Goal: Task Accomplishment & Management: Manage account settings

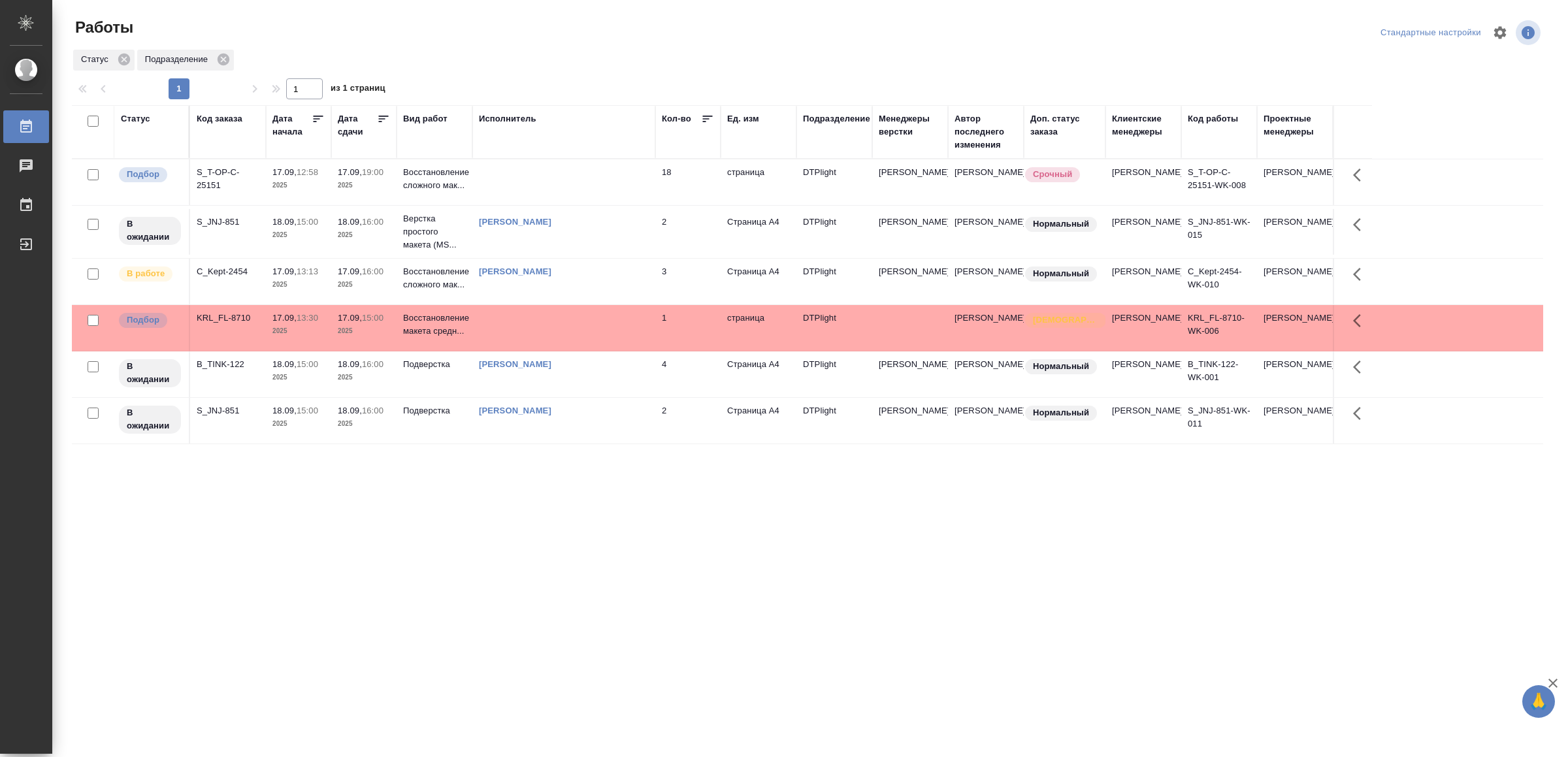
drag, startPoint x: 468, startPoint y: 547, endPoint x: 488, endPoint y: 537, distance: 22.4
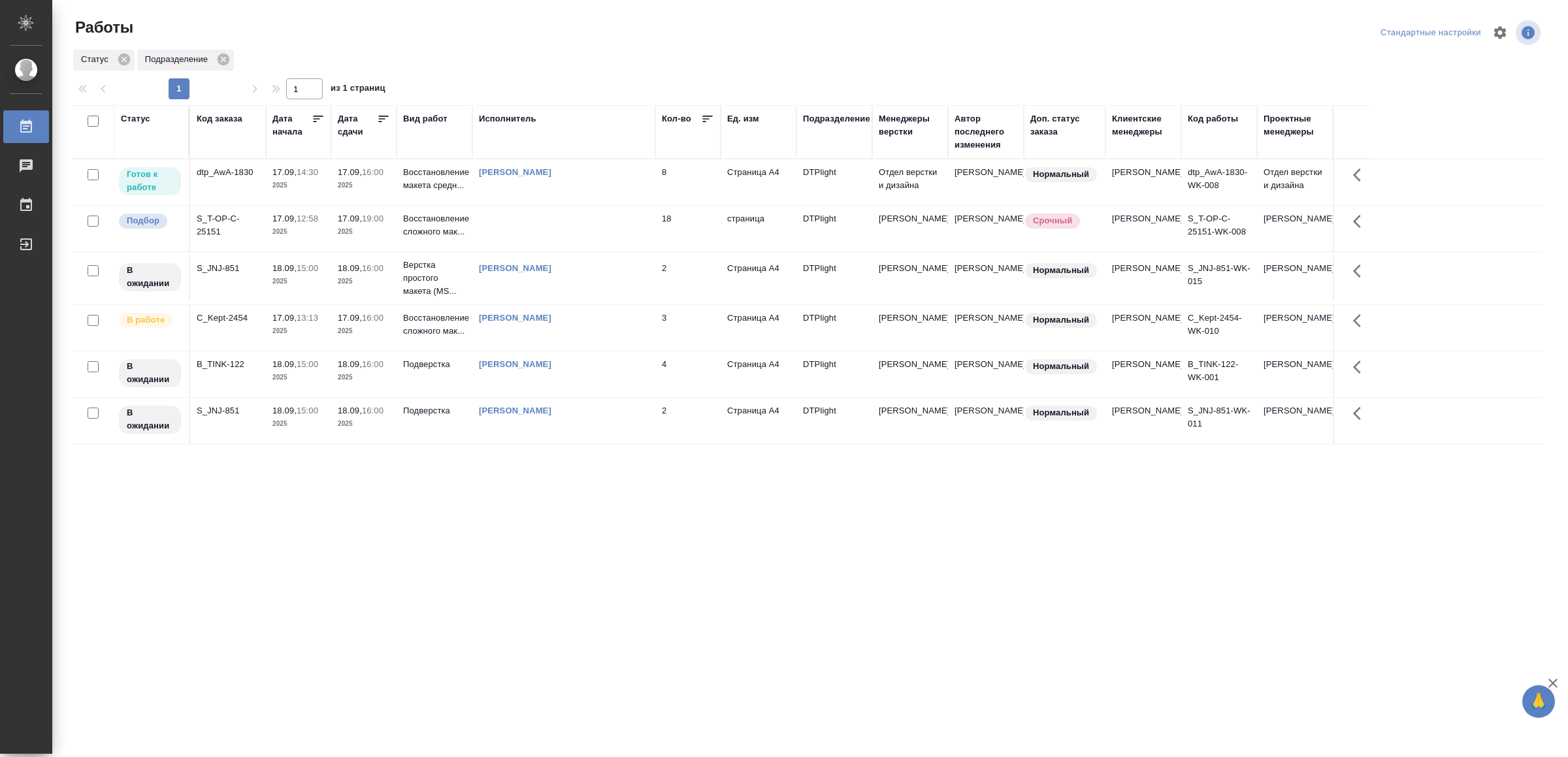
click at [665, 341] on td "3" at bounding box center [688, 328] width 65 height 46
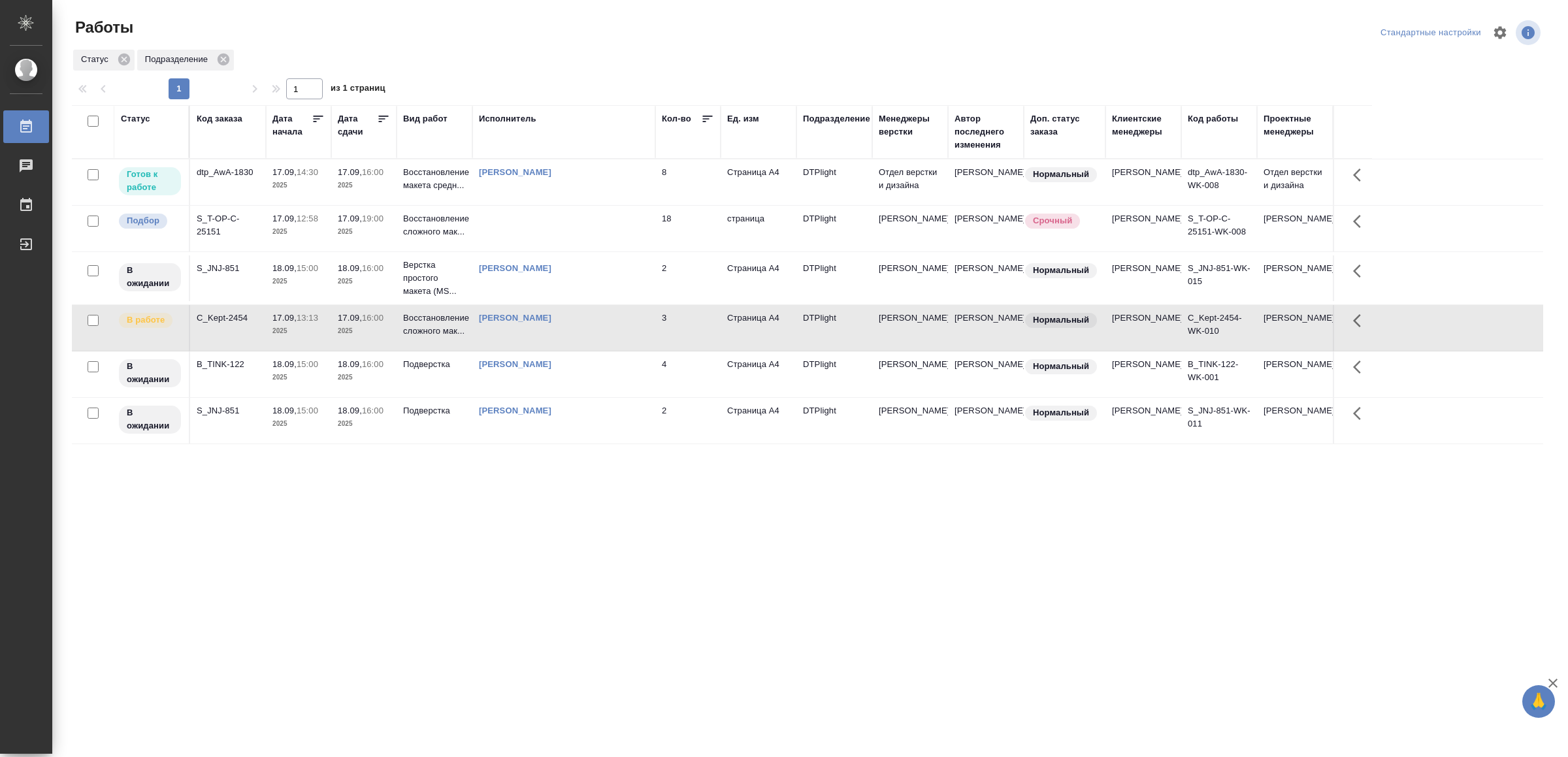
click at [665, 341] on td "3" at bounding box center [688, 328] width 65 height 46
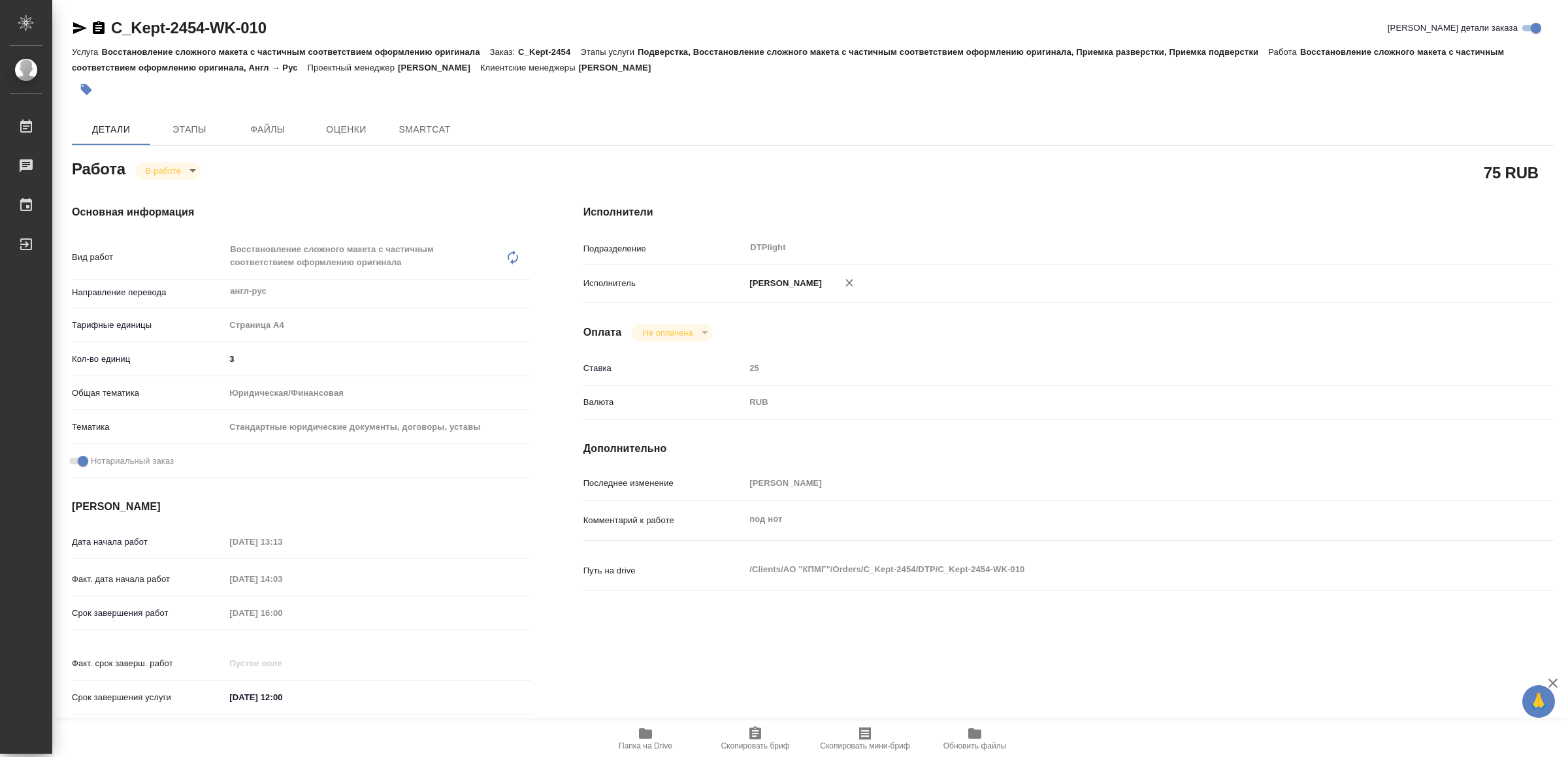
click at [658, 730] on span "Папка на Drive" at bounding box center [645, 738] width 94 height 25
click at [77, 27] on icon "button" at bounding box center [79, 28] width 16 height 16
click at [172, 166] on body "🙏 .cls-1 fill:#fff; AWATERA Yamkovenko Vera Работы 0 Чаты График Выйти C_Kept-2…" at bounding box center [784, 378] width 1568 height 757
click at [186, 189] on button "Выполнен" at bounding box center [170, 192] width 48 height 14
type textarea "x"
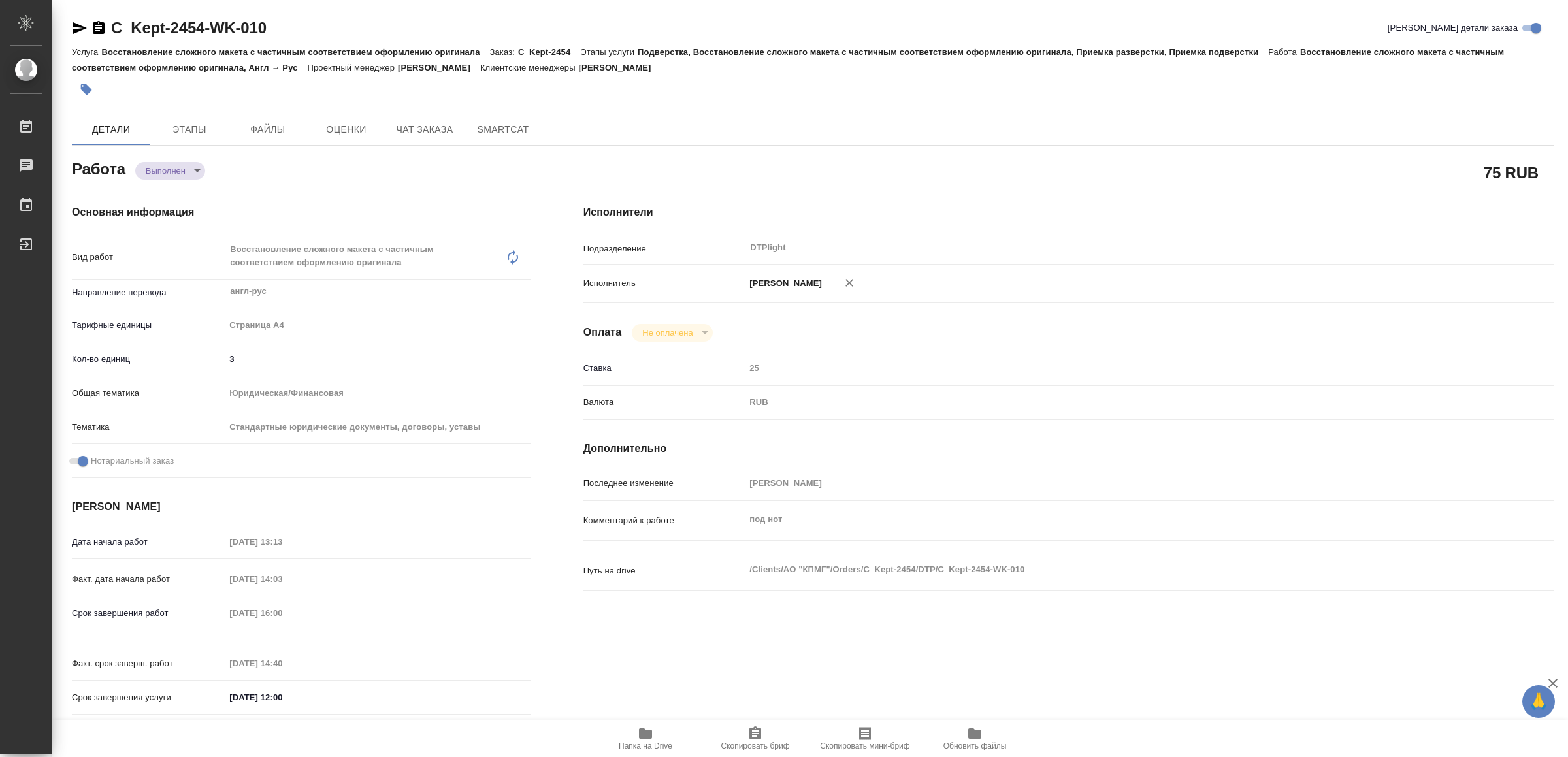
type textarea "x"
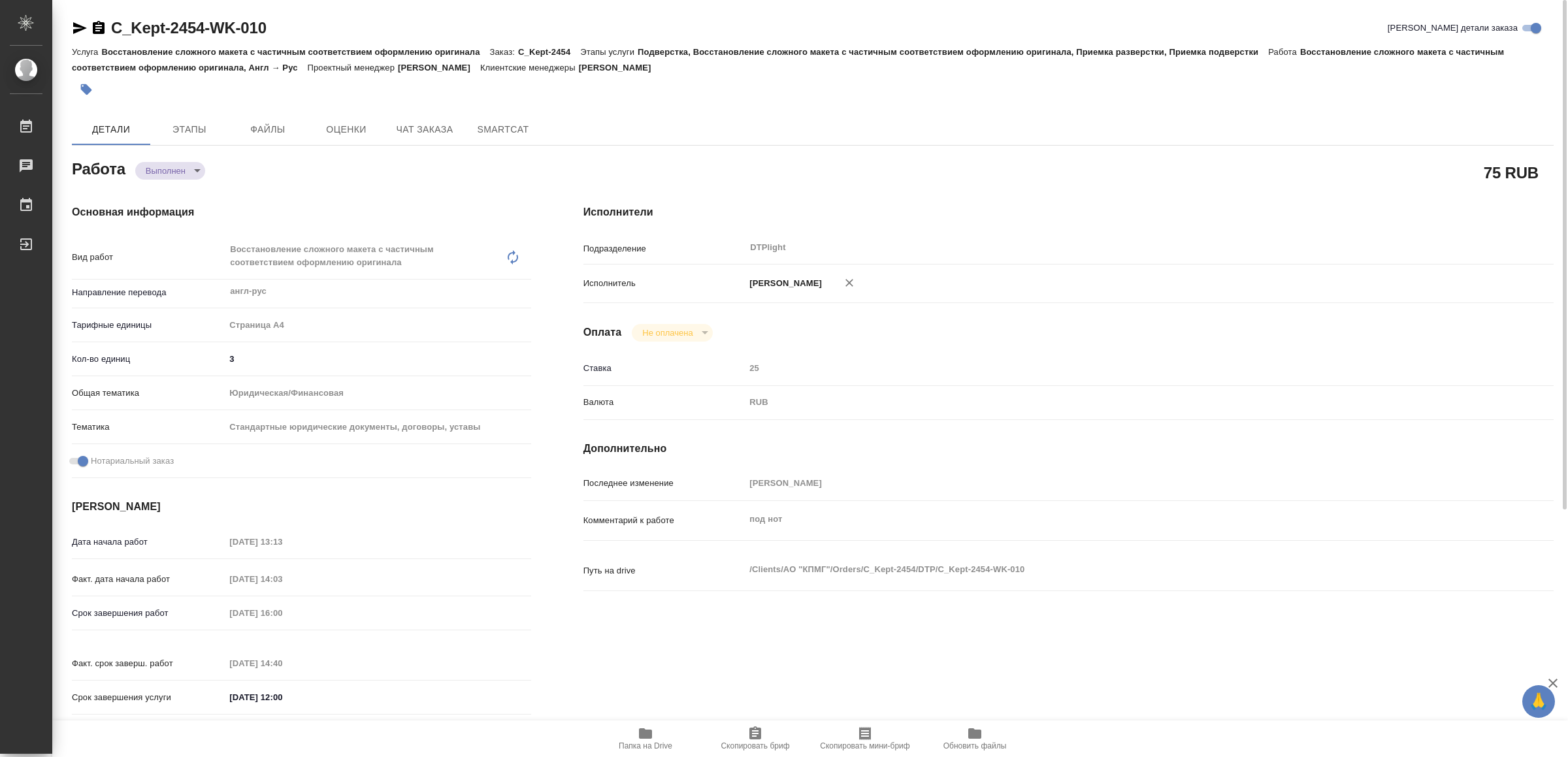
type textarea "x"
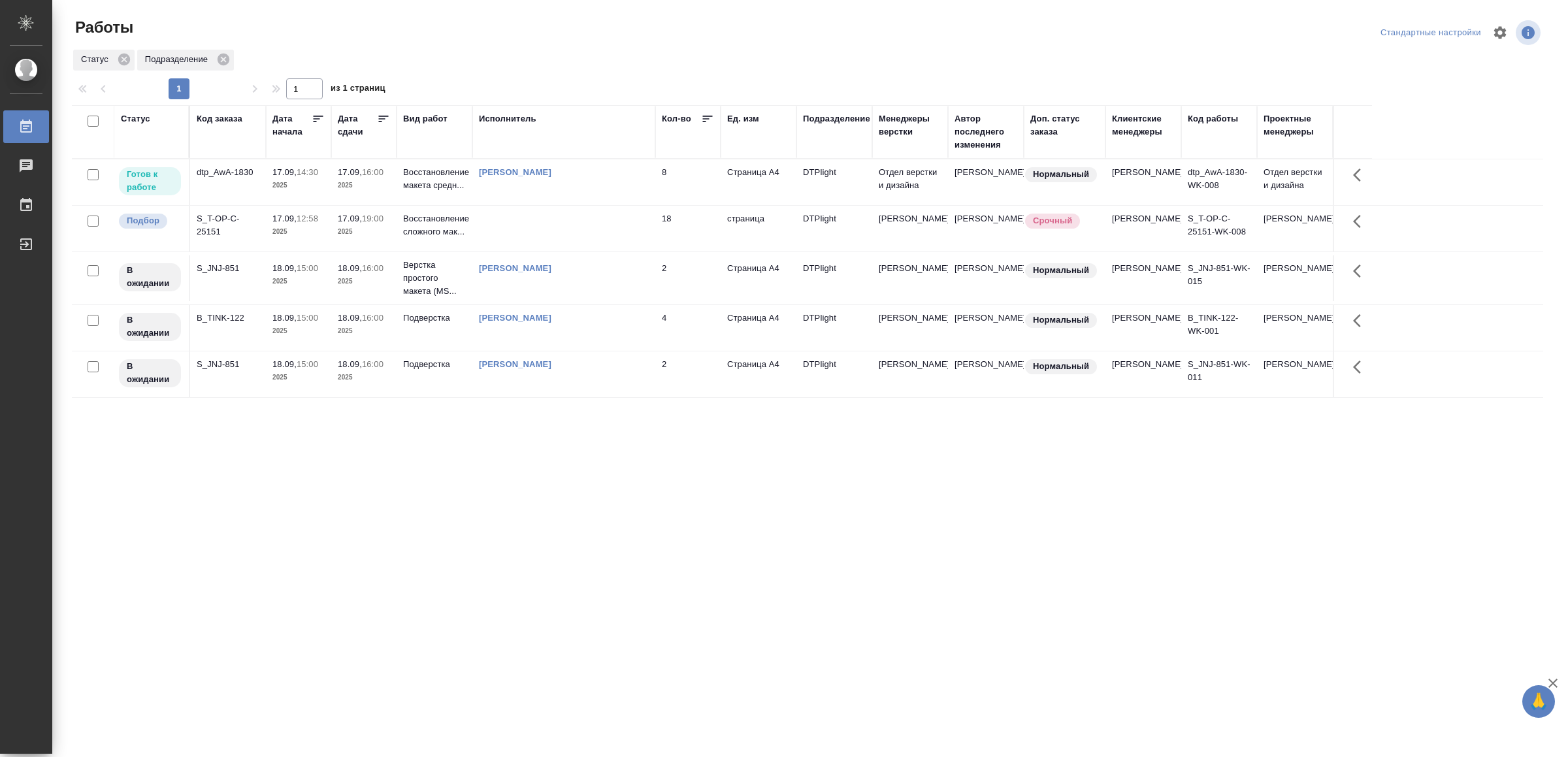
click at [538, 184] on td "[PERSON_NAME]" at bounding box center [564, 182] width 183 height 46
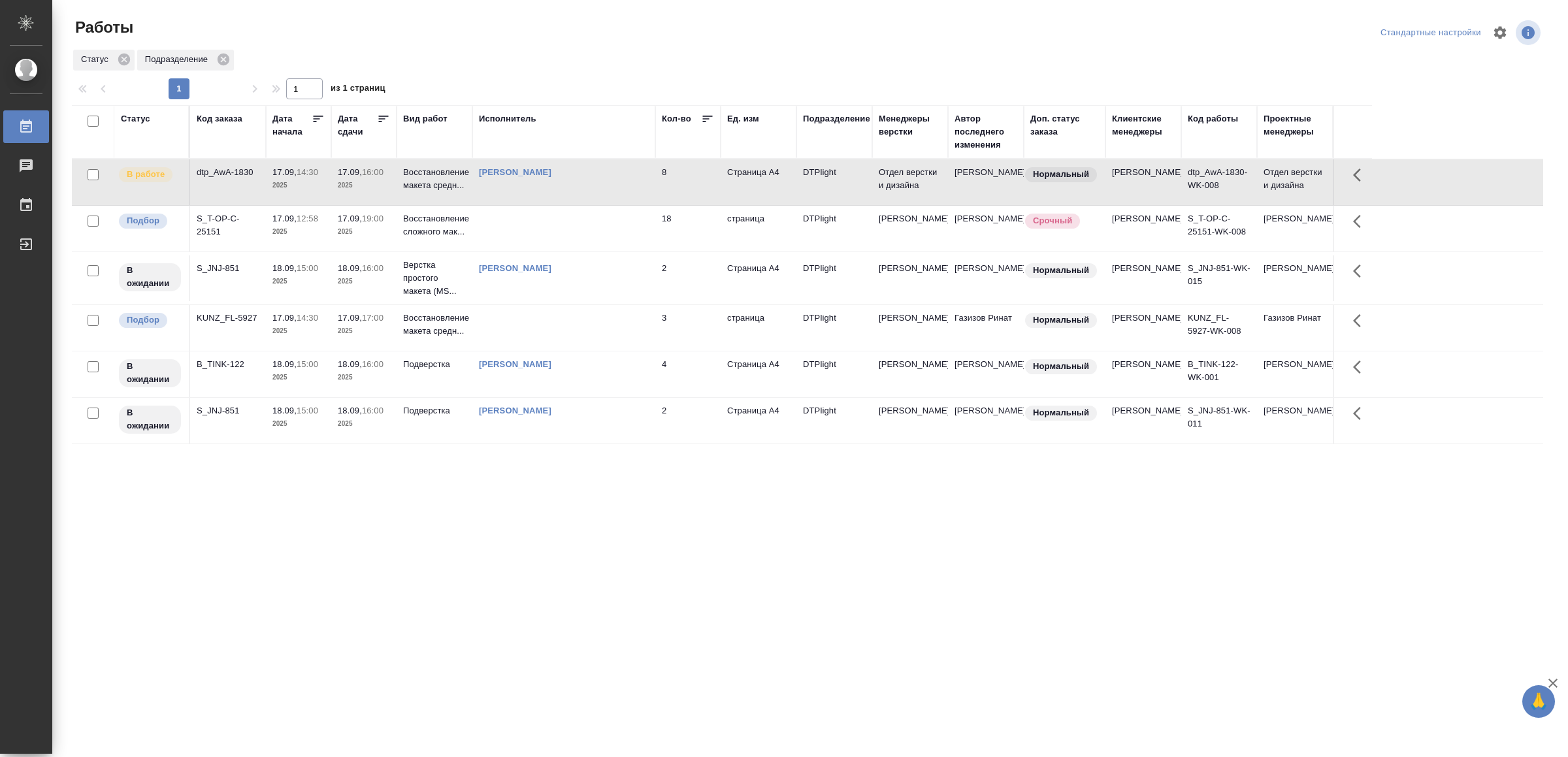
click at [627, 349] on td at bounding box center [564, 328] width 183 height 46
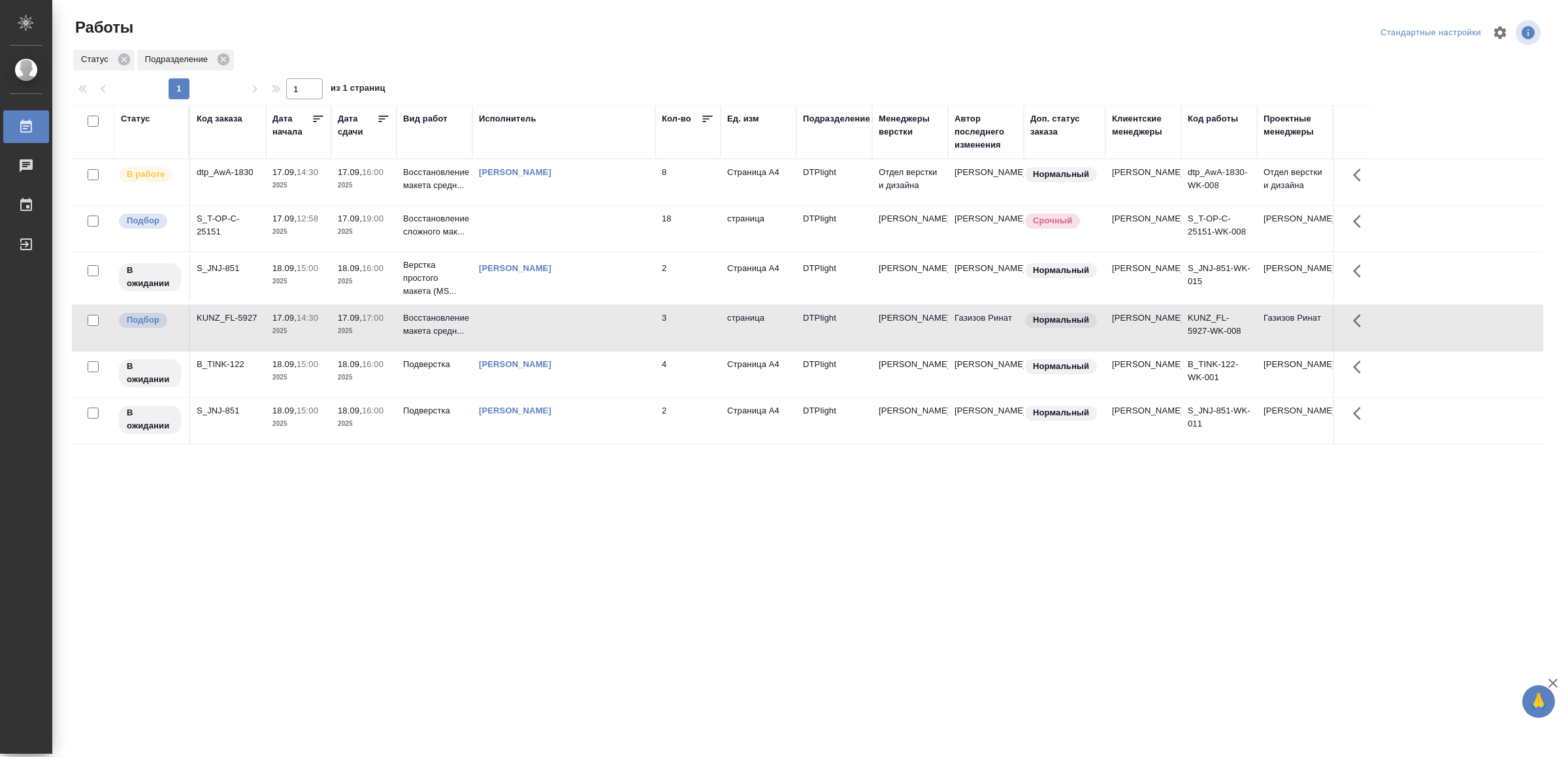
click at [627, 349] on td at bounding box center [564, 328] width 183 height 46
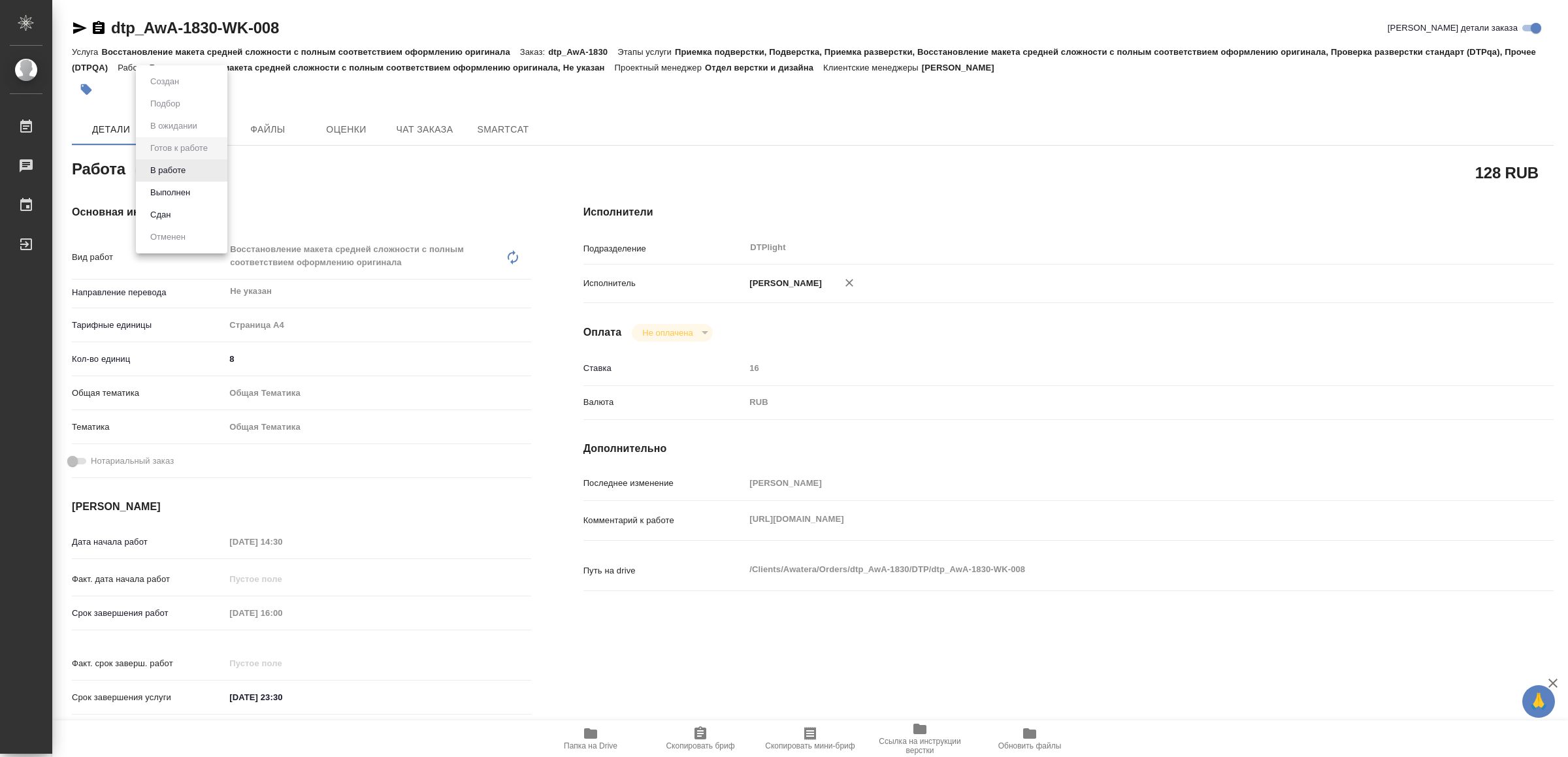
click at [191, 168] on body "🙏 .cls-1 fill:#fff; AWATERA Yamkovenko Vera Работы Чаты График Выйти dtp_AwA-18…" at bounding box center [784, 378] width 1568 height 757
click at [191, 168] on li "В работе" at bounding box center [181, 170] width 91 height 22
type textarea "x"
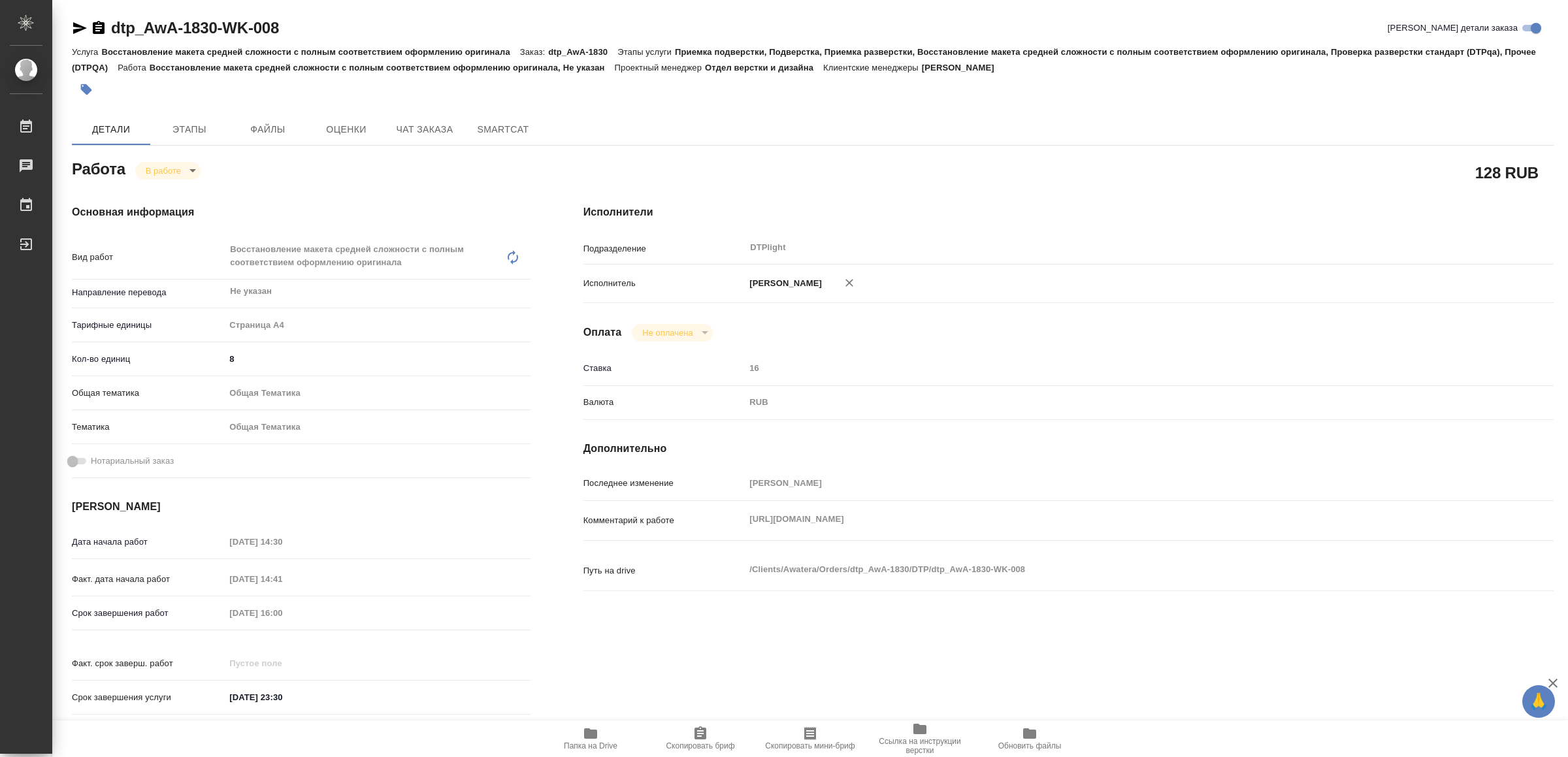
type textarea "x"
click at [79, 27] on icon "button" at bounding box center [80, 28] width 14 height 12
type textarea "x"
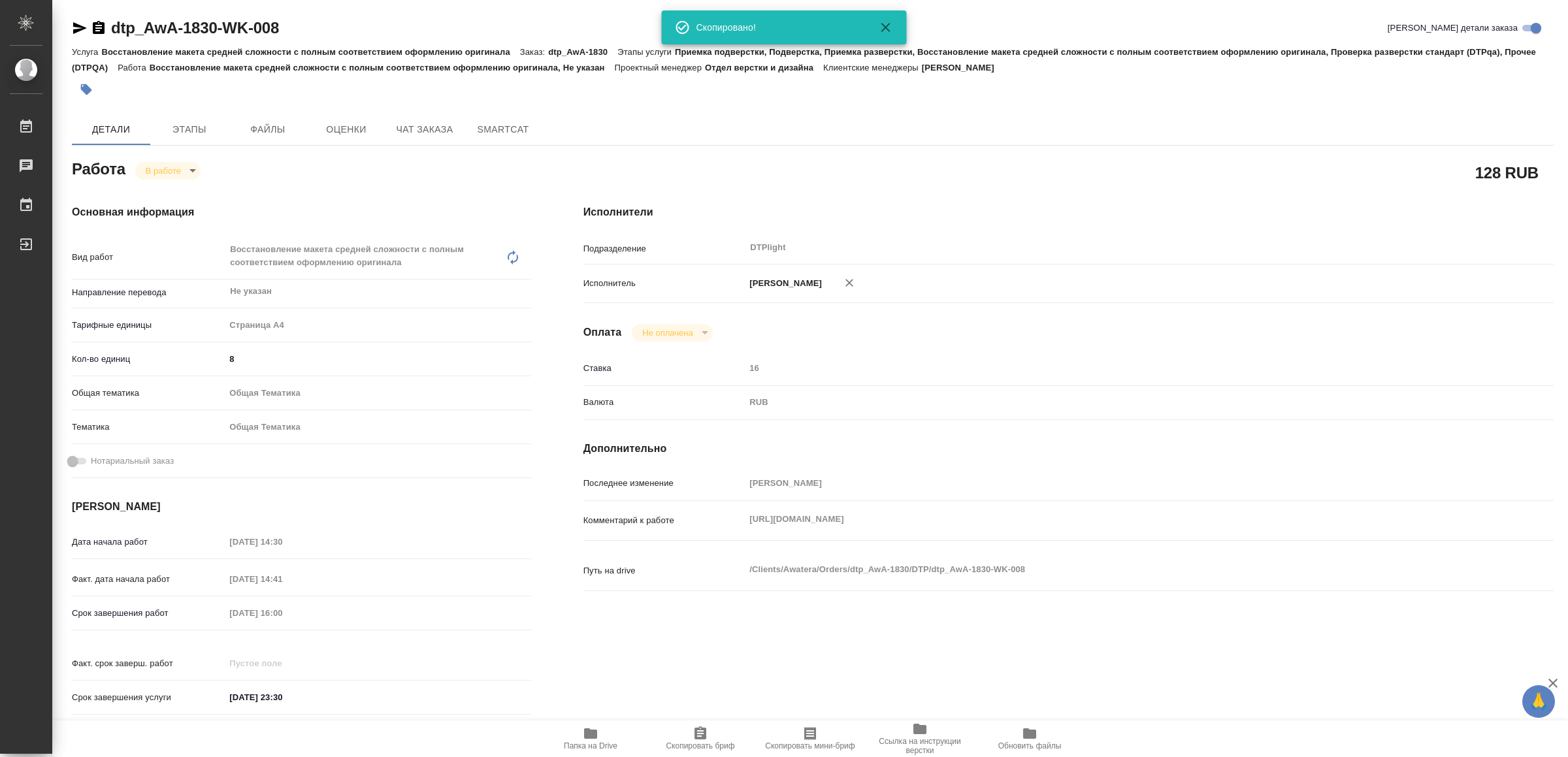
type textarea "x"
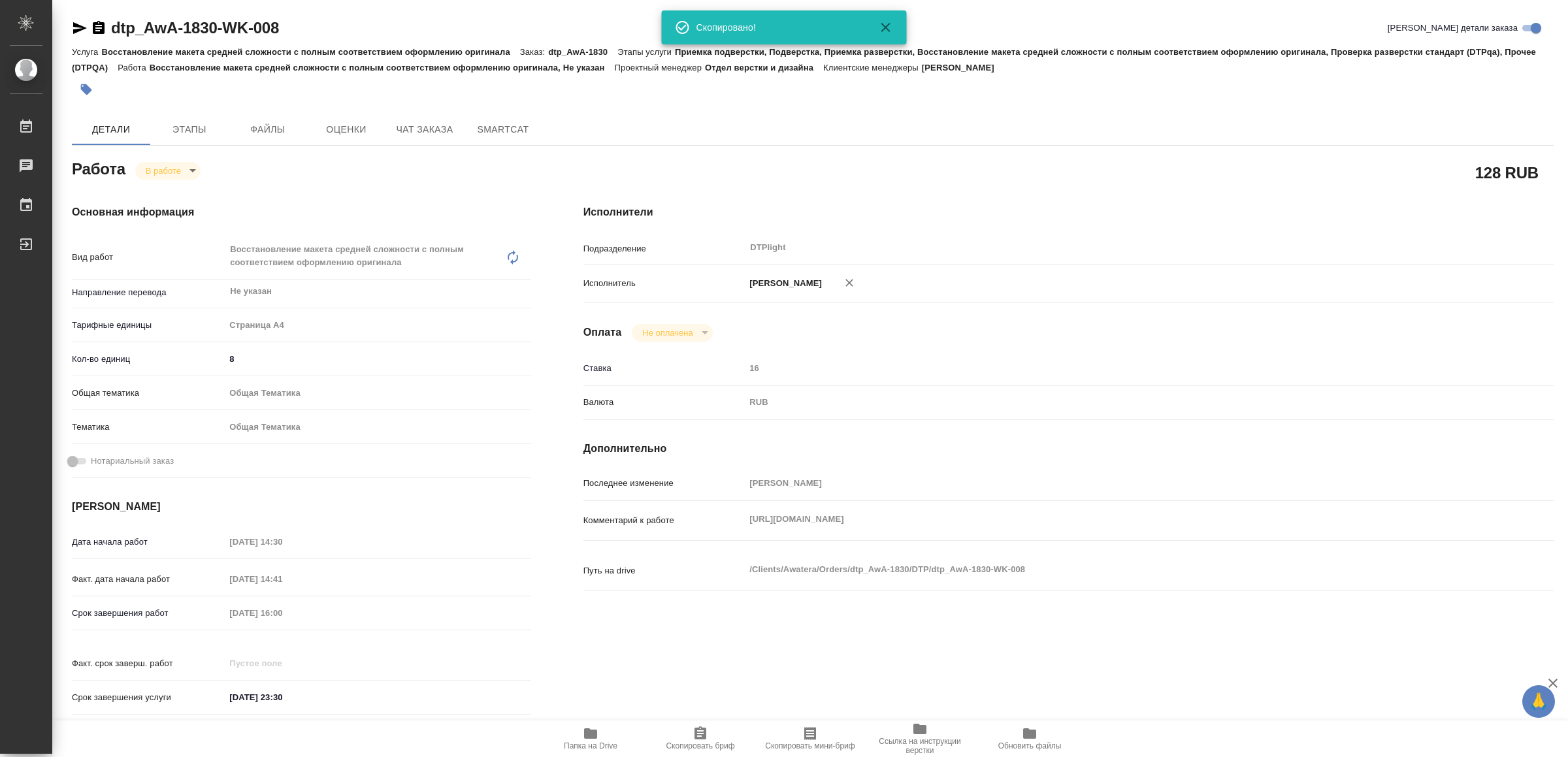
type textarea "x"
click at [1217, 530] on div "https://drive.awatera.com/apps/files/?dir=/Shares/Awatera/Orders/dtp_AwA-1830/D…" at bounding box center [1109, 521] width 728 height 29
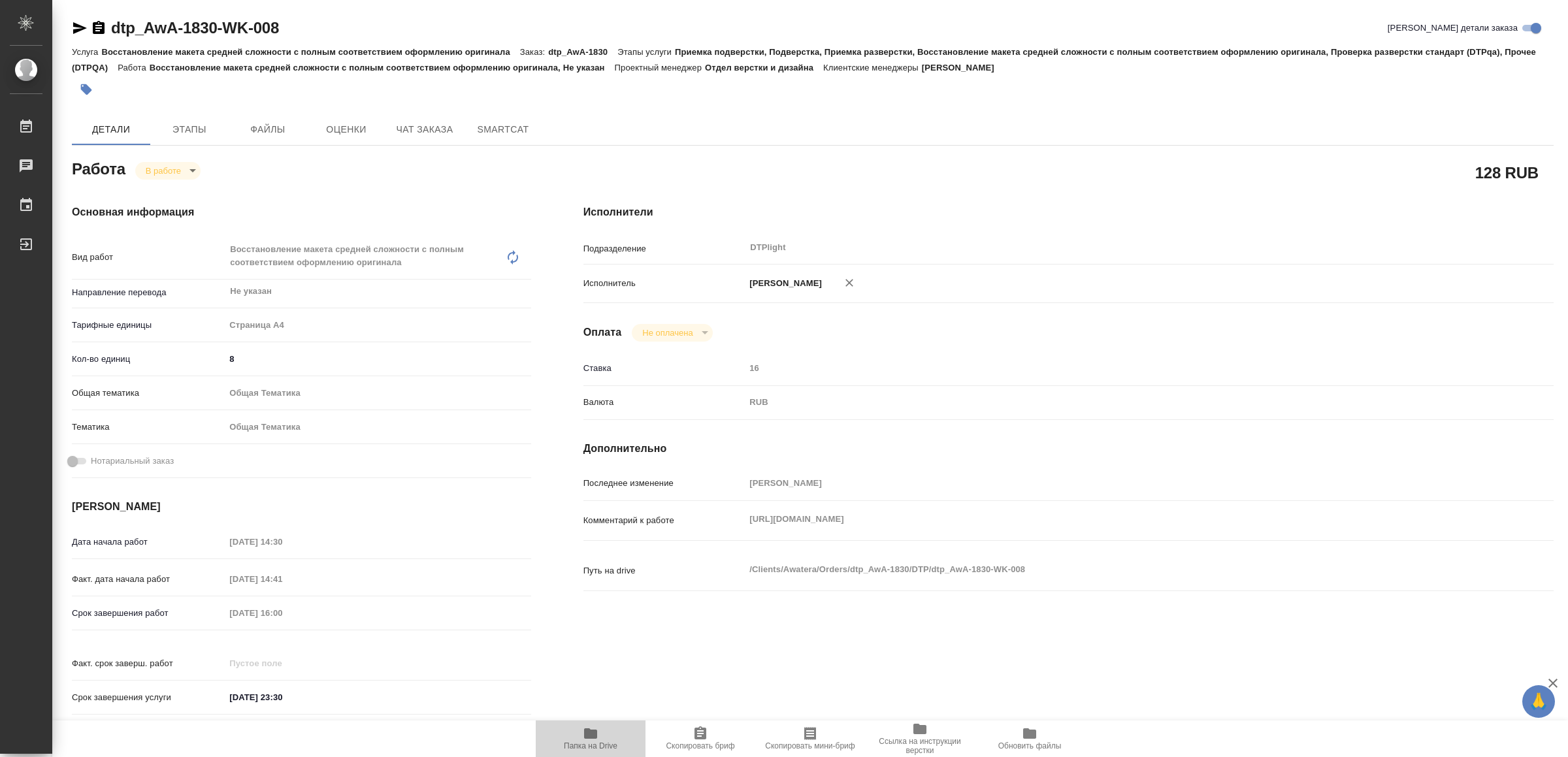
click at [598, 732] on span "Папка на Drive" at bounding box center [591, 738] width 94 height 25
click at [77, 28] on icon "button" at bounding box center [79, 28] width 16 height 16
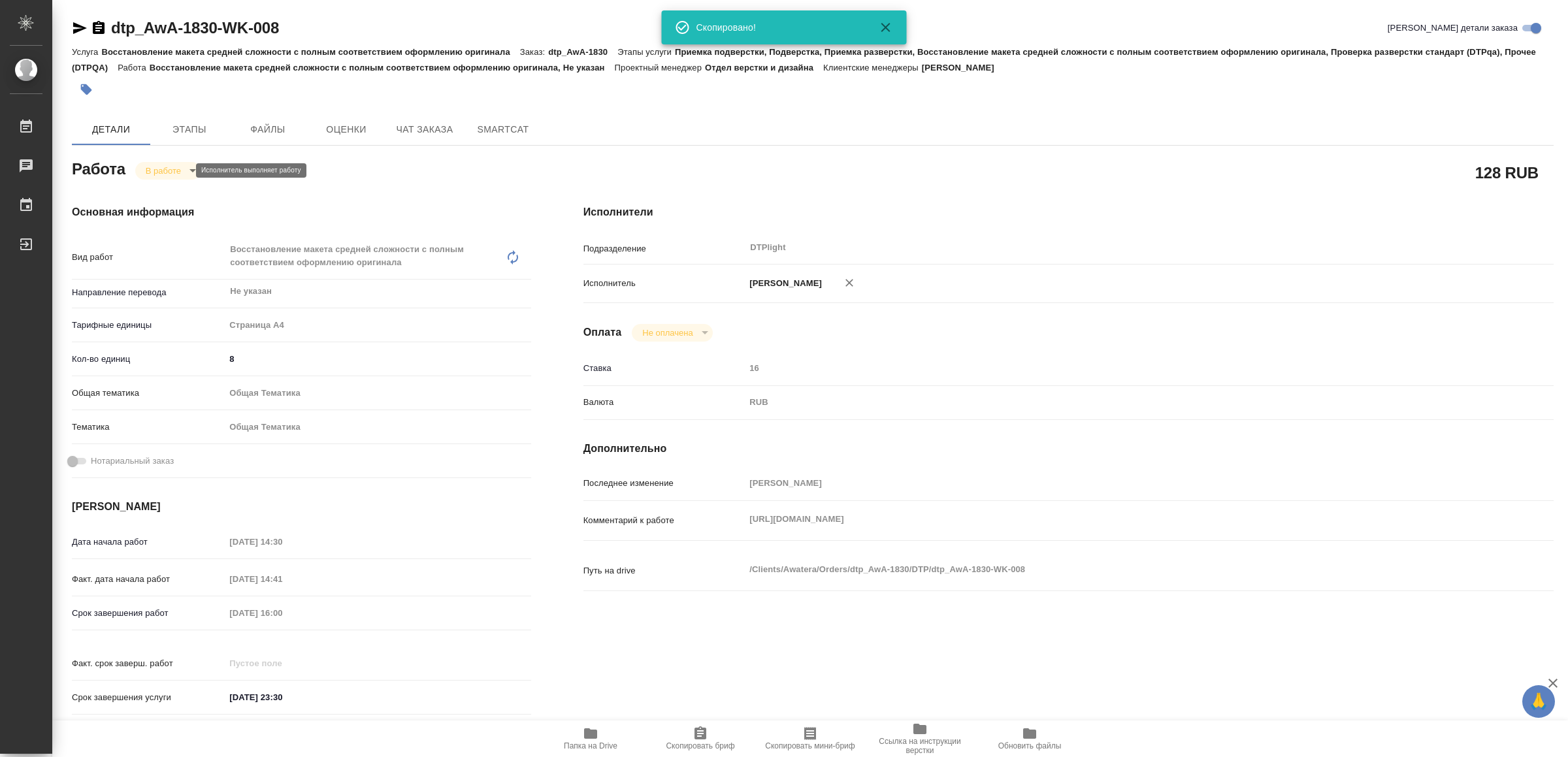
click at [174, 167] on body "🙏 .cls-1 fill:#fff; AWATERA Yamkovenko Vera Работы 0 Чаты График Выйти dtp_AwA-…" at bounding box center [784, 378] width 1568 height 757
click at [181, 192] on button "Выполнен" at bounding box center [170, 192] width 48 height 14
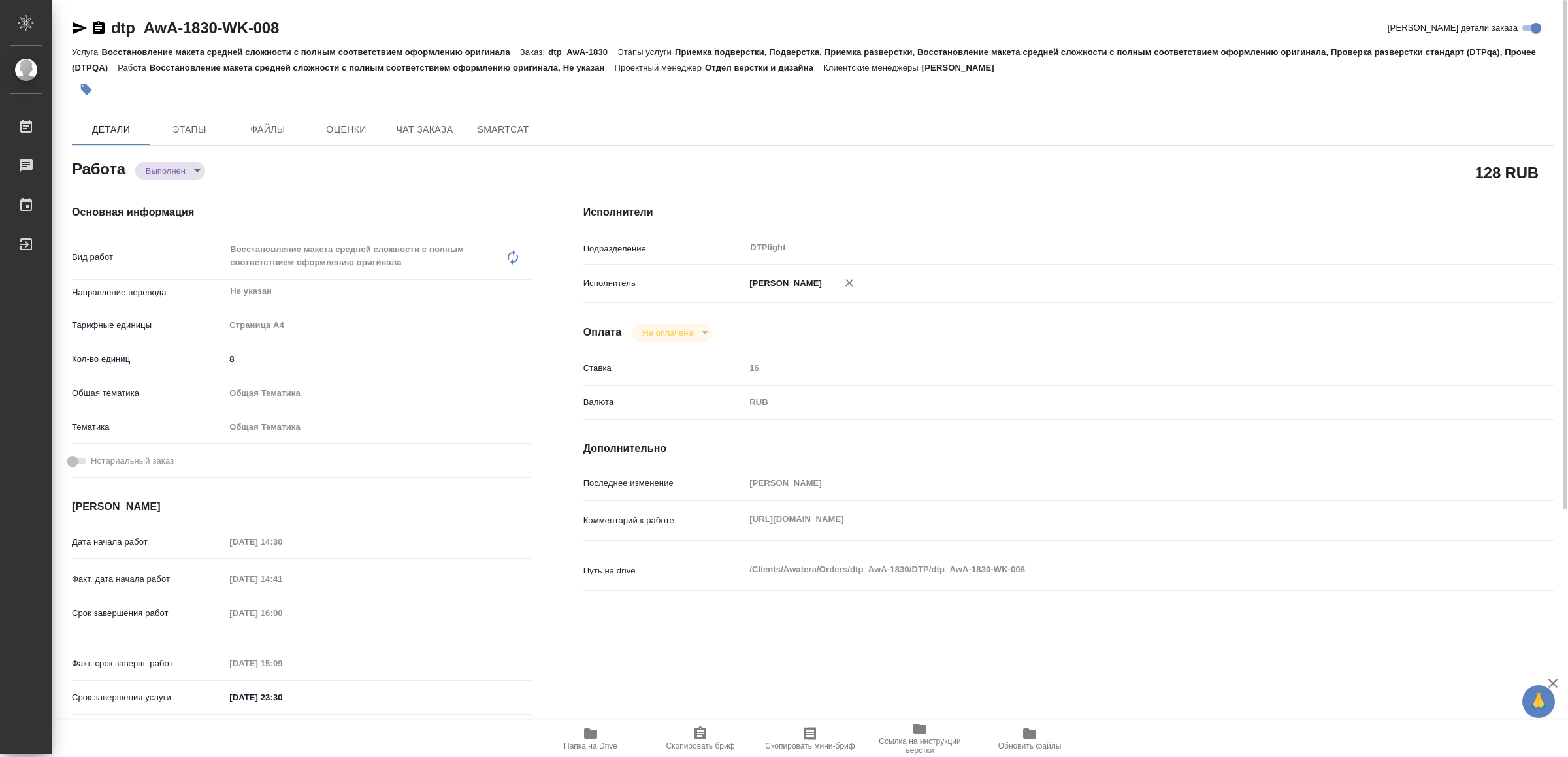
type textarea "x"
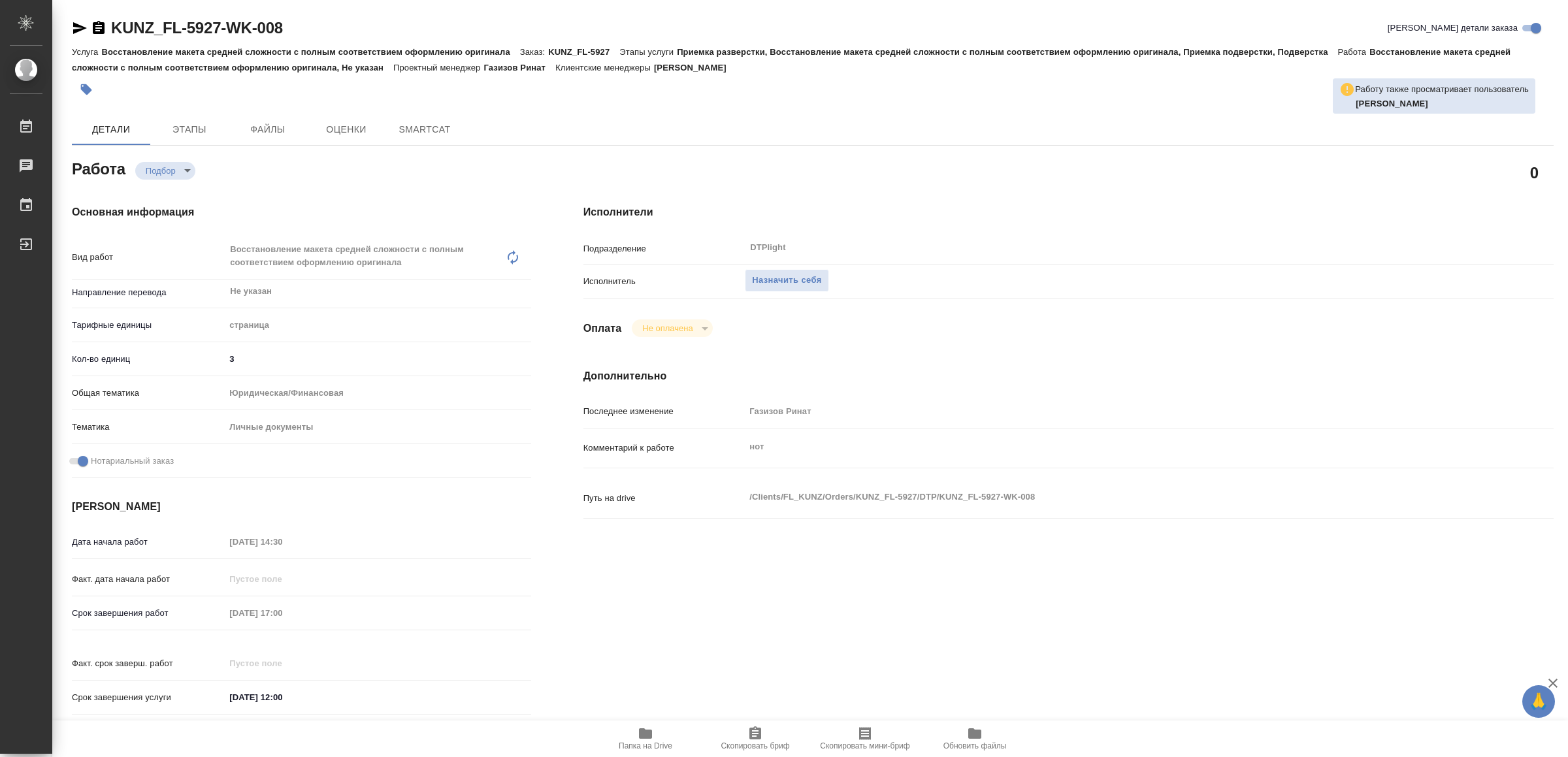
click at [649, 732] on icon "button" at bounding box center [645, 733] width 13 height 10
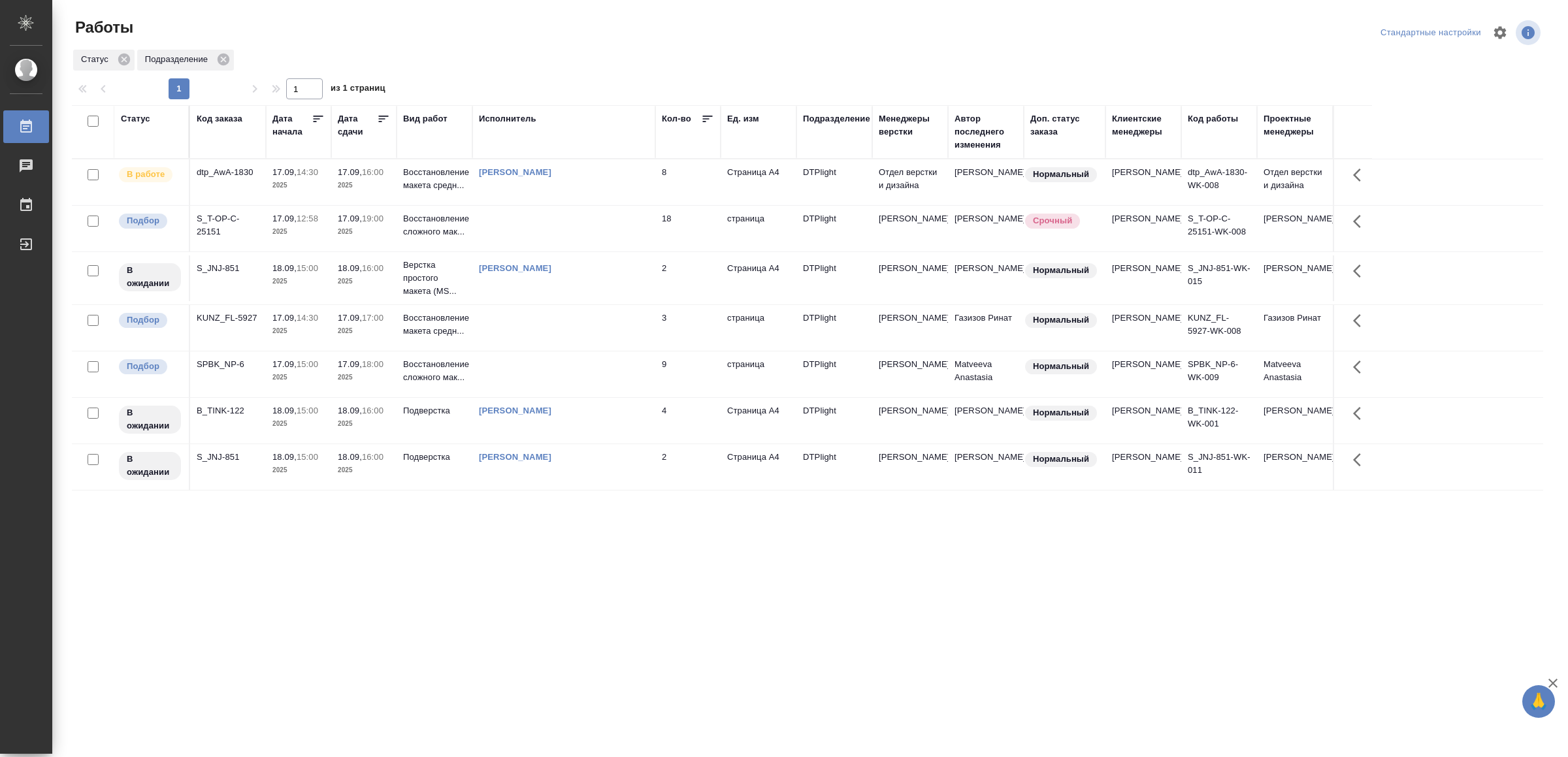
click at [519, 397] on td at bounding box center [564, 374] width 183 height 46
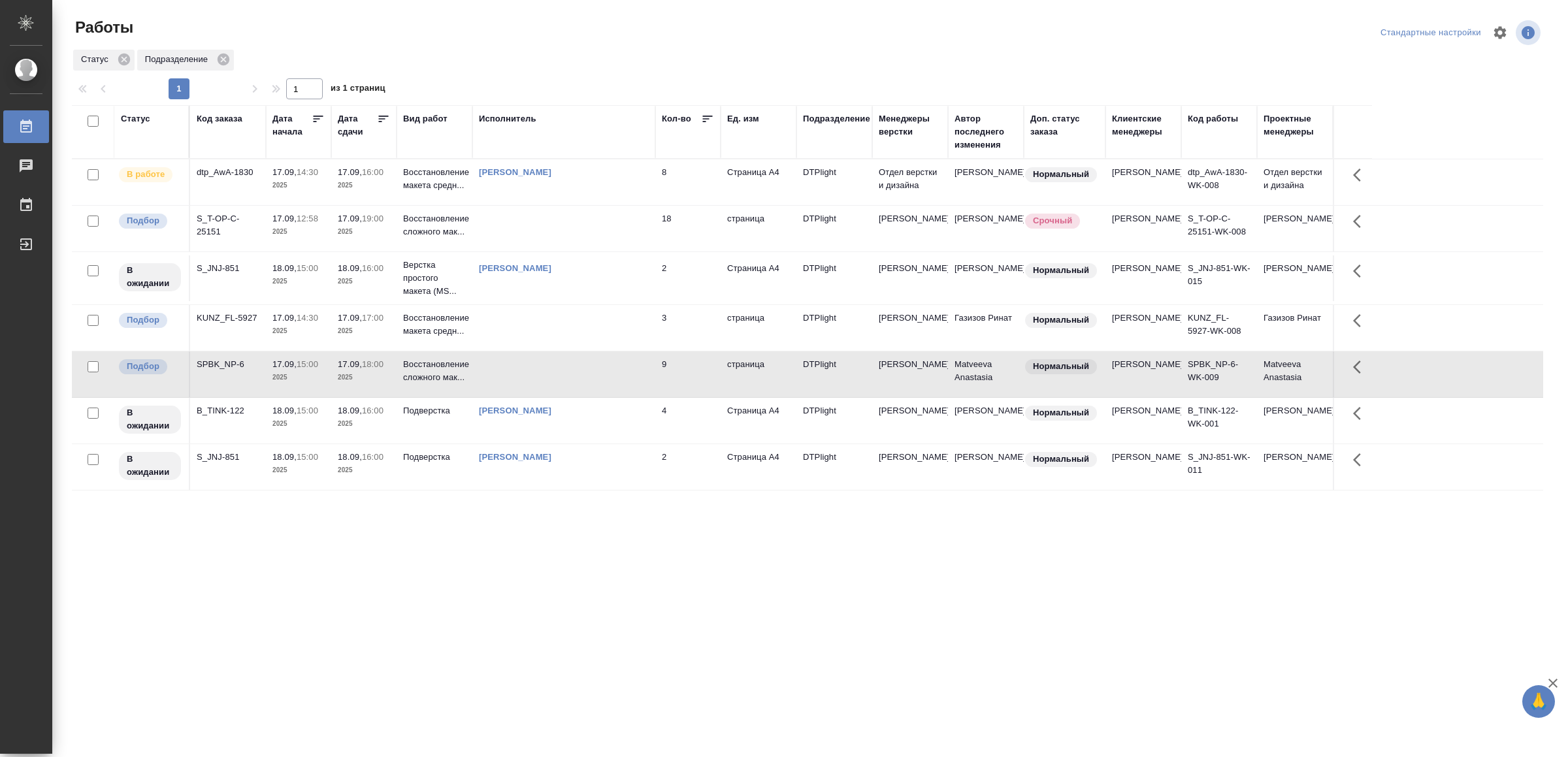
click at [519, 397] on td at bounding box center [564, 374] width 183 height 46
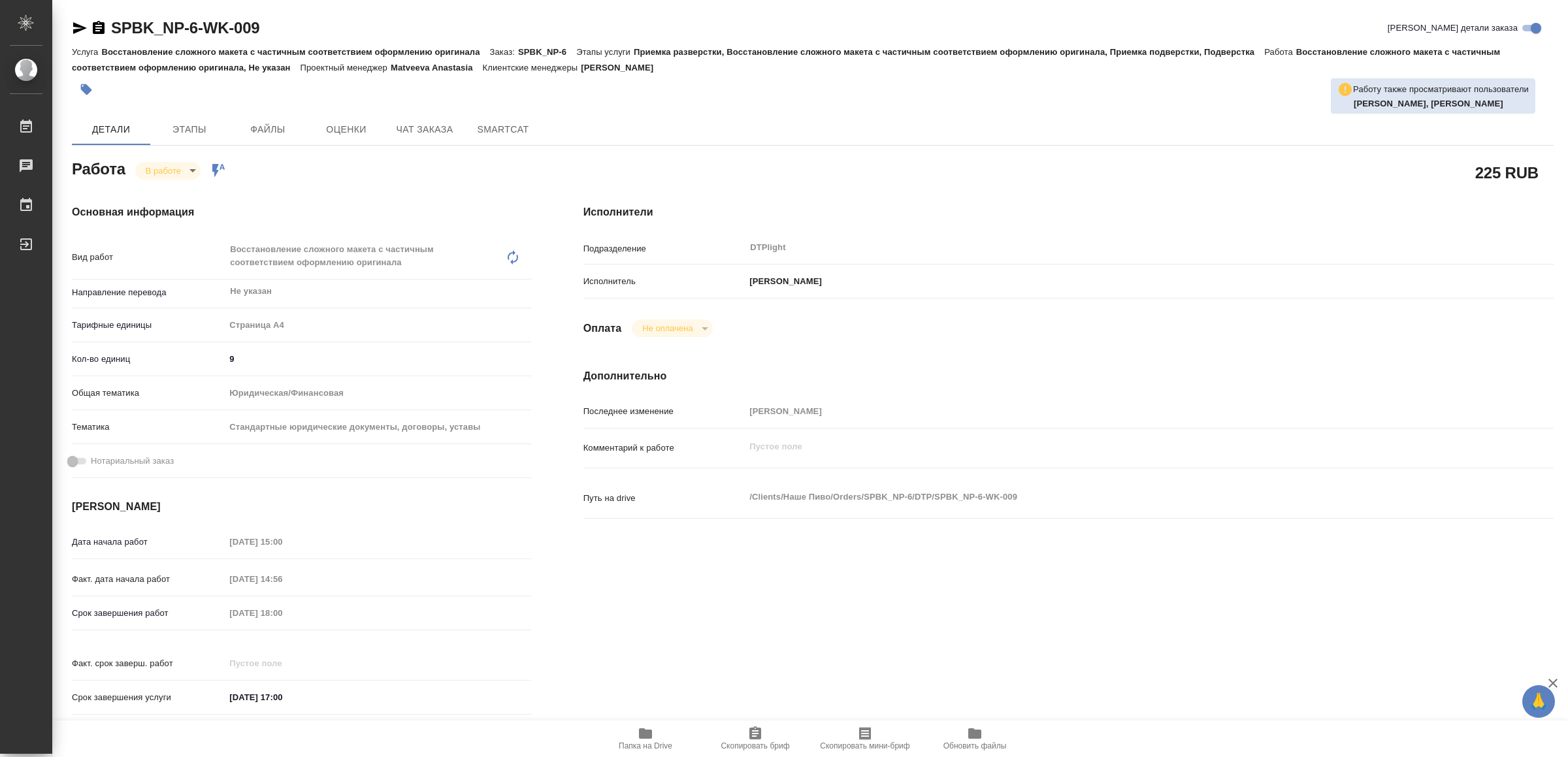
drag, startPoint x: 645, startPoint y: 739, endPoint x: 633, endPoint y: 739, distance: 12.0
click at [643, 739] on icon "button" at bounding box center [645, 733] width 16 height 16
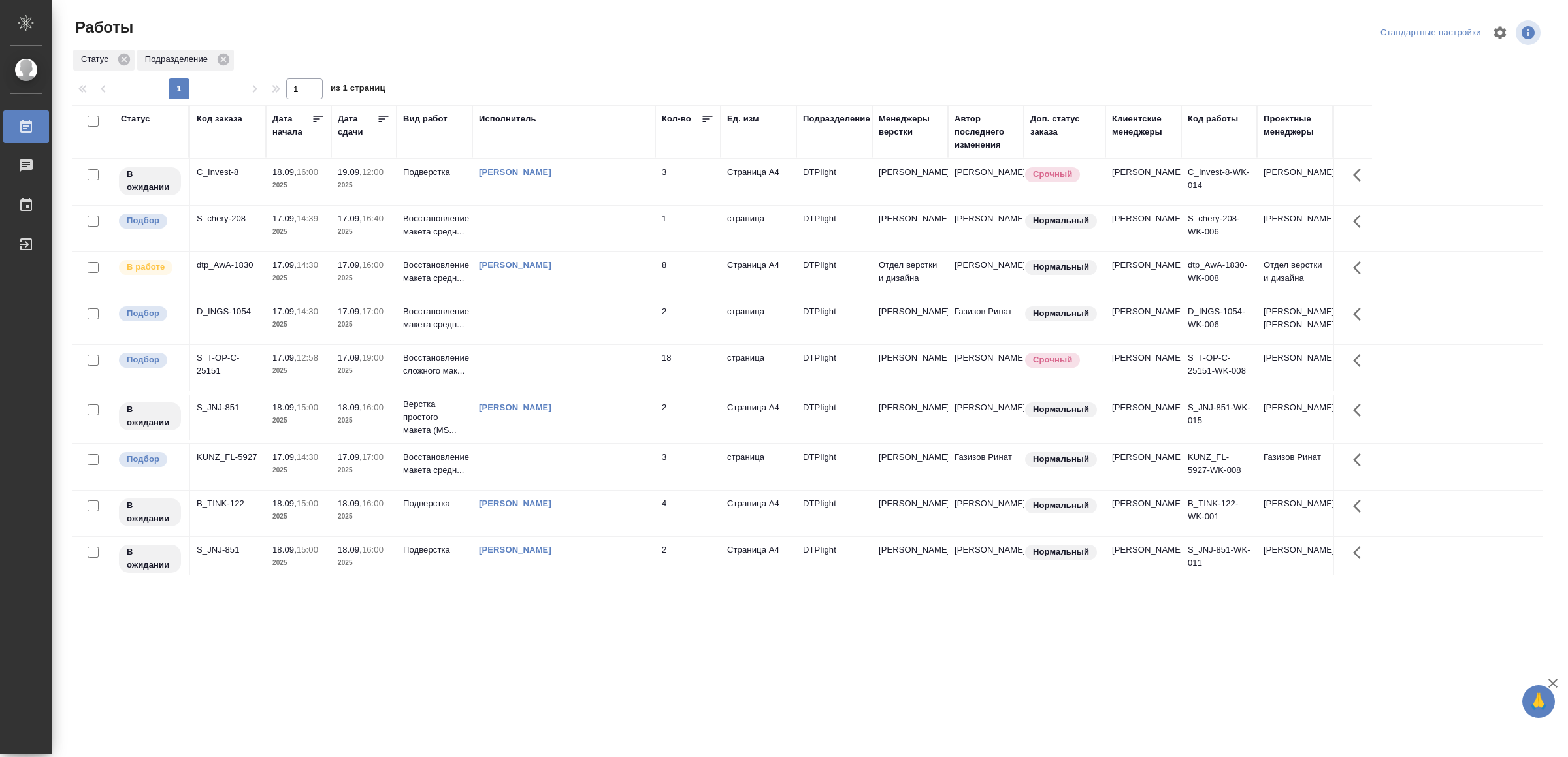
click at [527, 330] on td at bounding box center [564, 321] width 183 height 46
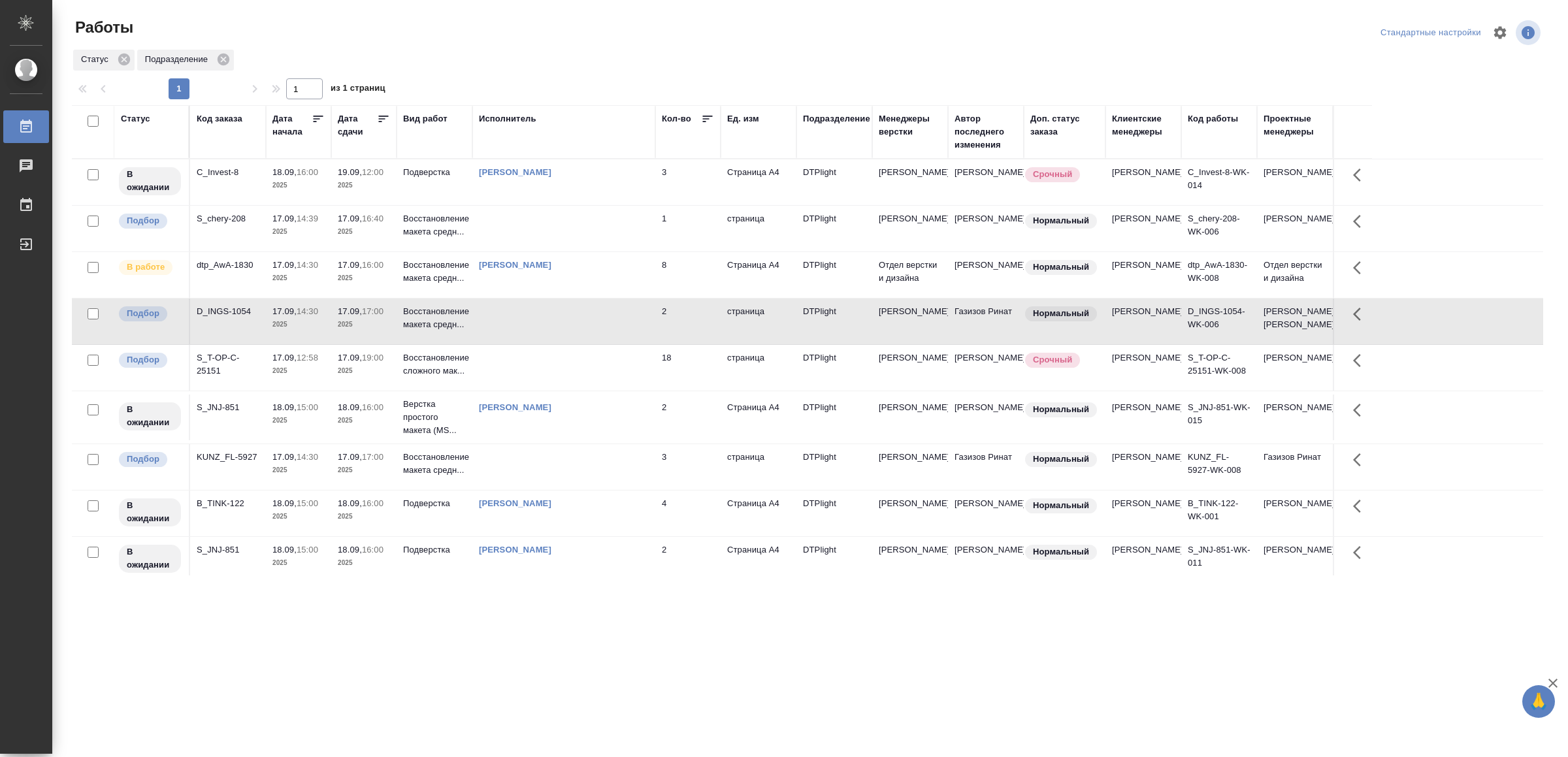
click at [529, 330] on td at bounding box center [564, 321] width 183 height 46
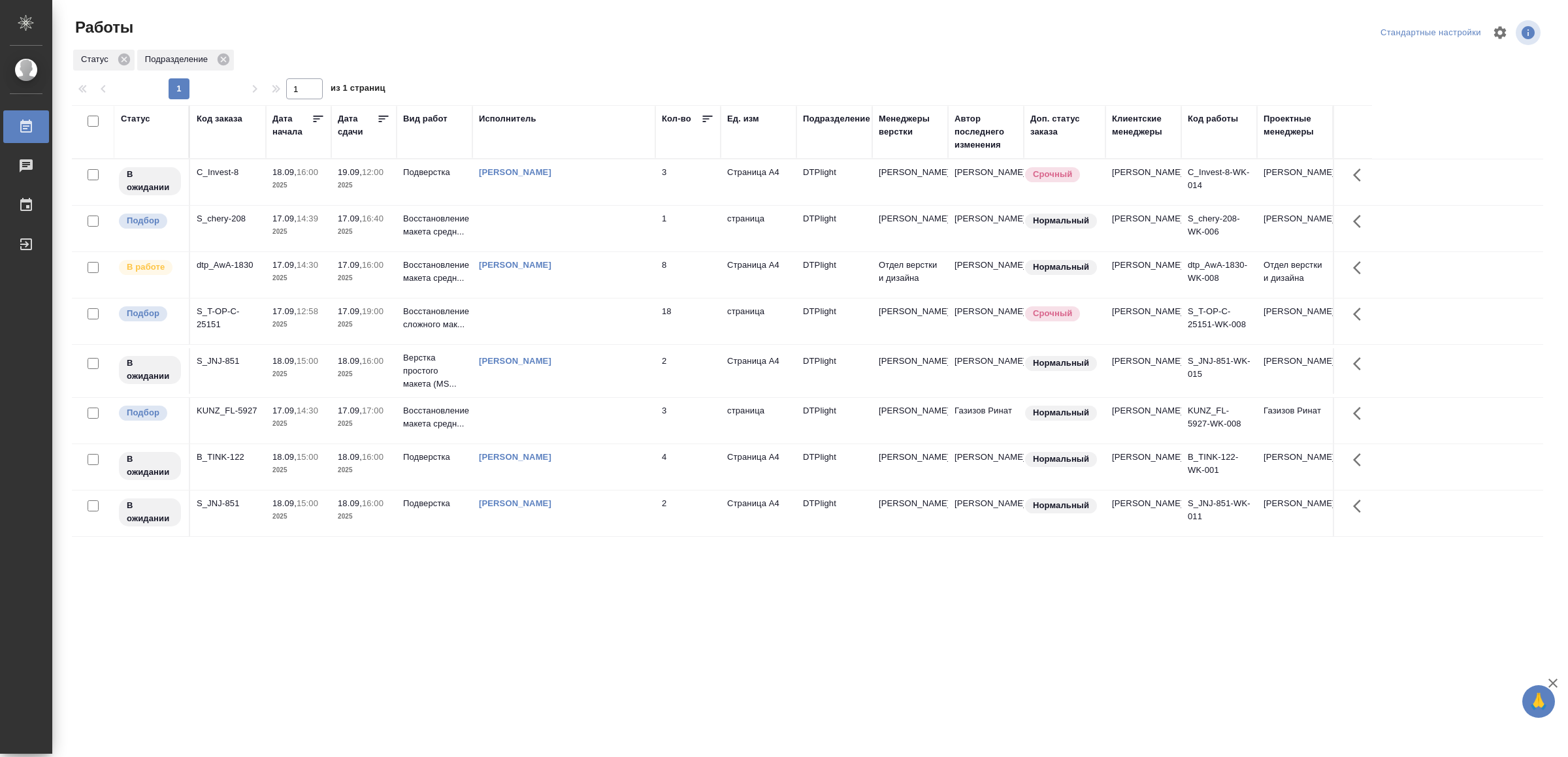
click at [596, 234] on td at bounding box center [564, 228] width 183 height 46
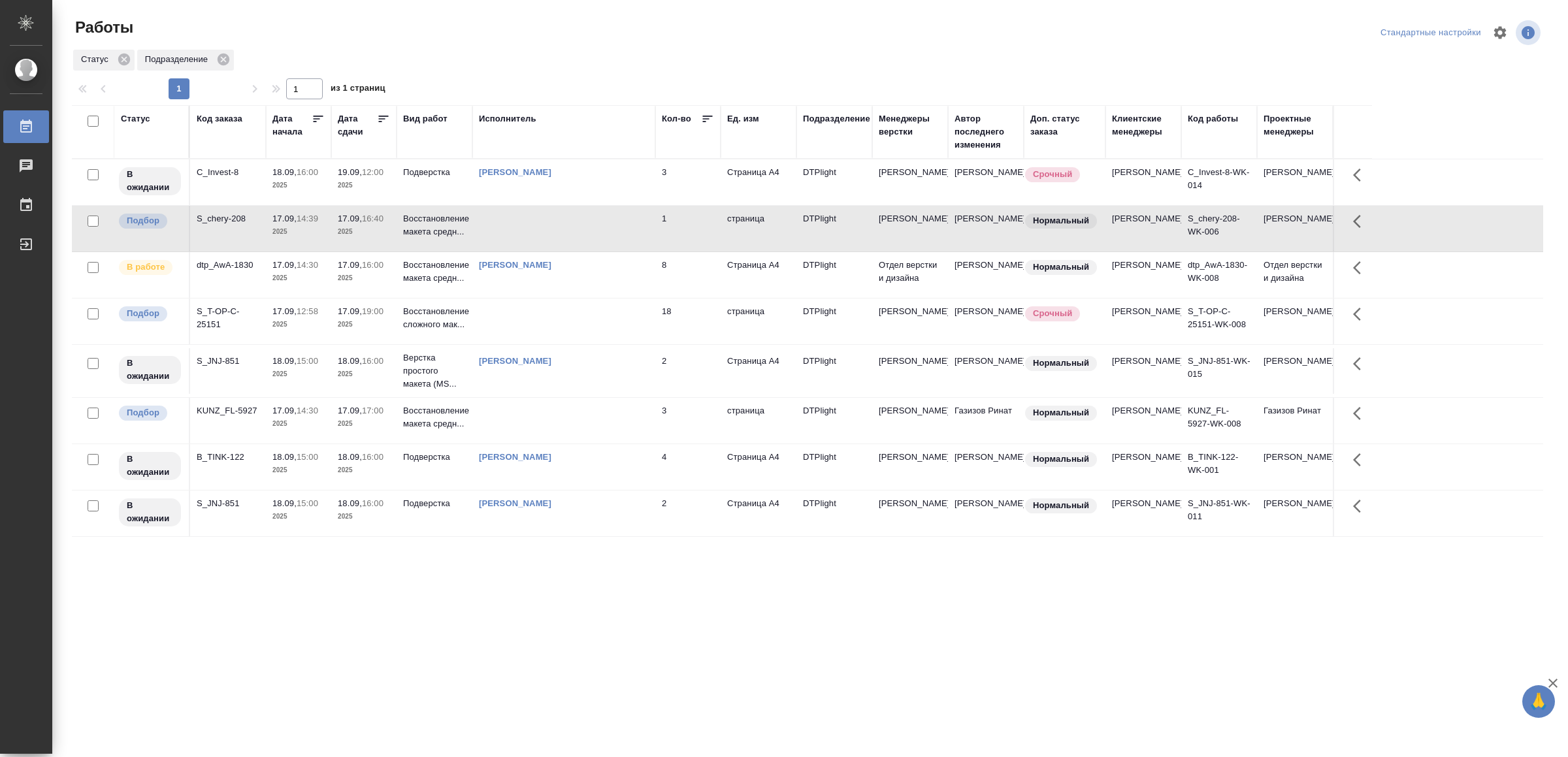
click at [596, 233] on td at bounding box center [564, 228] width 183 height 46
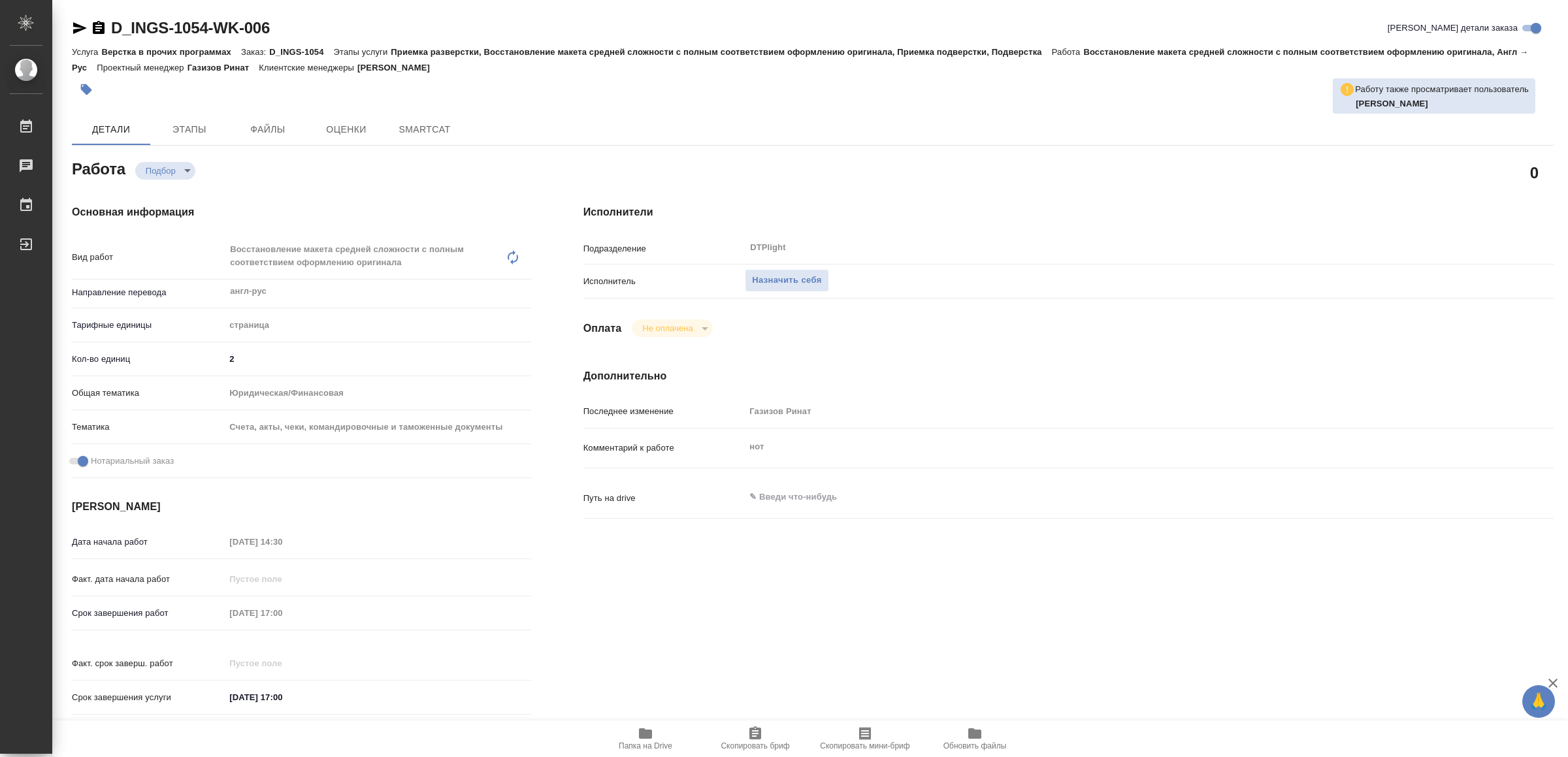
click at [654, 730] on span "Папка на Drive" at bounding box center [645, 738] width 94 height 25
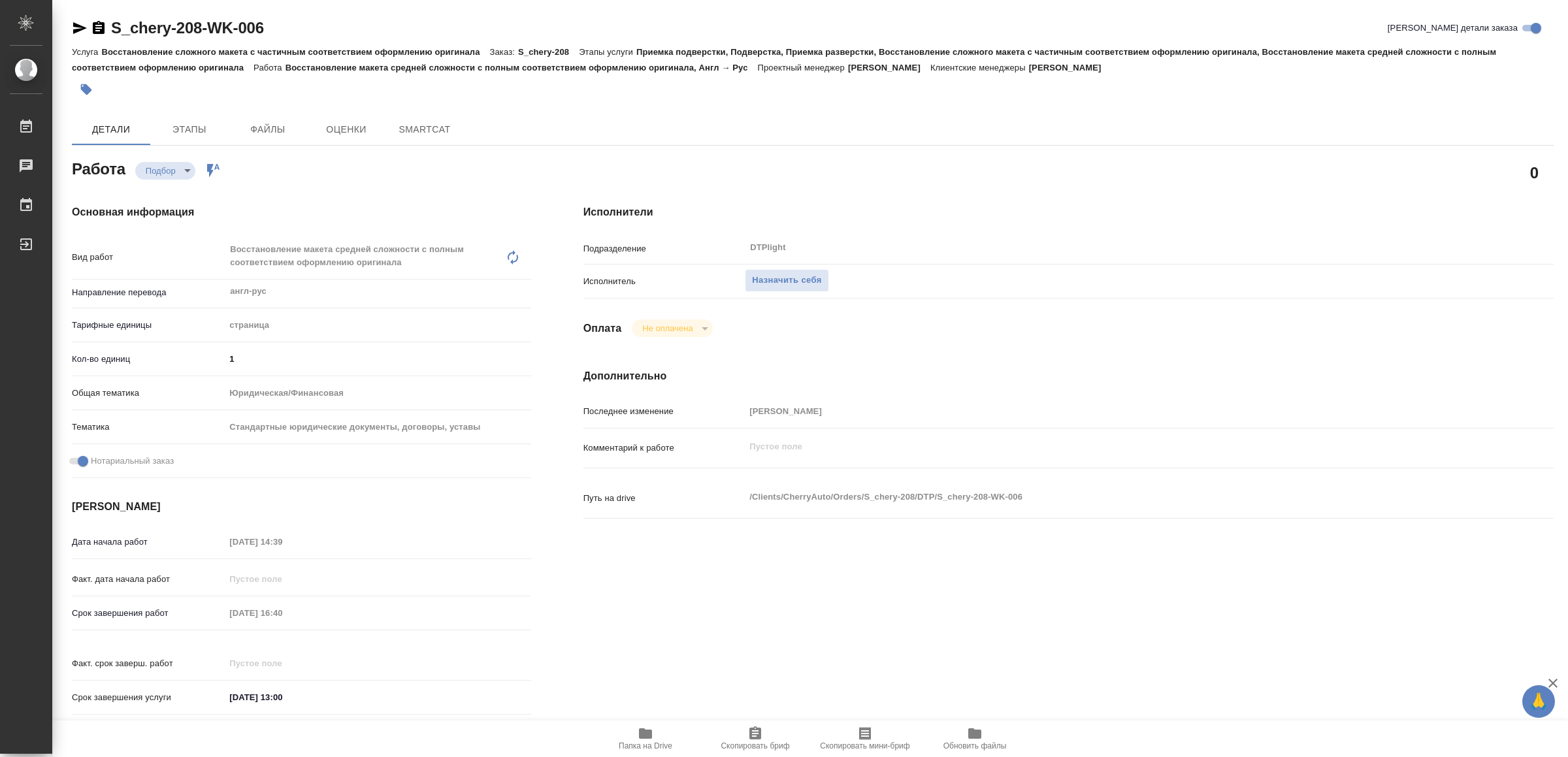
click at [661, 734] on span "Папка на Drive" at bounding box center [645, 738] width 94 height 25
click at [793, 277] on span "Назначить себя" at bounding box center [787, 281] width 70 height 15
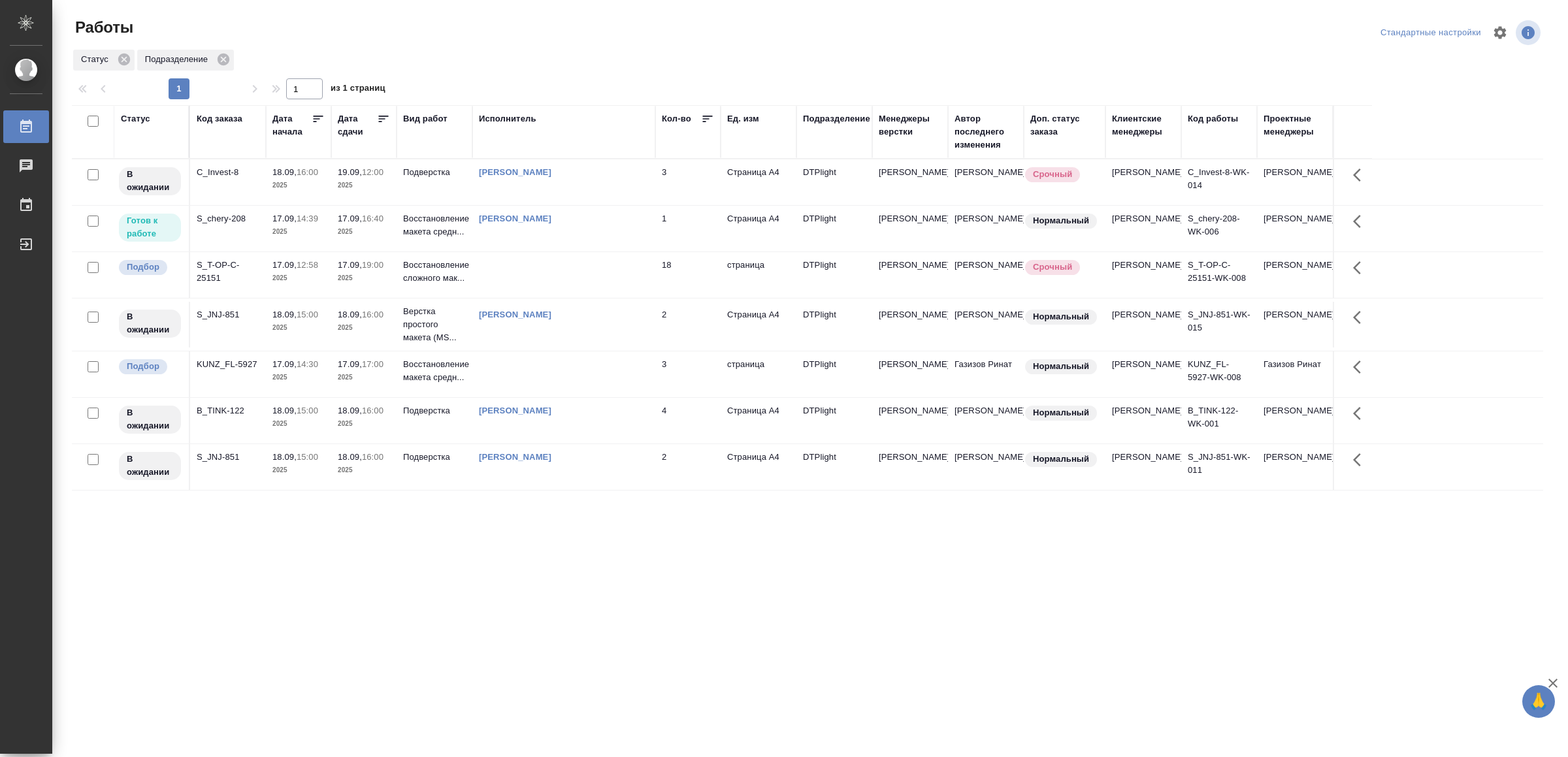
click at [575, 226] on div "[PERSON_NAME]" at bounding box center [564, 219] width 170 height 13
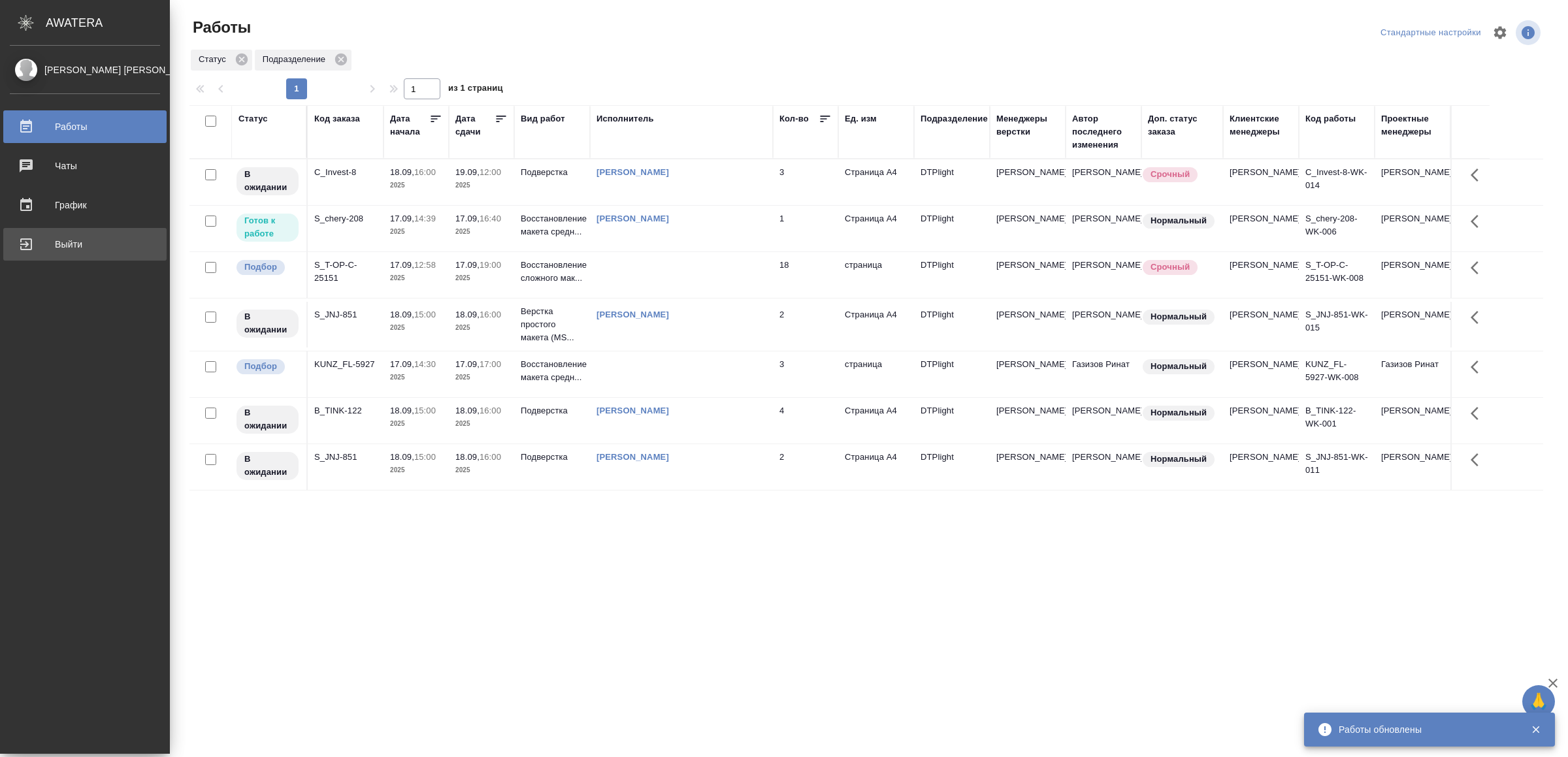
click at [41, 241] on div "Выйти" at bounding box center [84, 244] width 151 height 20
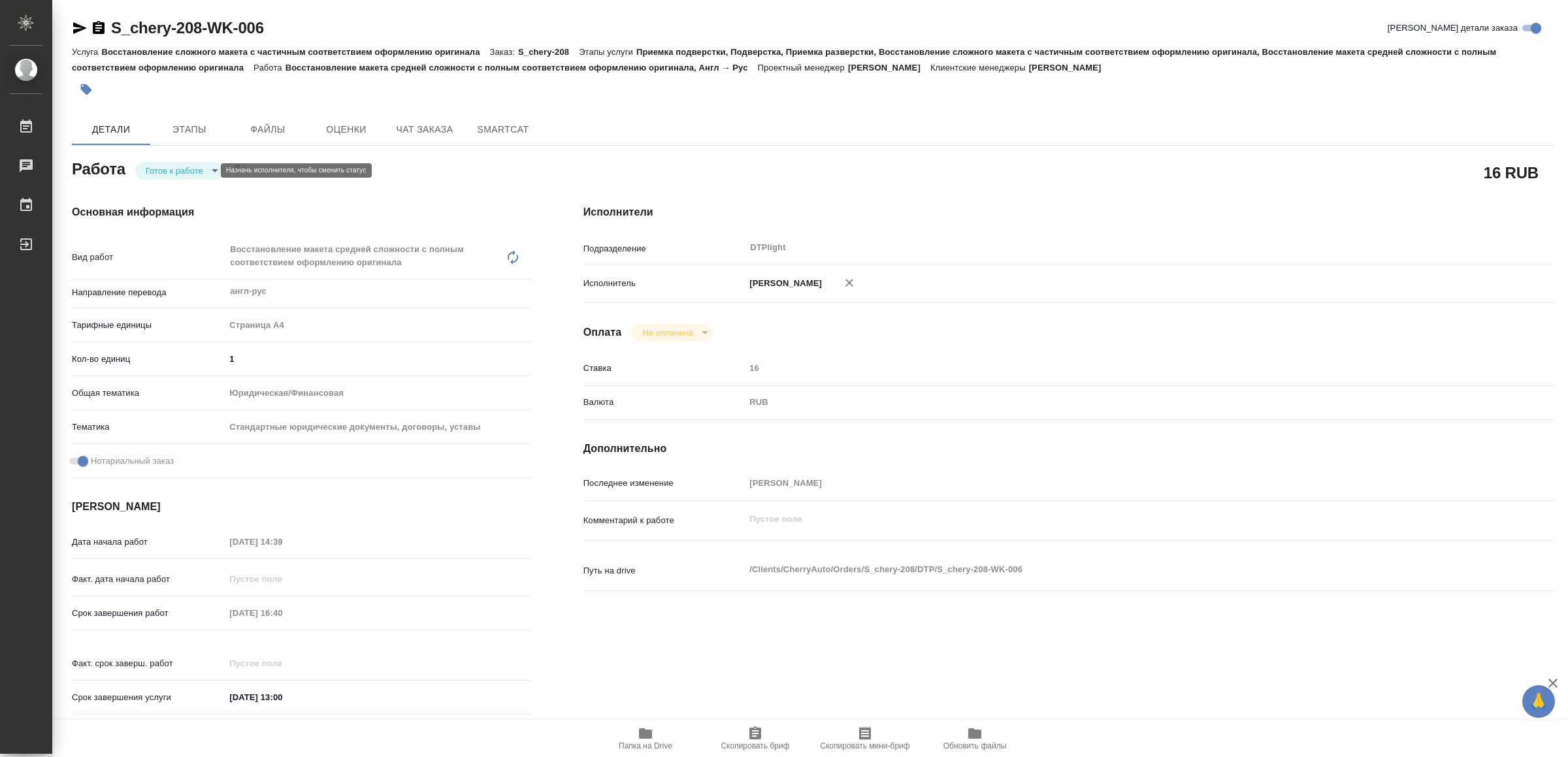
click at [200, 174] on body "🙏 .cls-1 fill:#fff; AWATERA Yamkovenko Vera Работы Чаты График Выйти S_chery-20…" at bounding box center [784, 378] width 1568 height 757
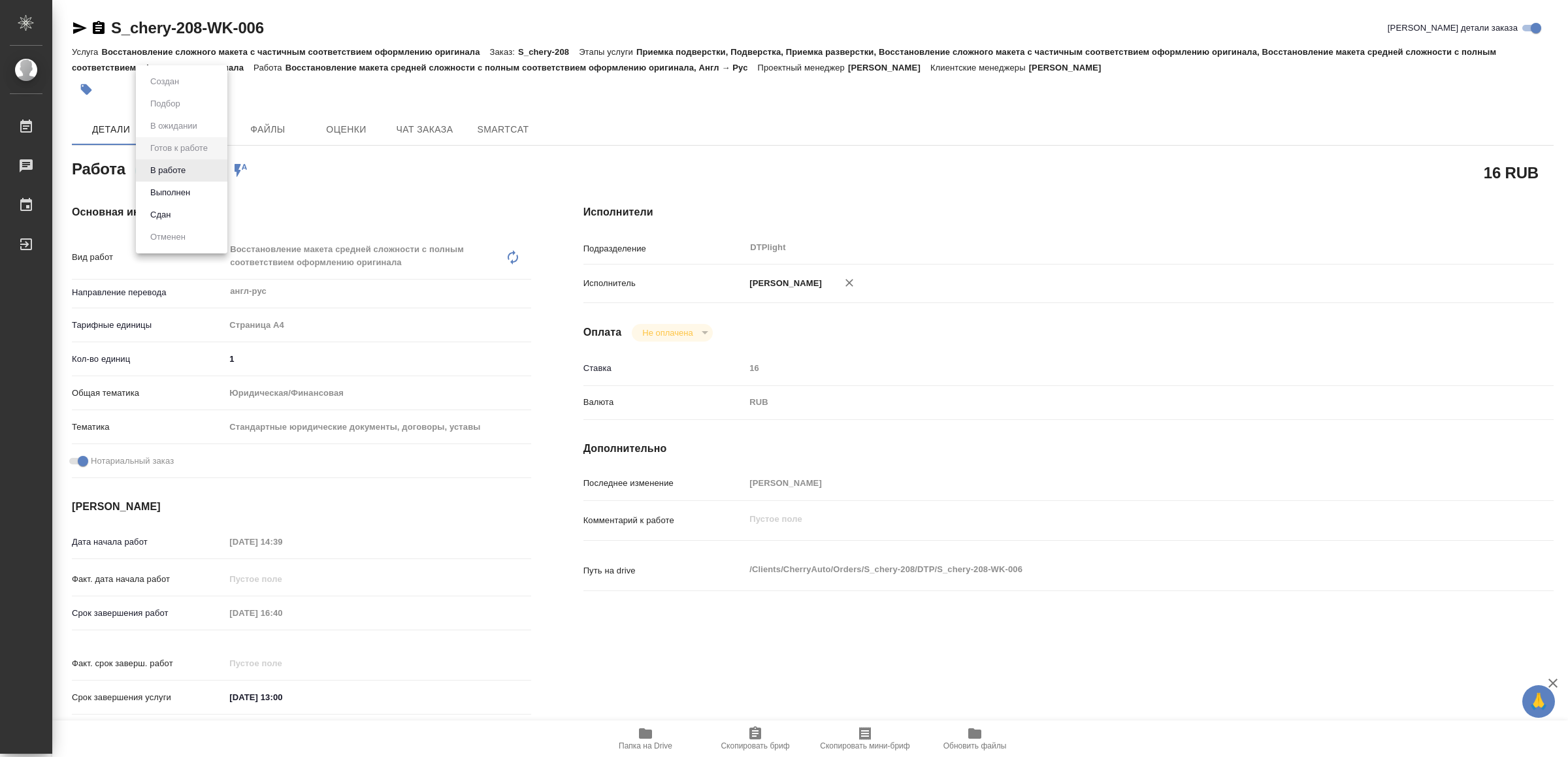
click at [200, 174] on li "В работе" at bounding box center [181, 170] width 91 height 22
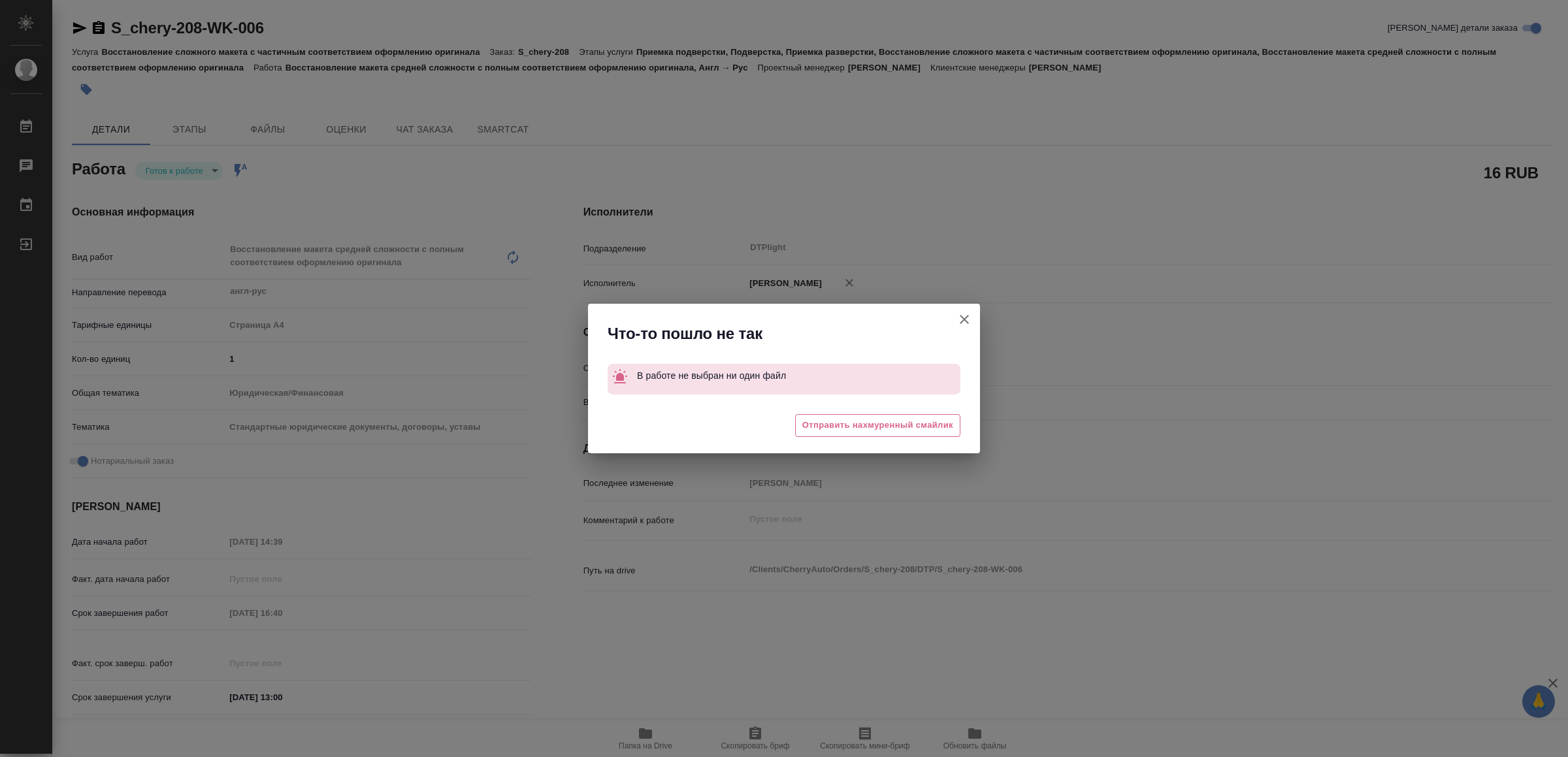
type textarea "x"
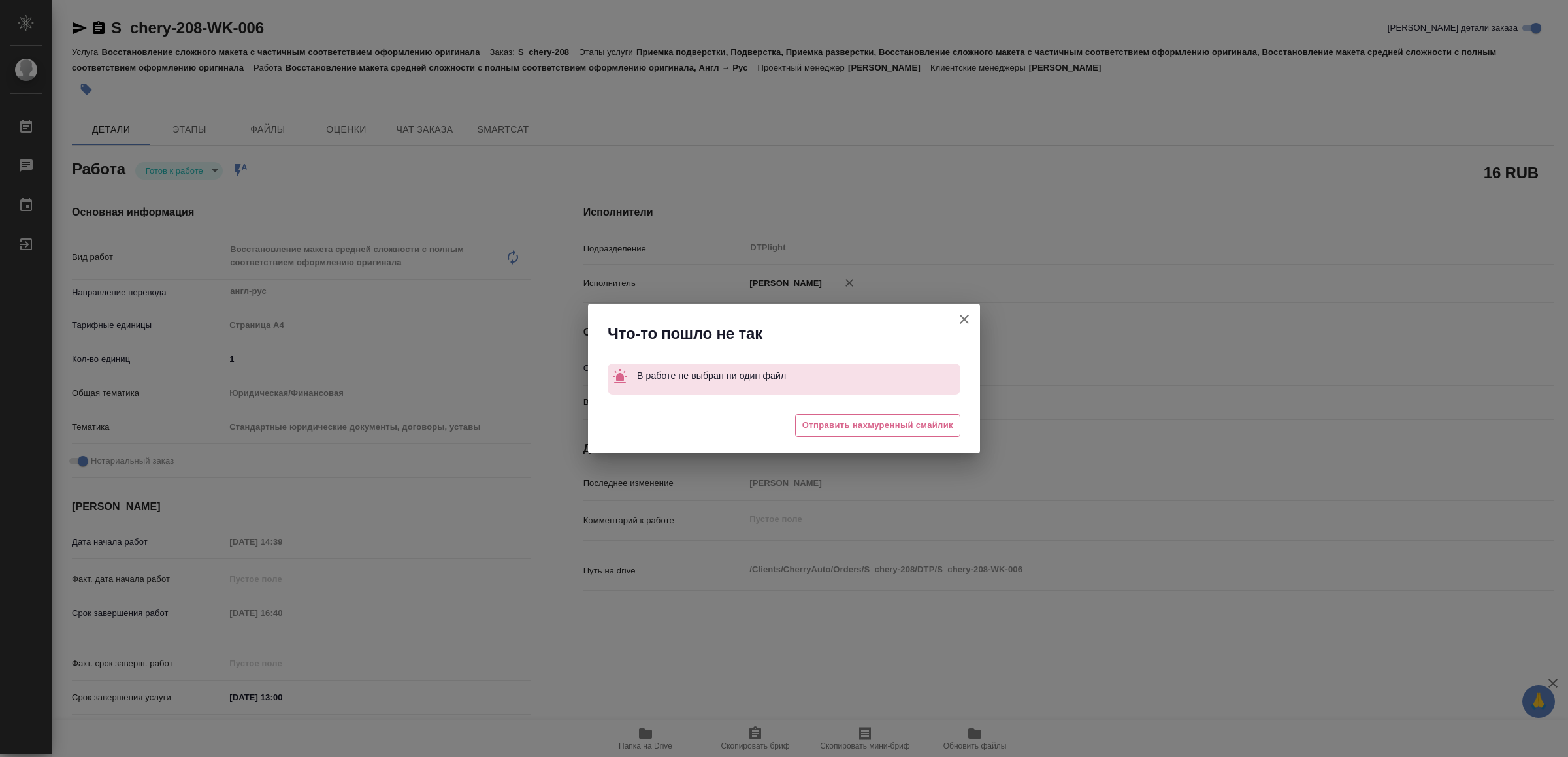
type textarea "x"
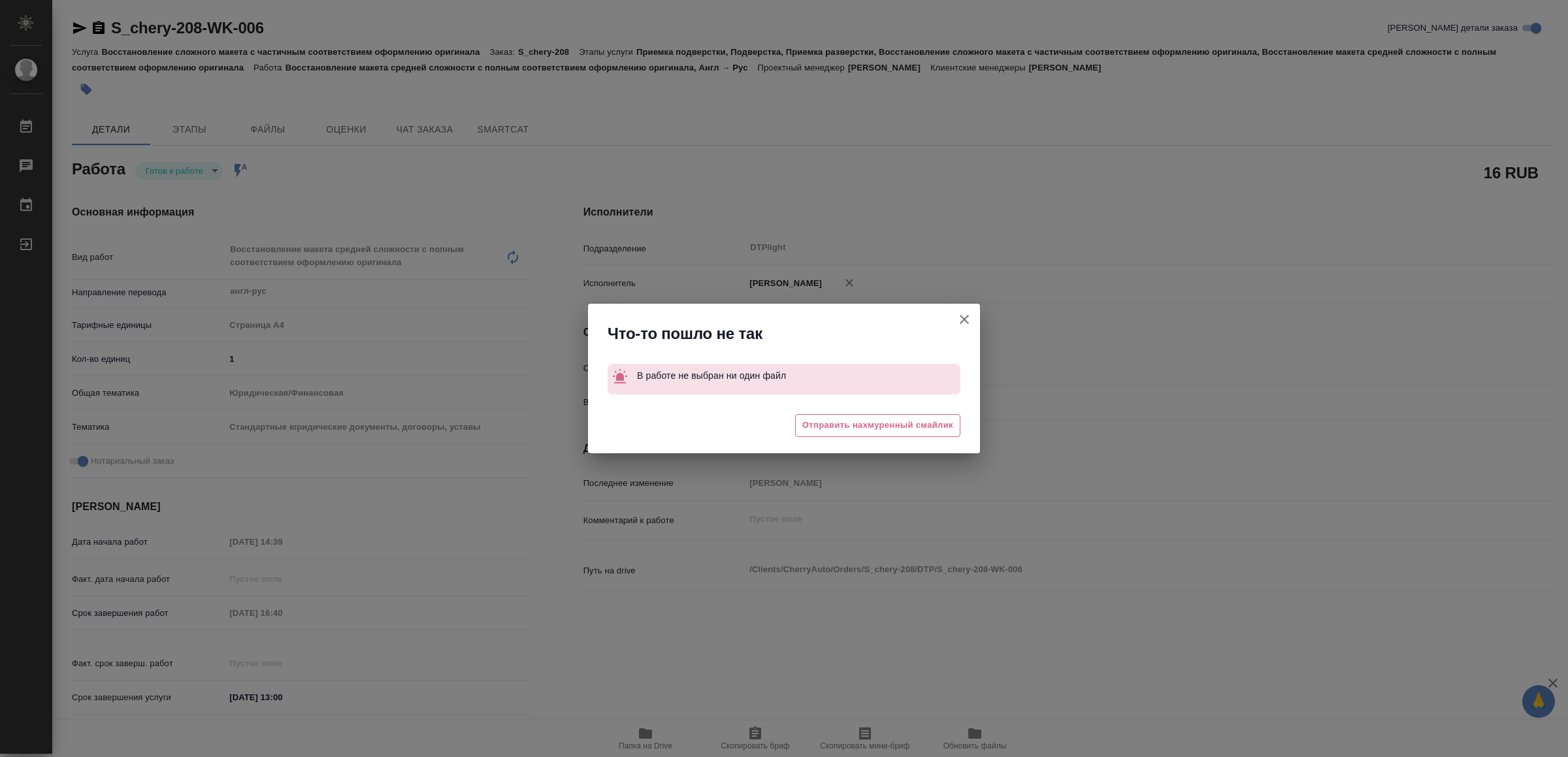
click at [961, 318] on icon "button" at bounding box center [964, 319] width 16 height 16
type textarea "x"
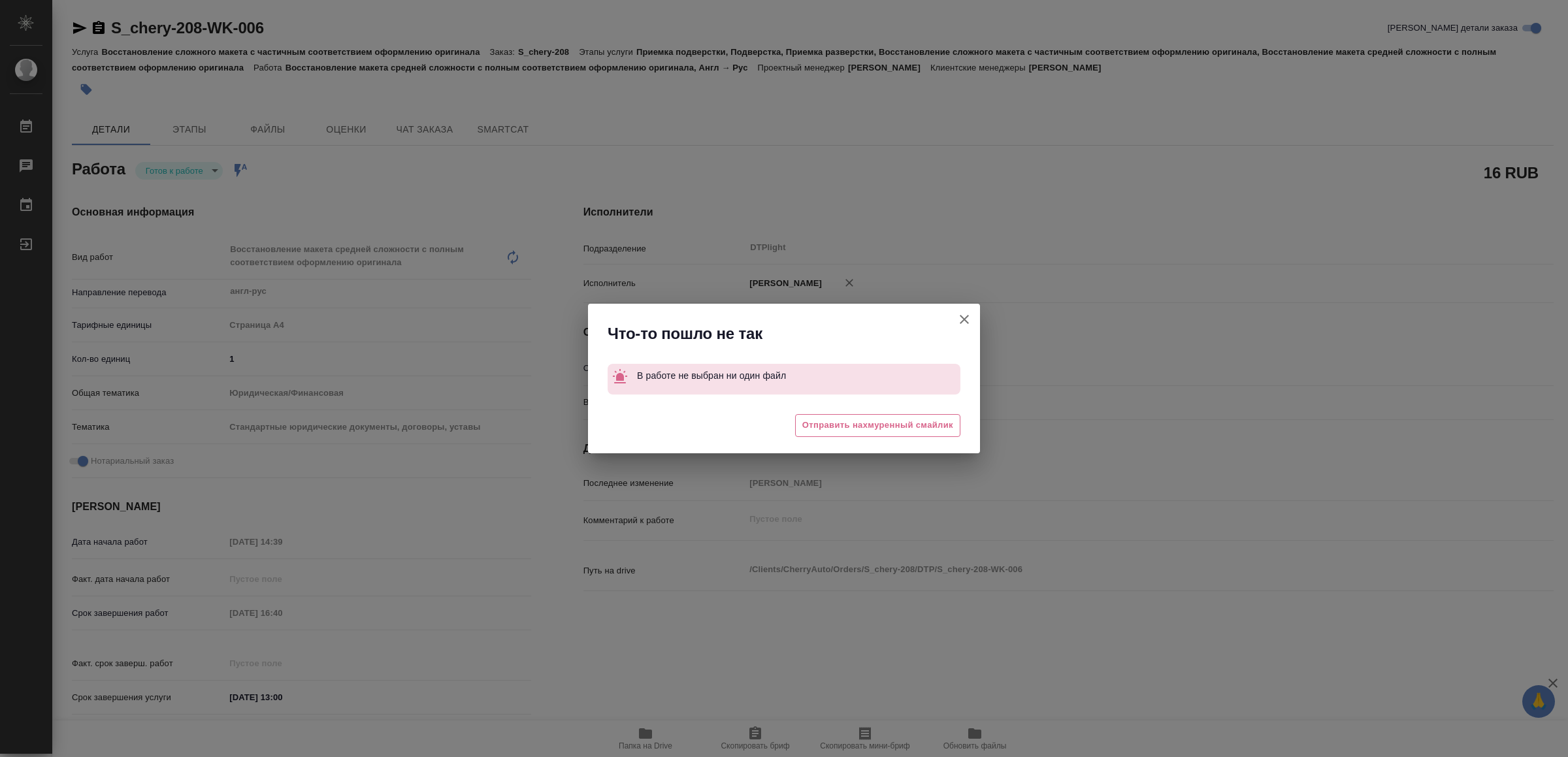
type textarea "x"
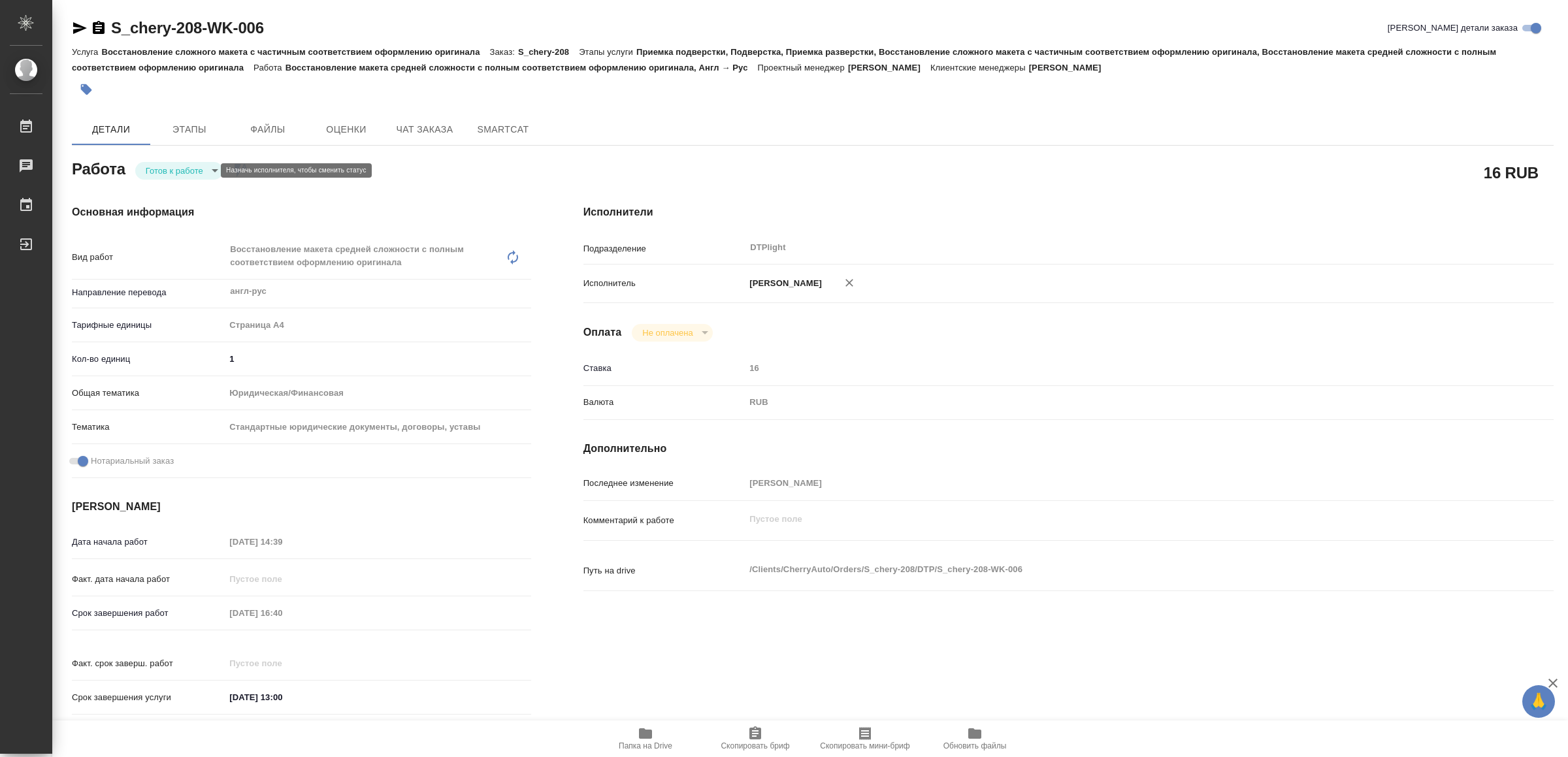
click at [184, 166] on body "🙏 .cls-1 fill:#fff; AWATERA Yamkovenko Vera Работы 0 Чаты График Выйти S_chery-…" at bounding box center [784, 378] width 1568 height 757
click at [183, 172] on button "В работе" at bounding box center [168, 170] width 43 height 14
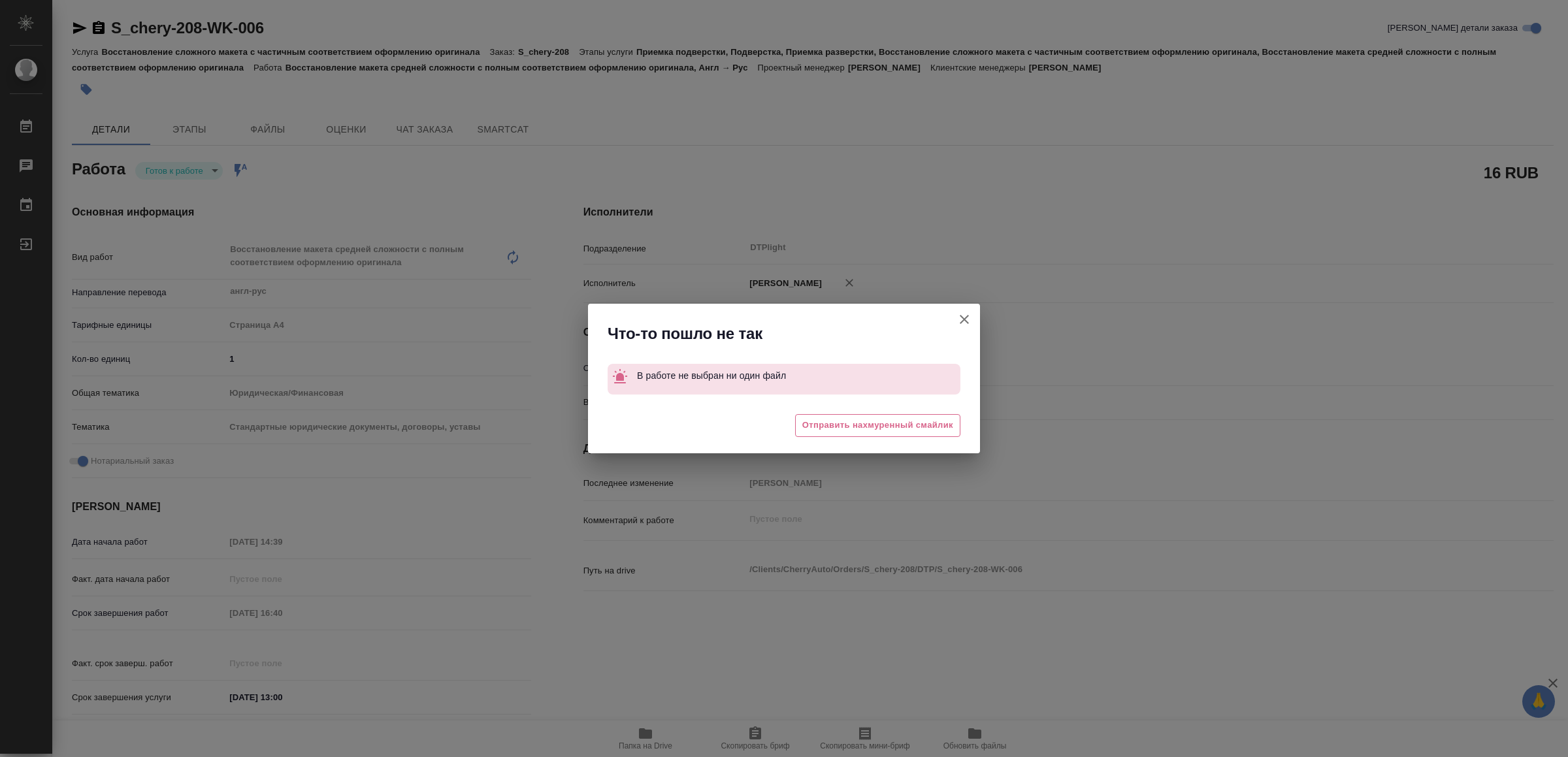
type textarea "x"
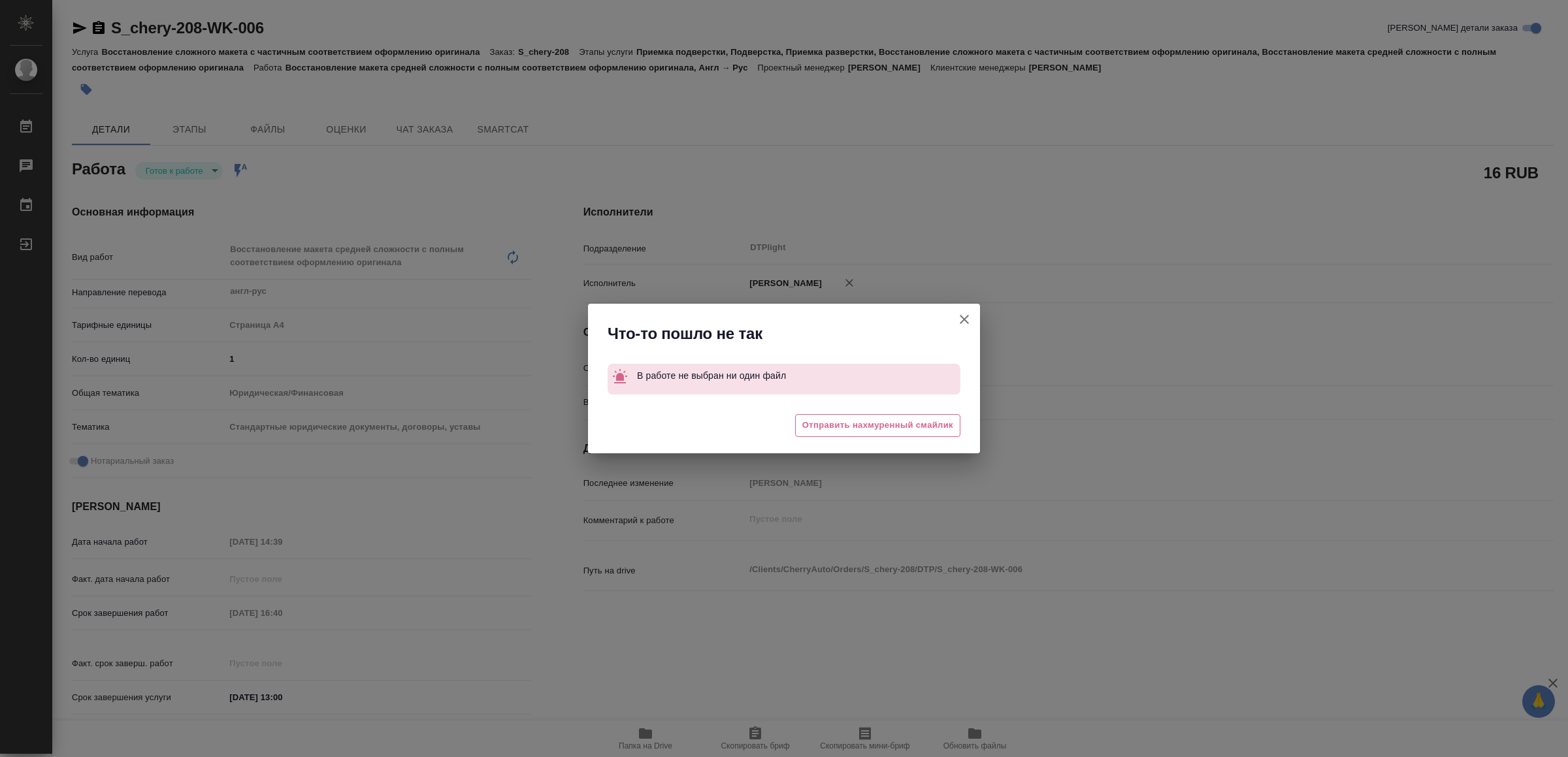
type textarea "x"
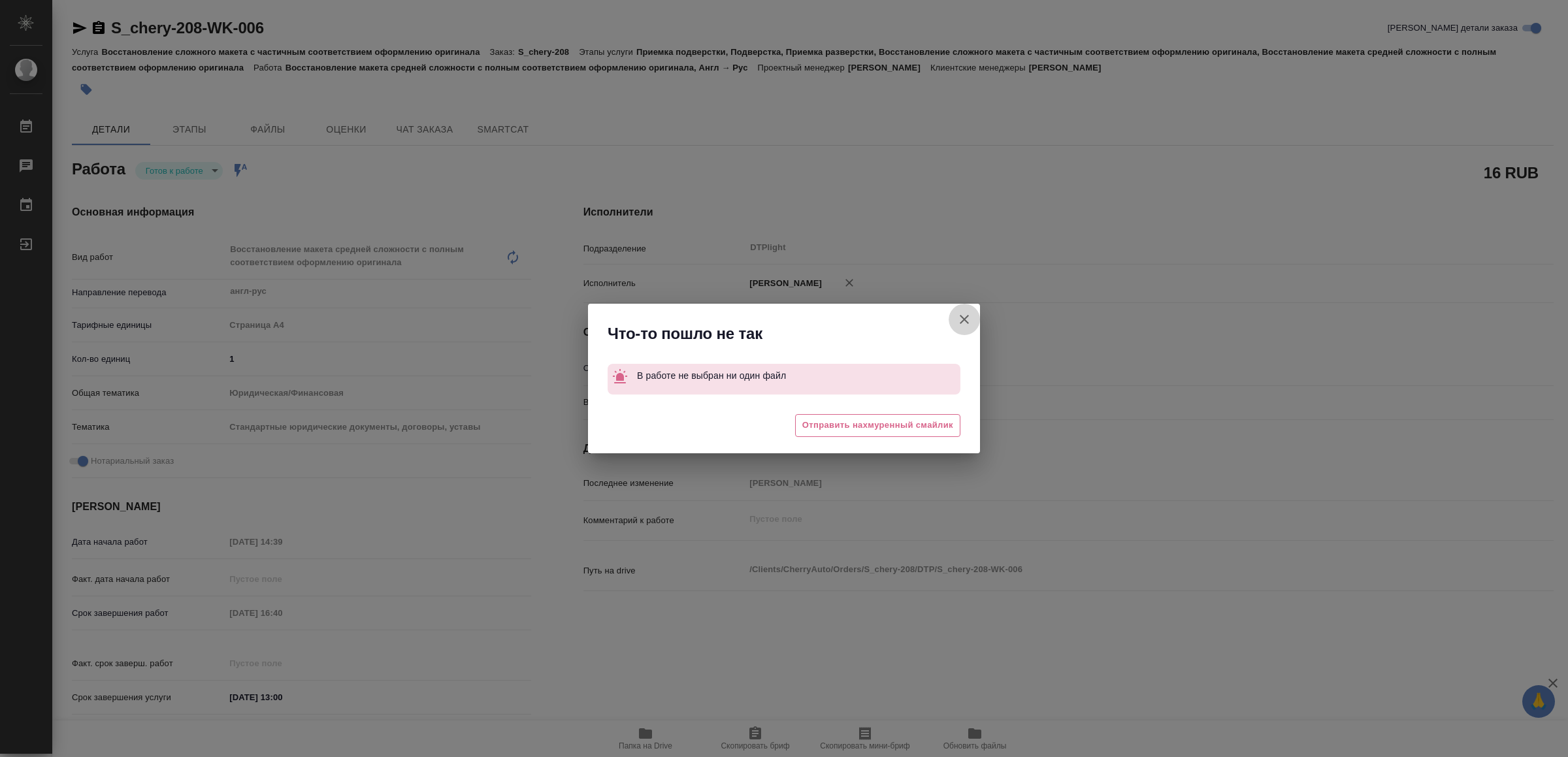
click at [960, 318] on icon "button" at bounding box center [964, 319] width 16 height 16
type textarea "x"
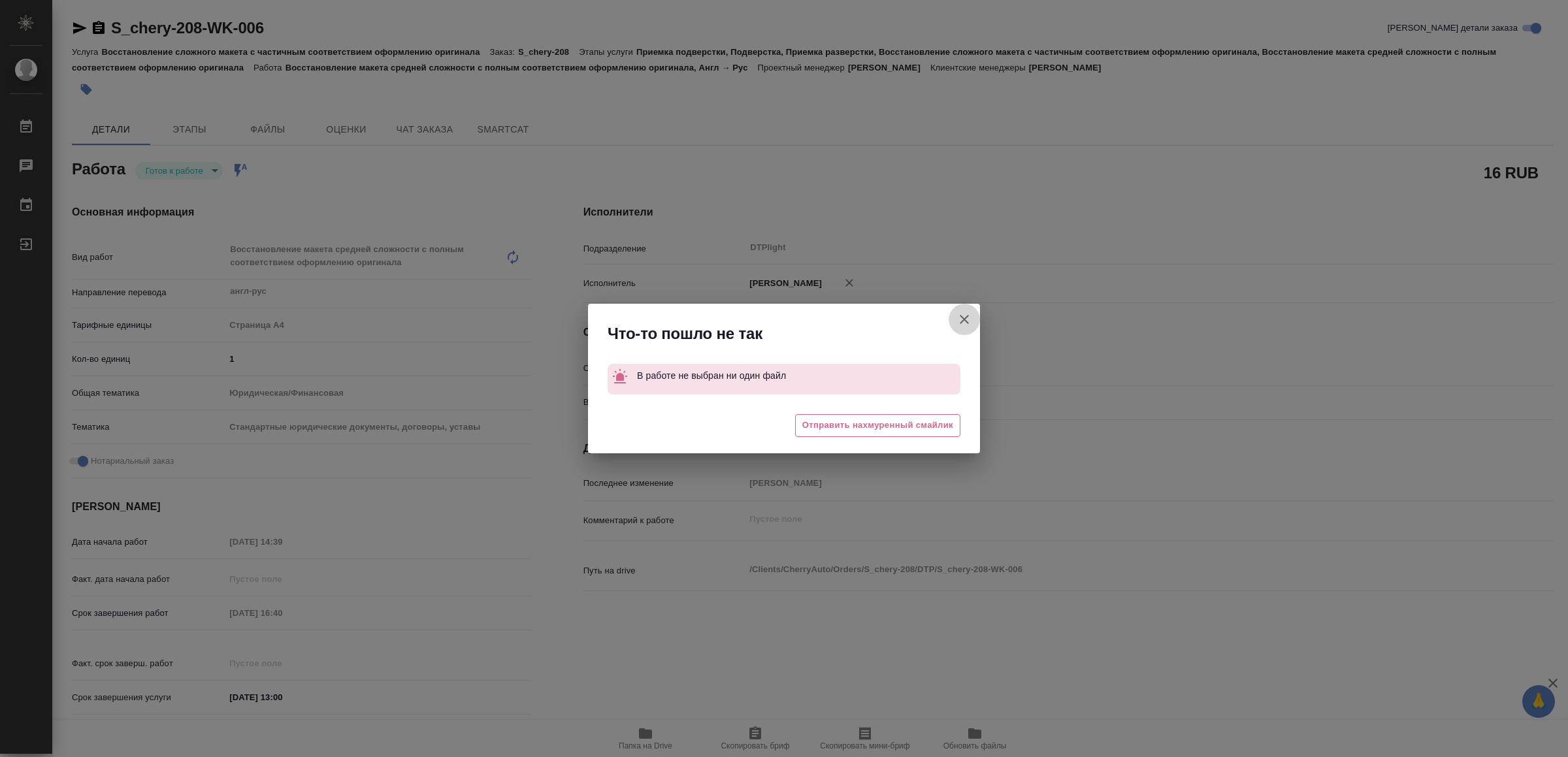
type textarea "x"
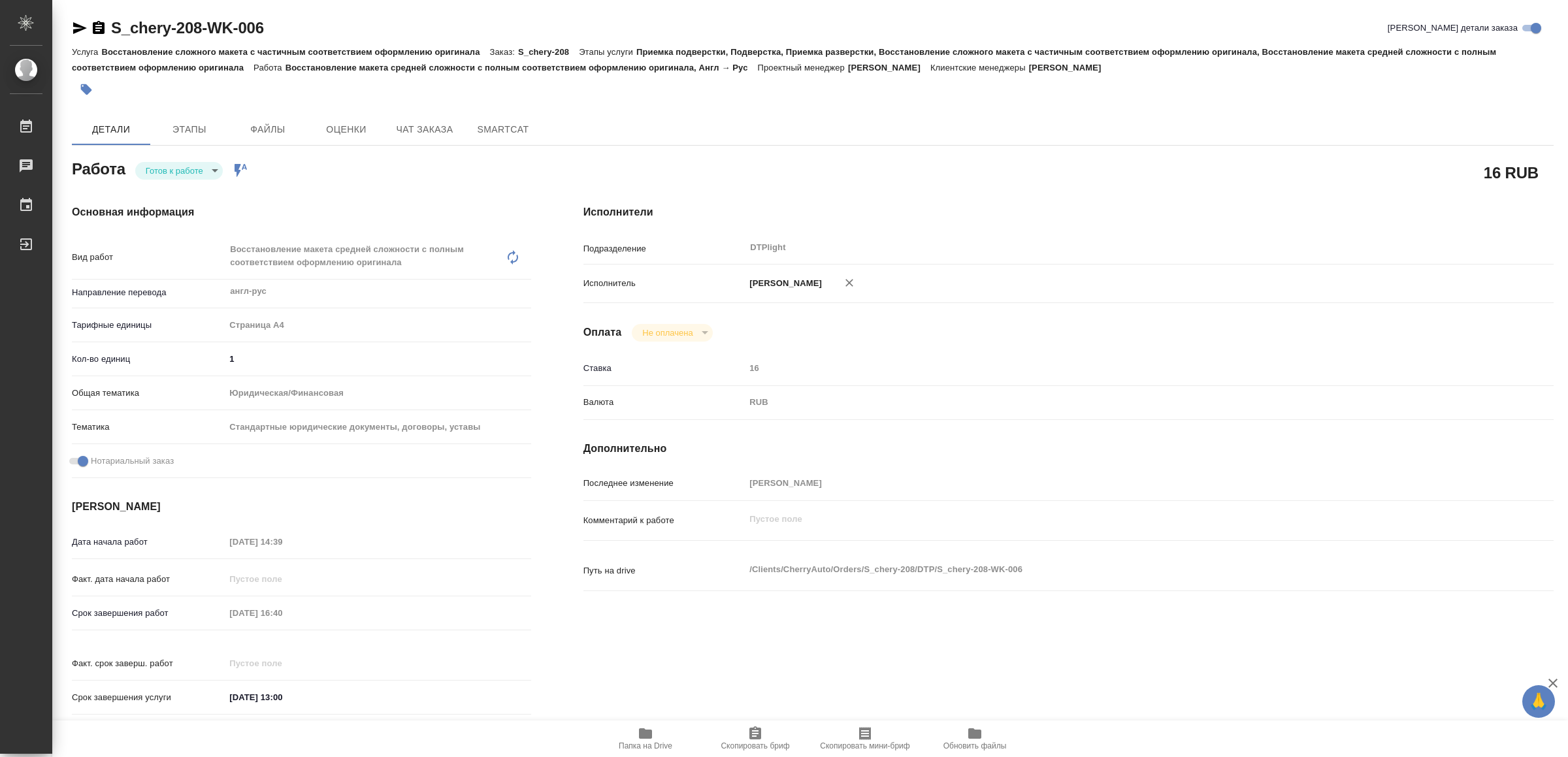
type textarea "x"
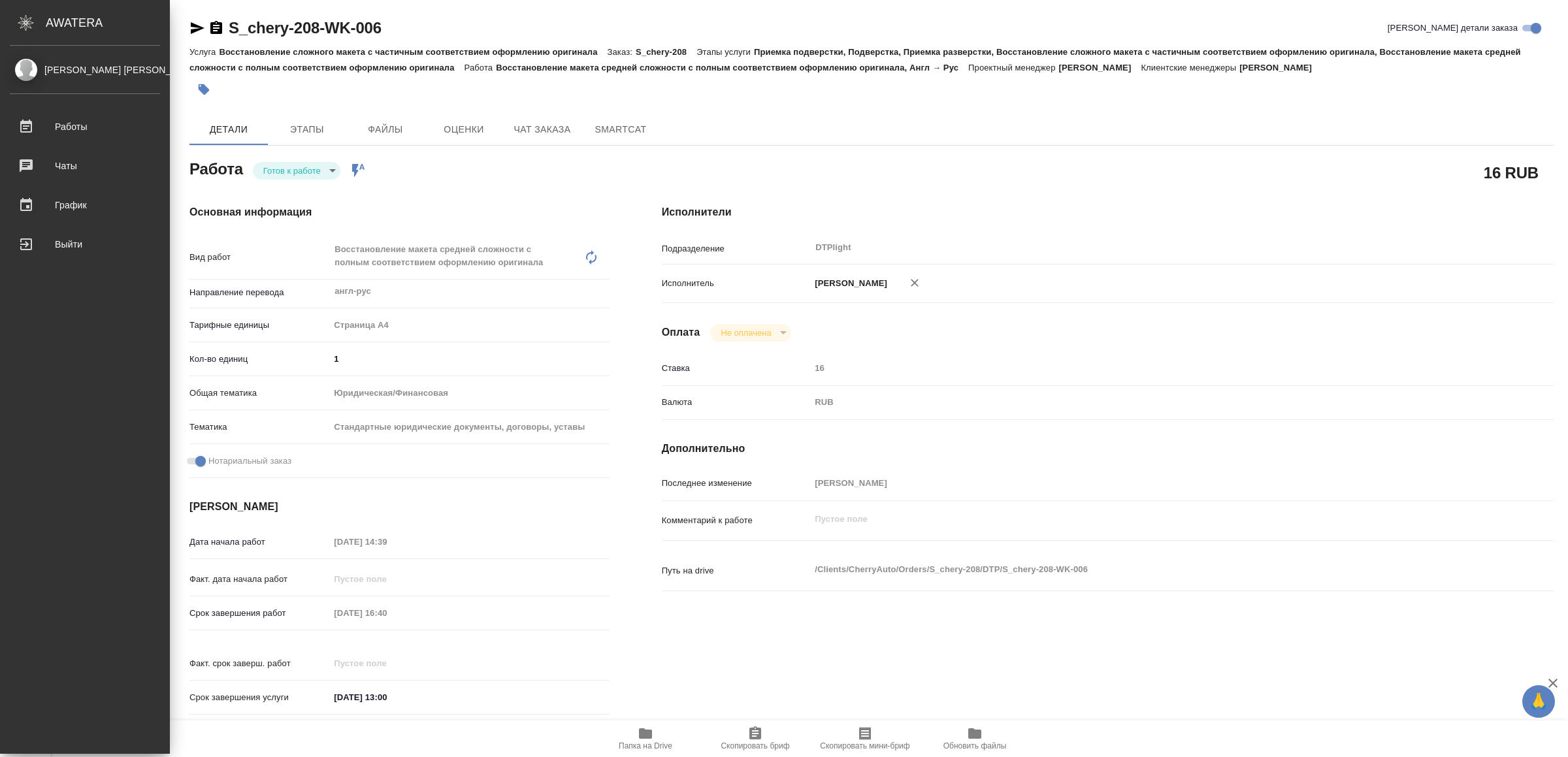
type textarea "x"
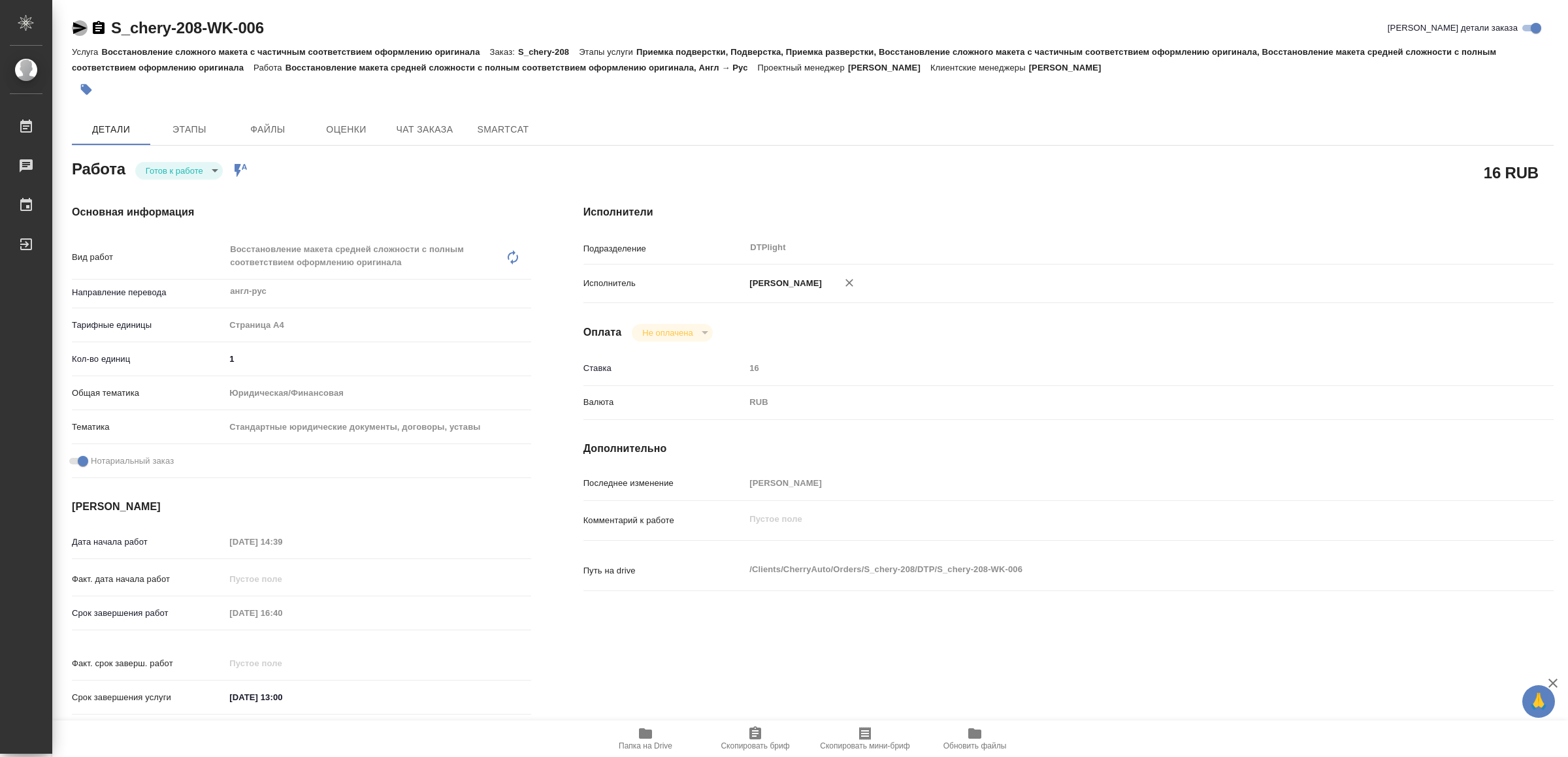
click at [82, 25] on icon "button" at bounding box center [79, 28] width 16 height 16
click at [77, 31] on icon "button" at bounding box center [80, 28] width 14 height 12
click at [649, 729] on icon "button" at bounding box center [645, 733] width 16 height 16
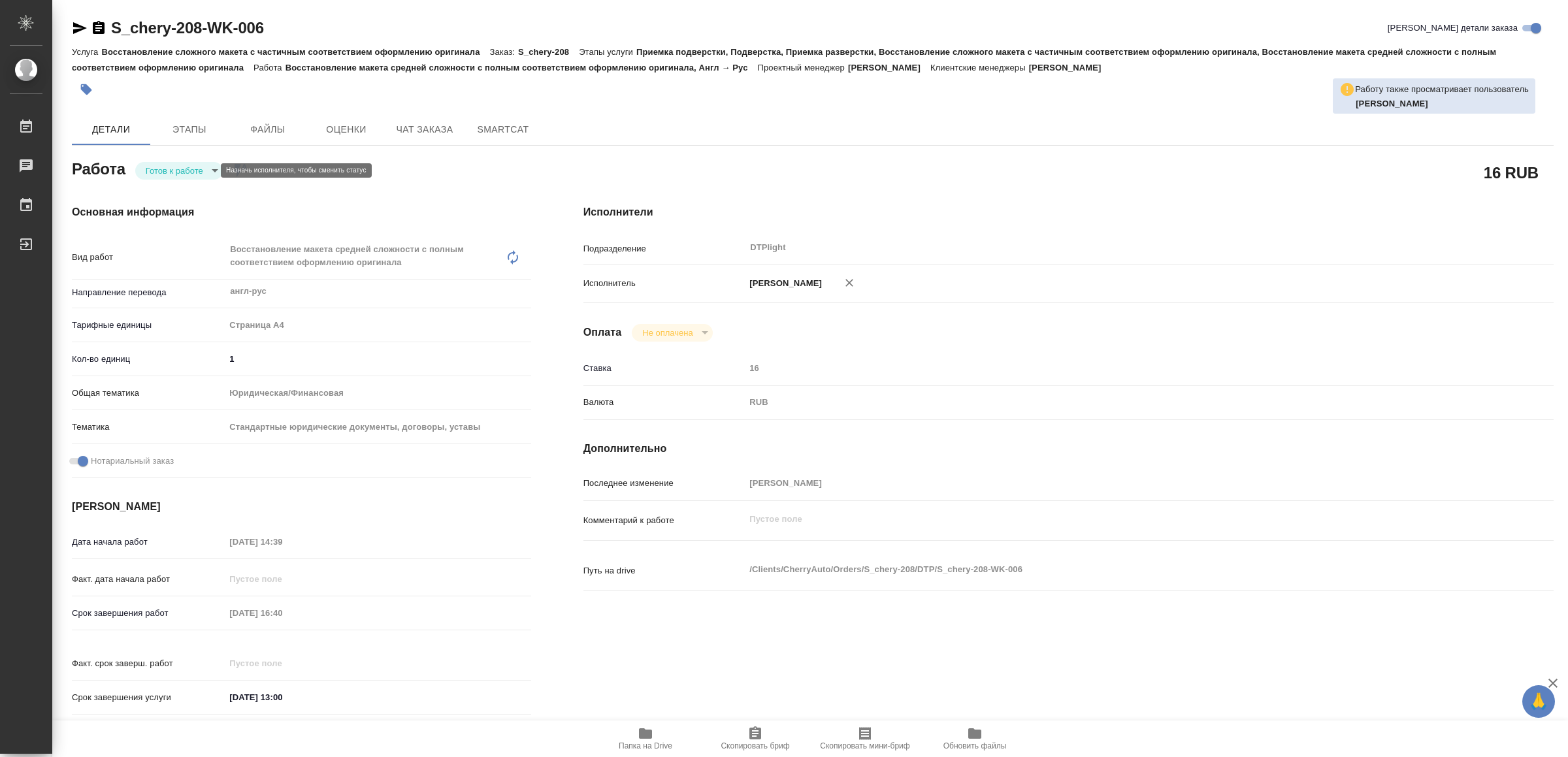
click at [167, 168] on body "🙏 .cls-1 fill:#fff; AWATERA Yamkovenko Vera Работы 0 Чаты График Выйти S_chery-…" at bounding box center [784, 378] width 1568 height 757
click at [167, 168] on button "В работе" at bounding box center [168, 170] width 43 height 14
type textarea "x"
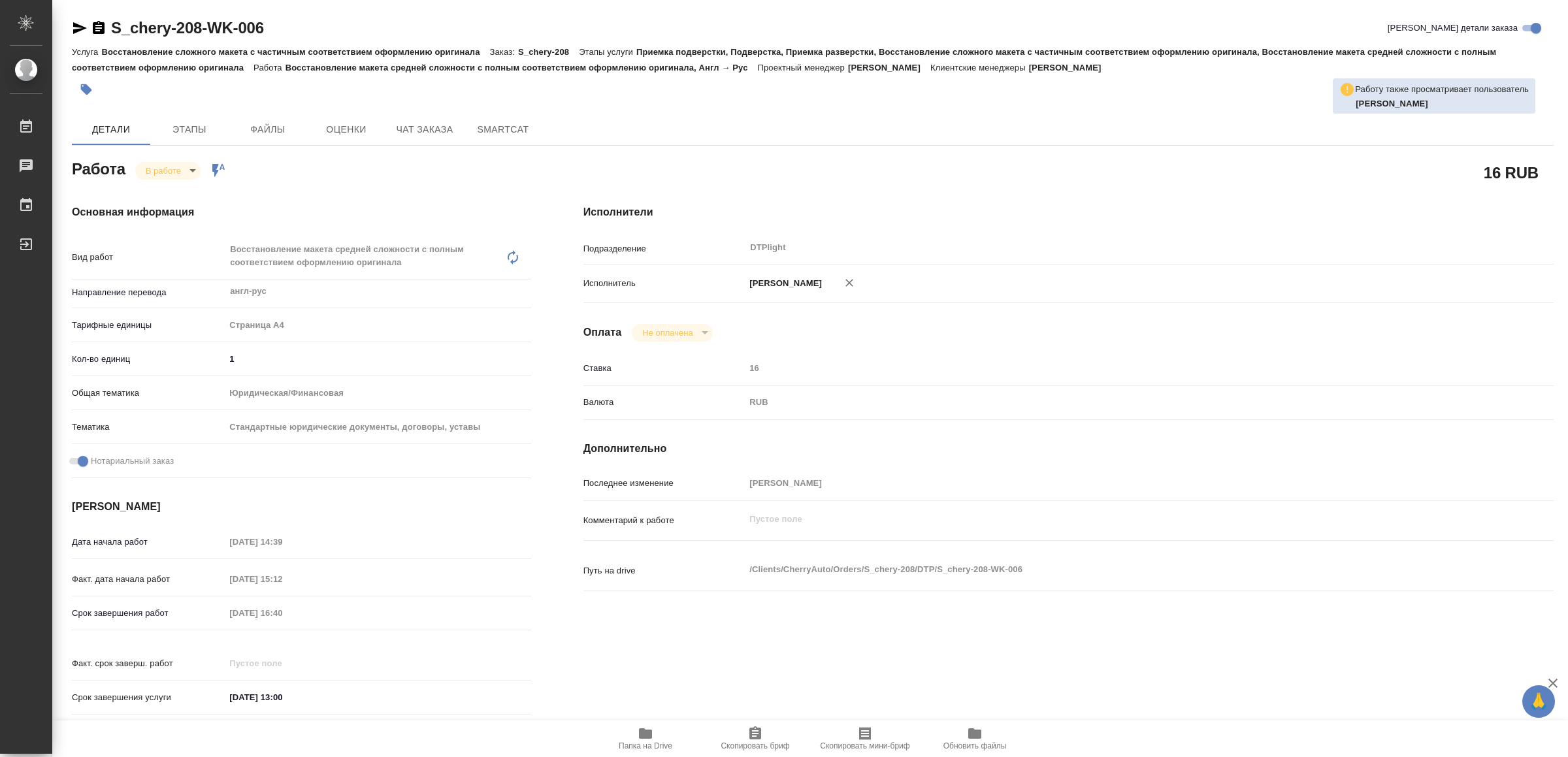
type textarea "x"
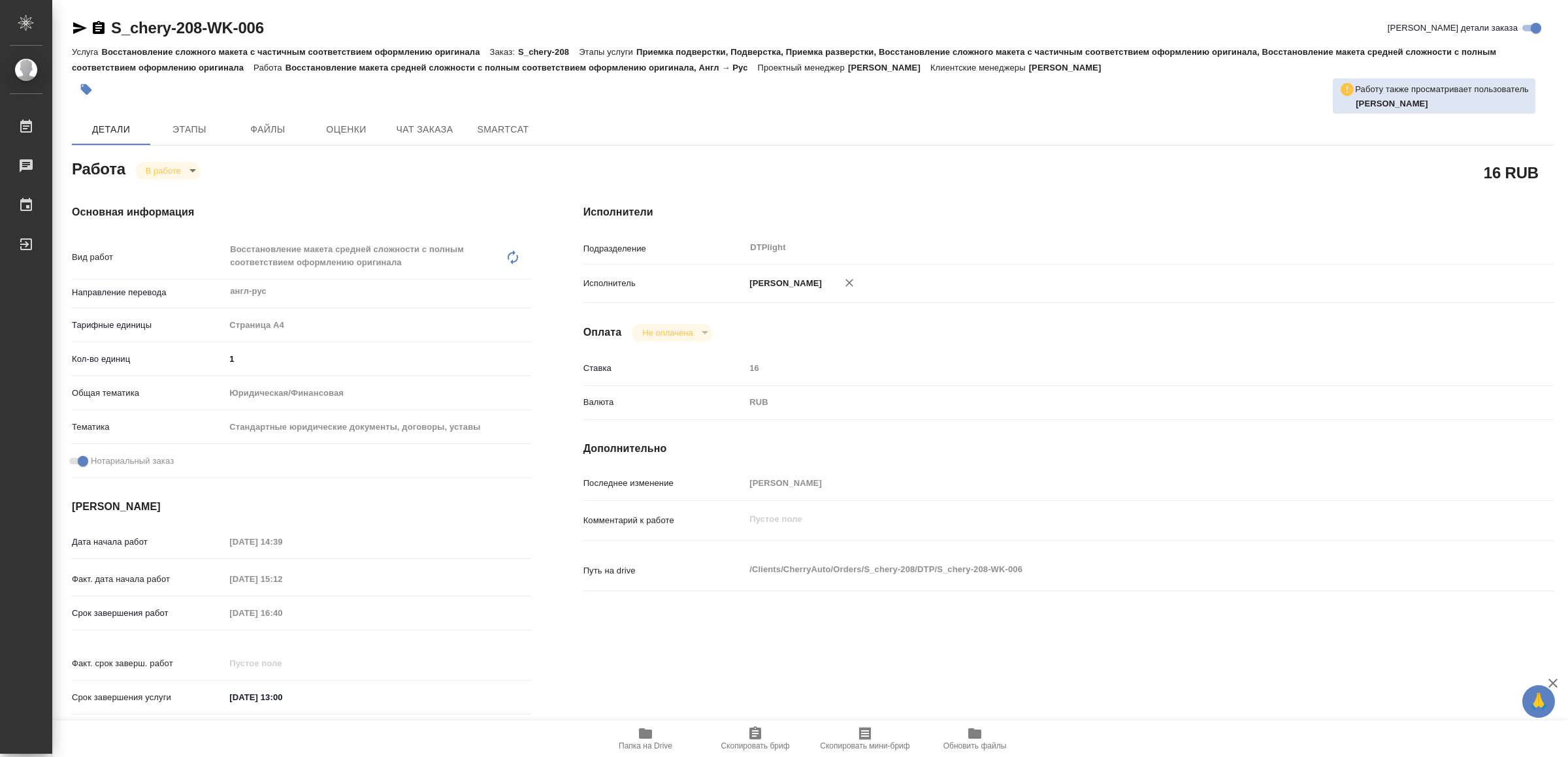
type textarea "x"
click at [634, 736] on span "Папка на Drive" at bounding box center [645, 738] width 94 height 25
click at [75, 22] on icon "button" at bounding box center [79, 28] width 16 height 16
click at [181, 166] on body "🙏 .cls-1 fill:#fff; AWATERA Yamkovenko Vera Работы 0 Чаты График Выйти S_chery-…" at bounding box center [784, 378] width 1568 height 757
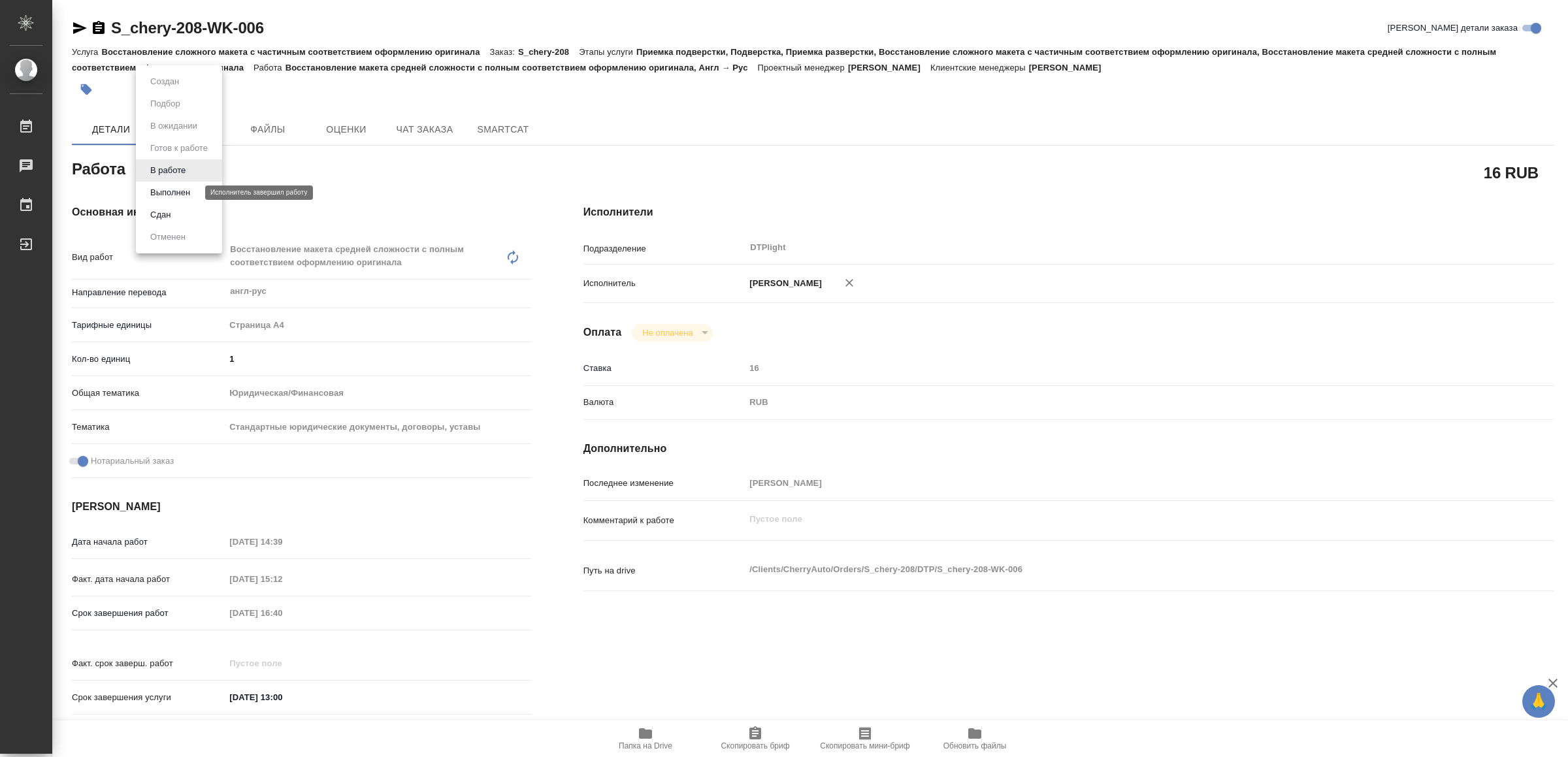
click at [188, 191] on button "Выполнен" at bounding box center [170, 192] width 48 height 14
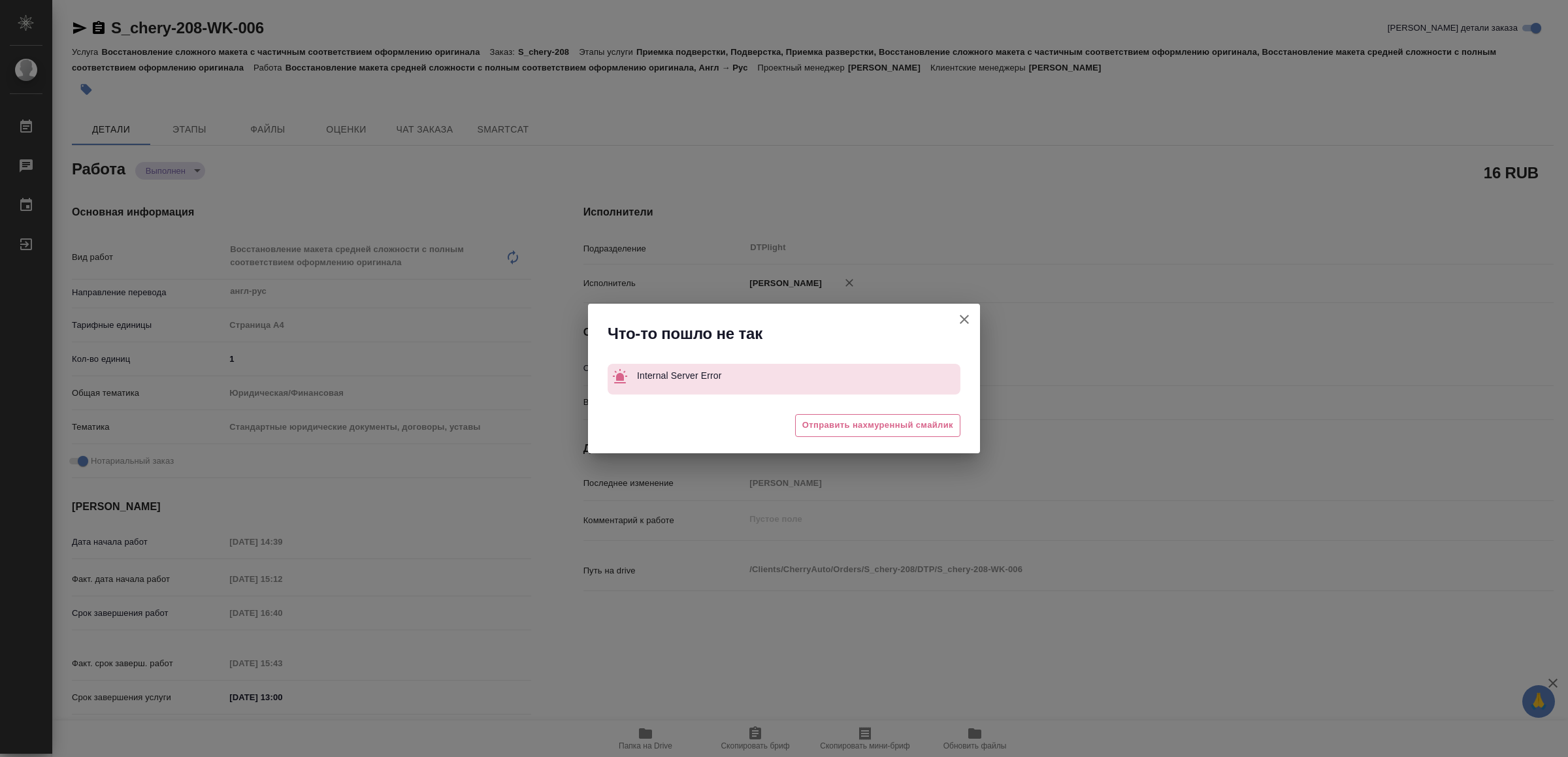
type textarea "x"
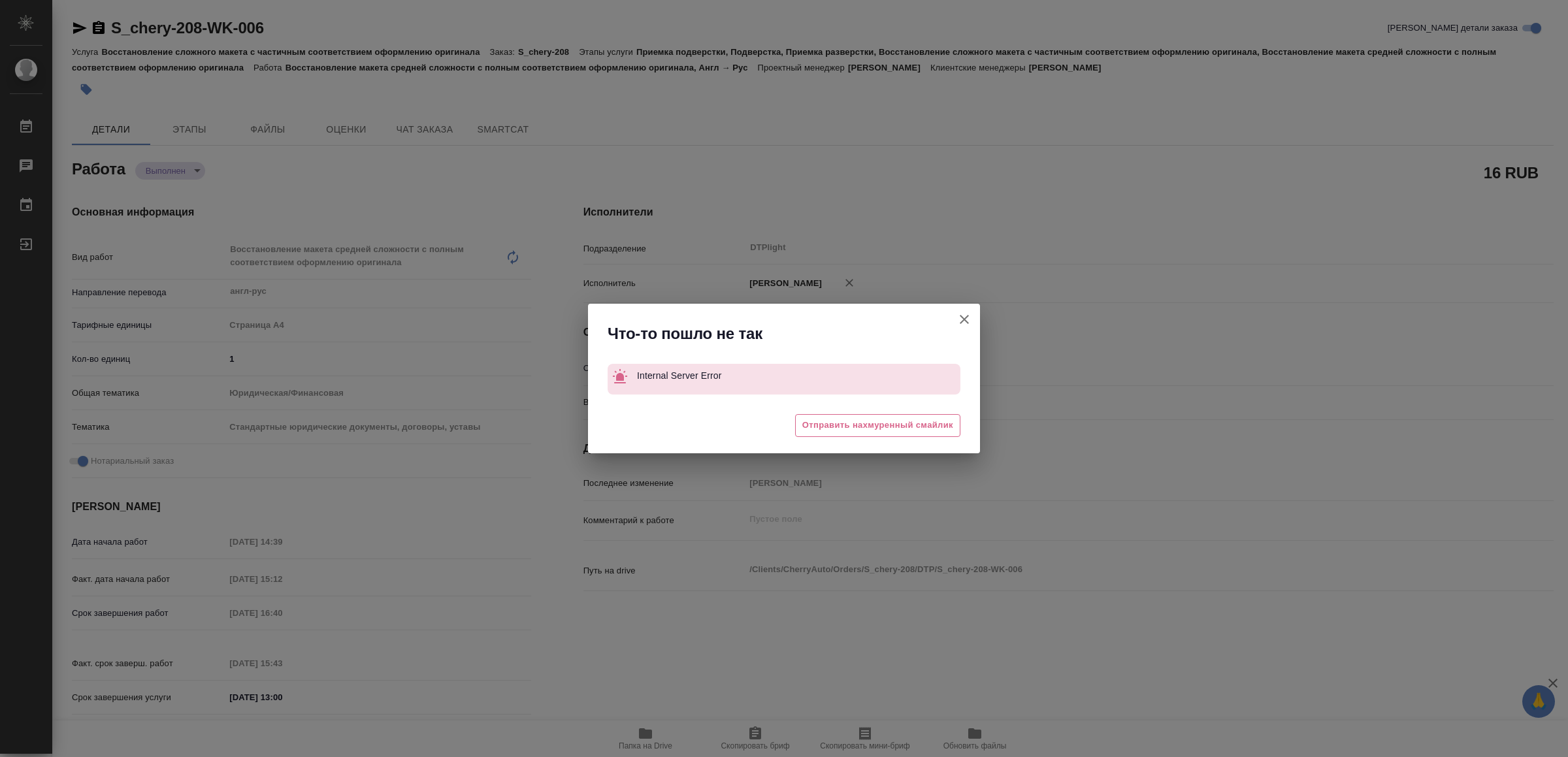
type textarea "x"
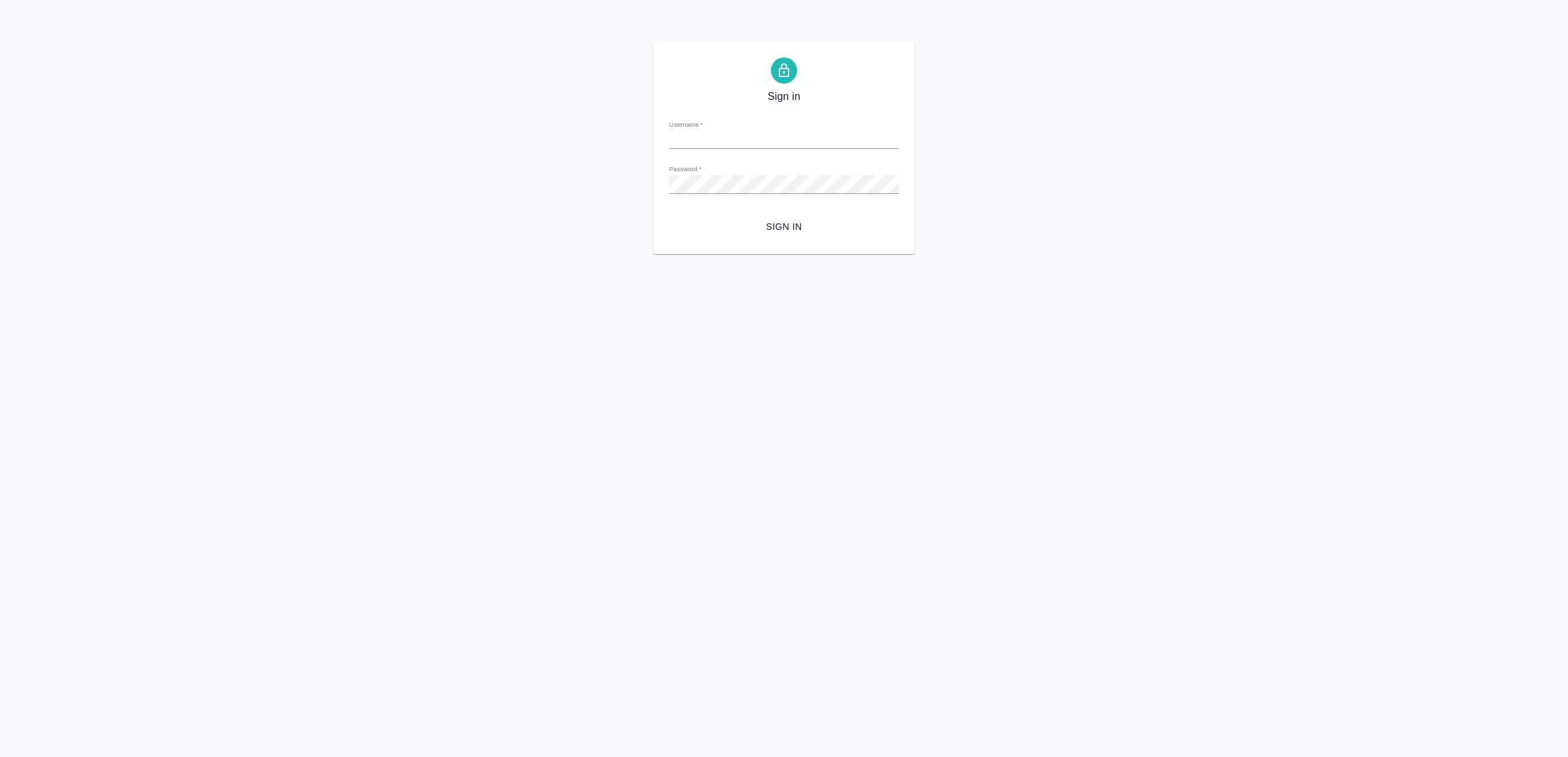
type input "[EMAIL_ADDRESS][DOMAIN_NAME]"
click at [775, 228] on span "Sign in" at bounding box center [784, 227] width 209 height 16
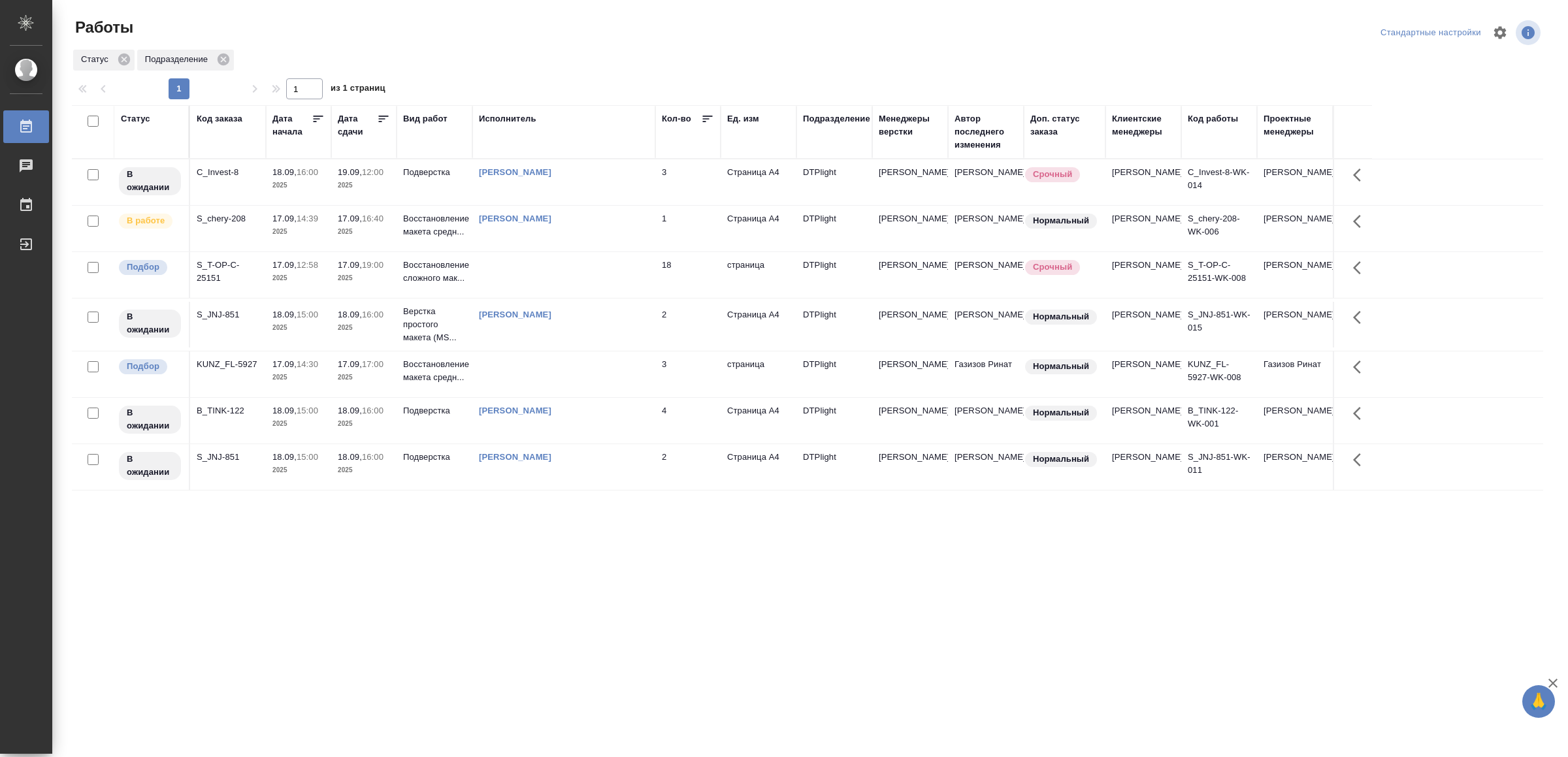
drag, startPoint x: 405, startPoint y: 624, endPoint x: 405, endPoint y: 613, distance: 11.0
drag, startPoint x: 405, startPoint y: 613, endPoint x: 292, endPoint y: 585, distance: 116.4
click at [289, 585] on div ".cls-1 fill:#fff; AWATERA Yamkovenko Vera Работы 0 Чаты График Выйти Работы Ста…" at bounding box center [784, 378] width 1568 height 757
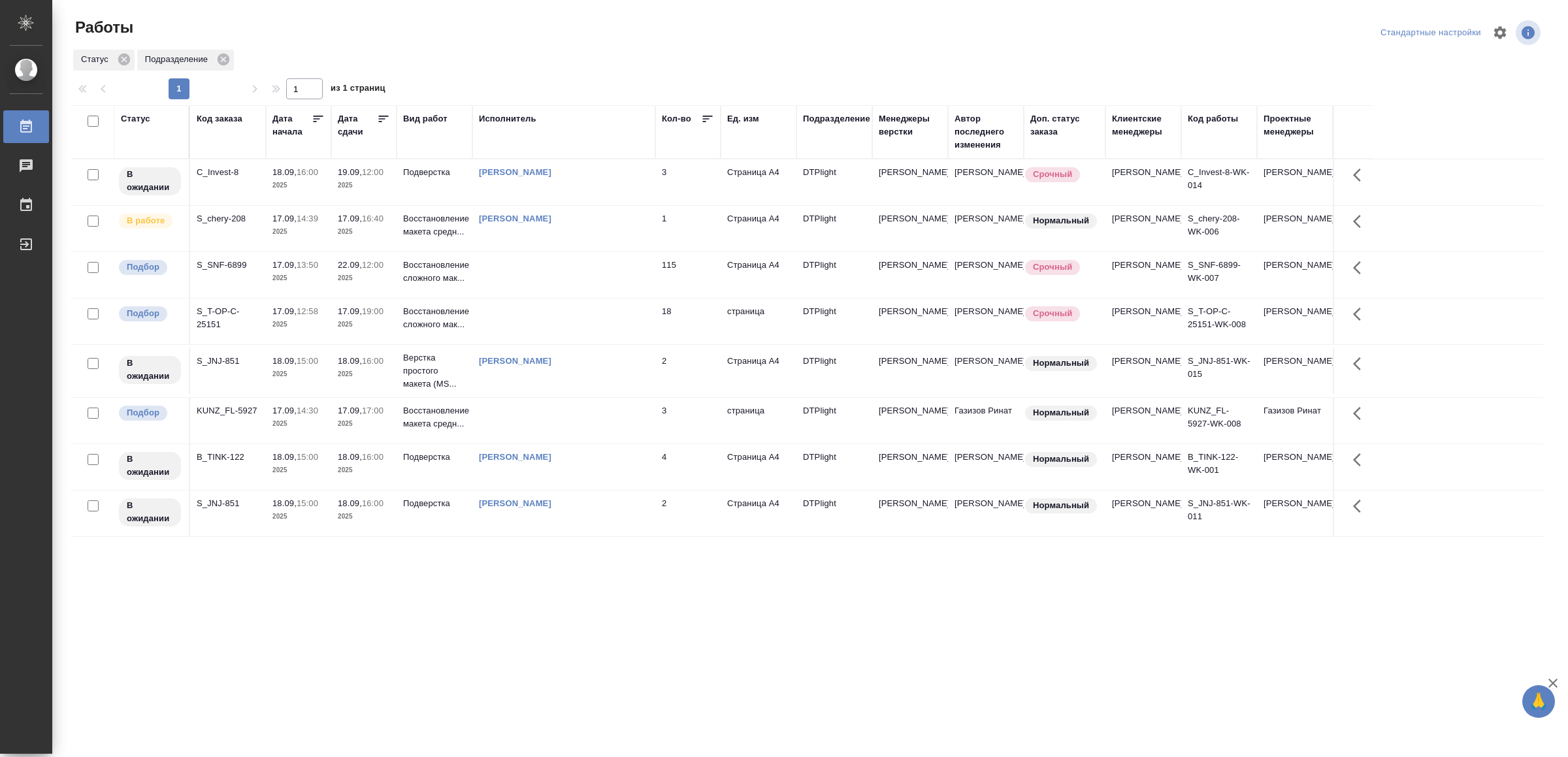
click at [595, 280] on td at bounding box center [564, 275] width 183 height 46
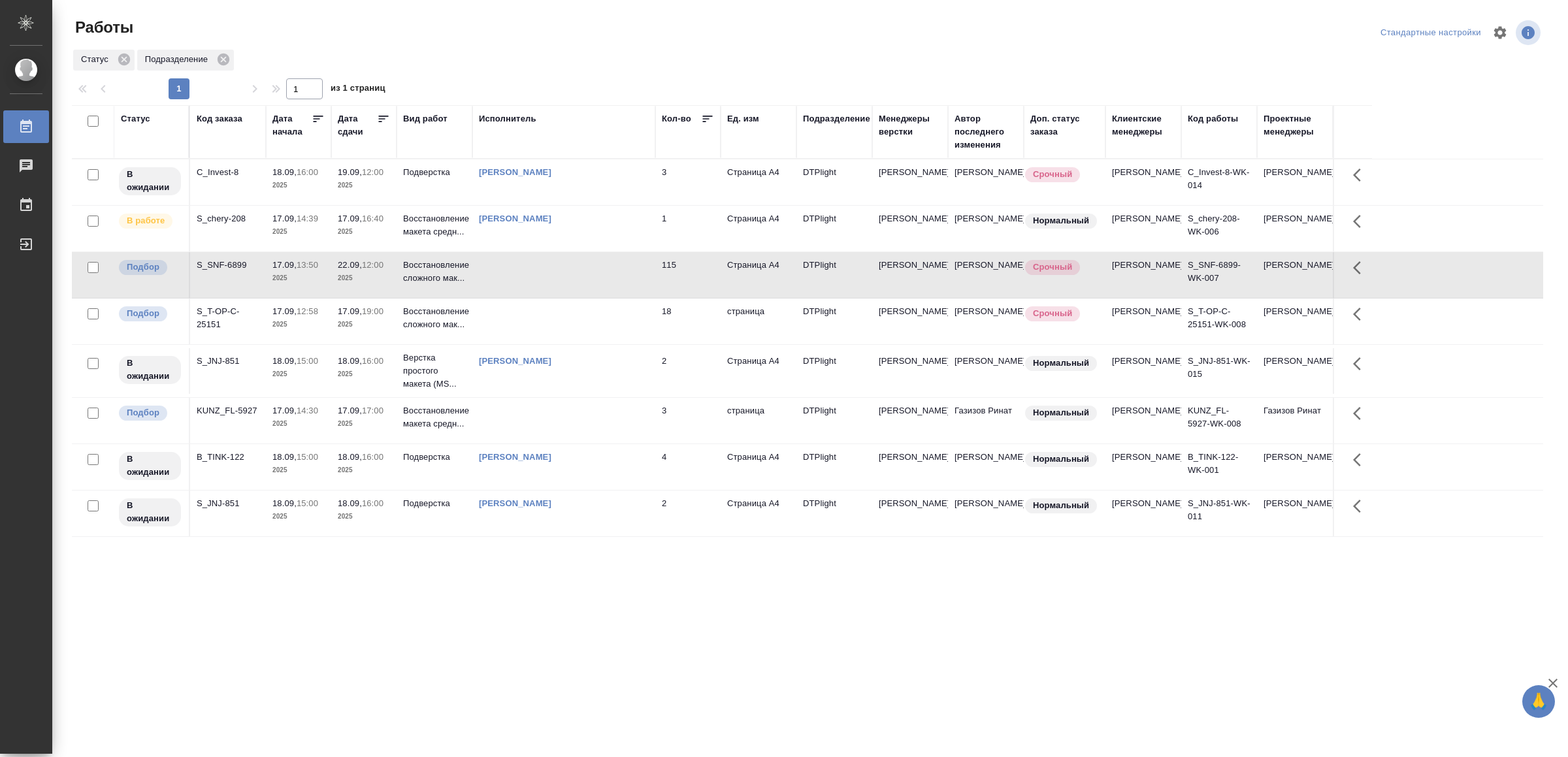
click at [595, 280] on td at bounding box center [564, 275] width 183 height 46
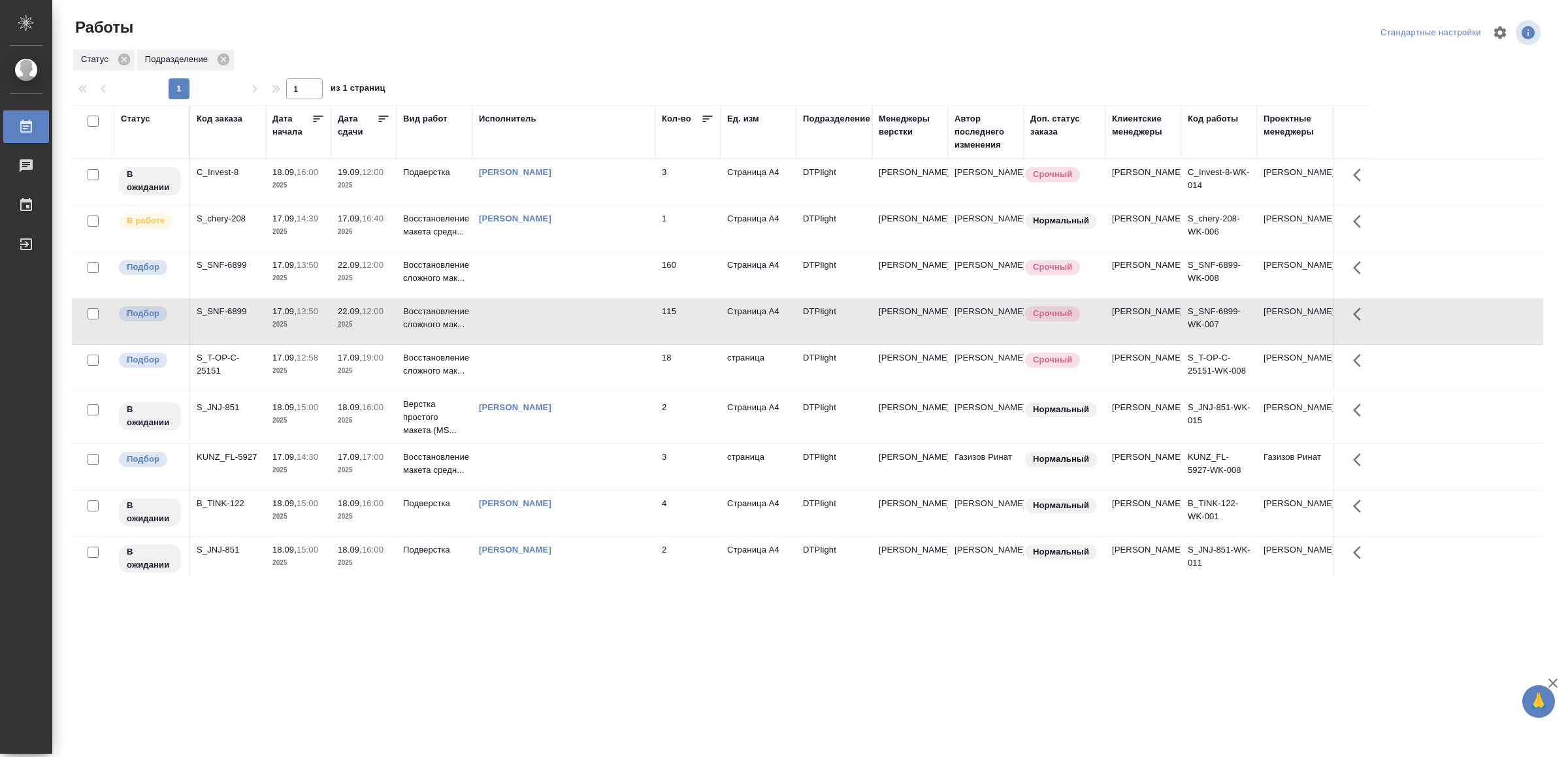
click at [596, 288] on td at bounding box center [564, 275] width 183 height 46
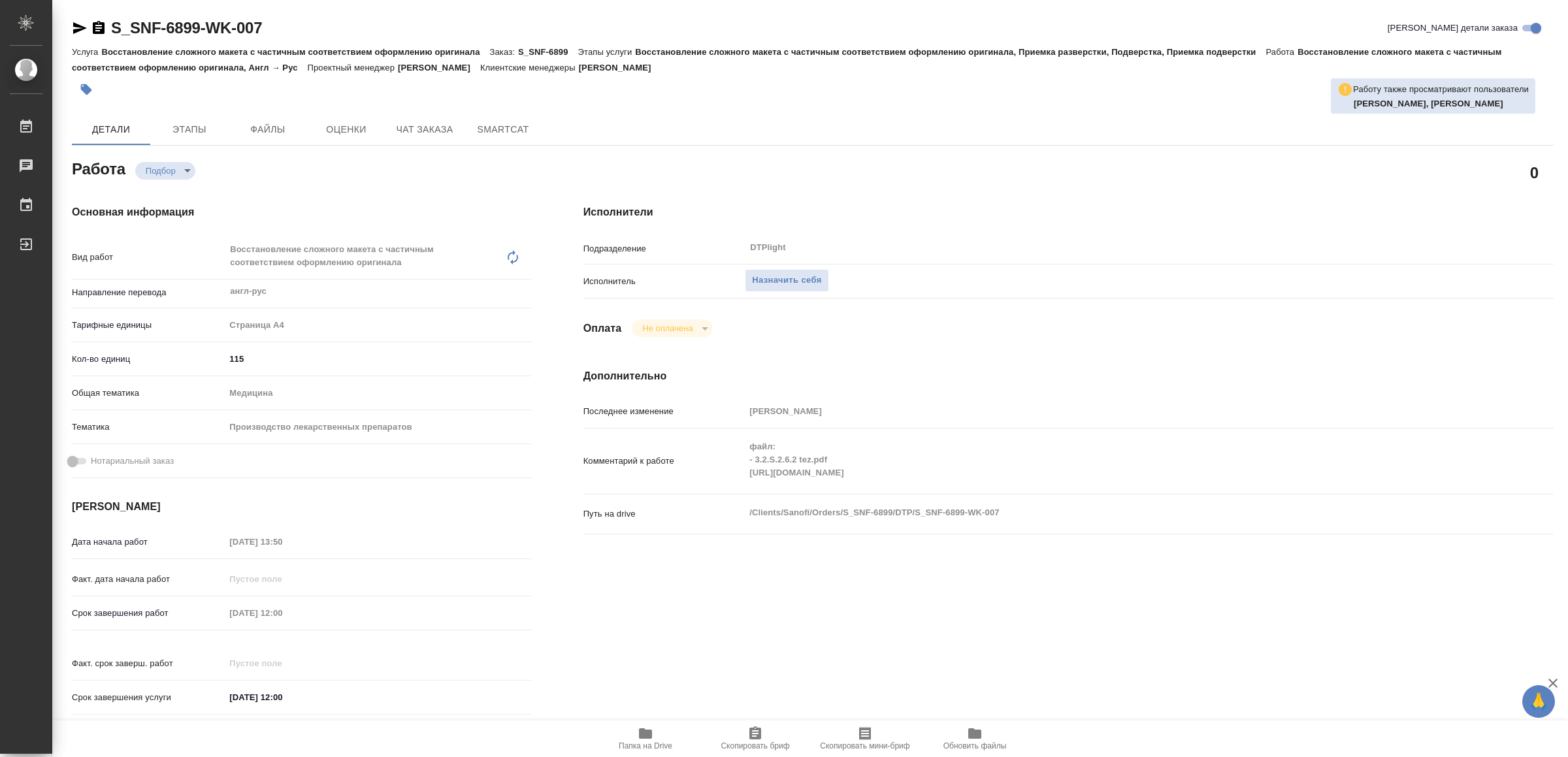
click at [647, 738] on icon "button" at bounding box center [645, 733] width 13 height 10
click at [642, 737] on icon "button" at bounding box center [645, 733] width 13 height 10
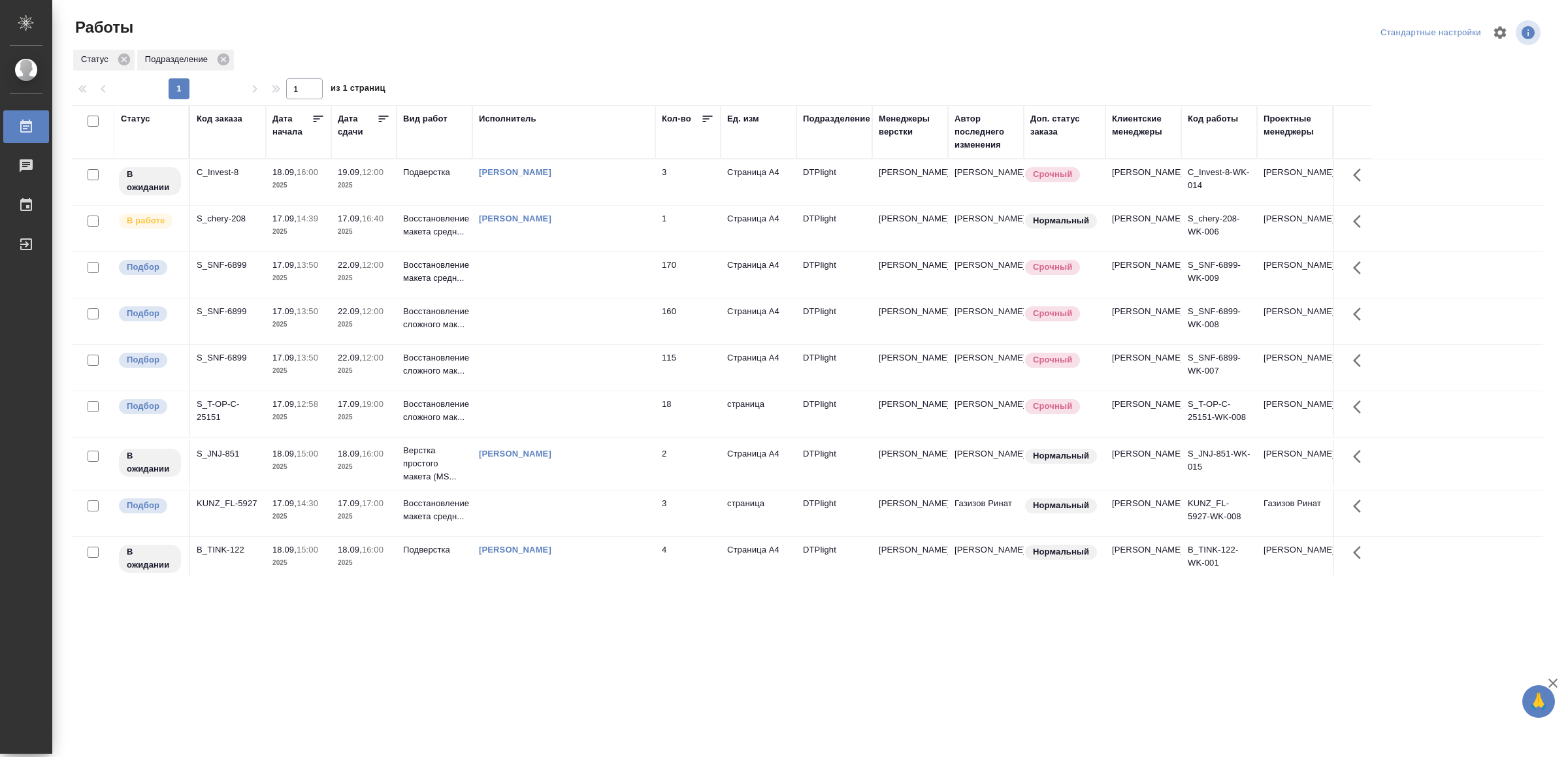
scroll to position [97, 0]
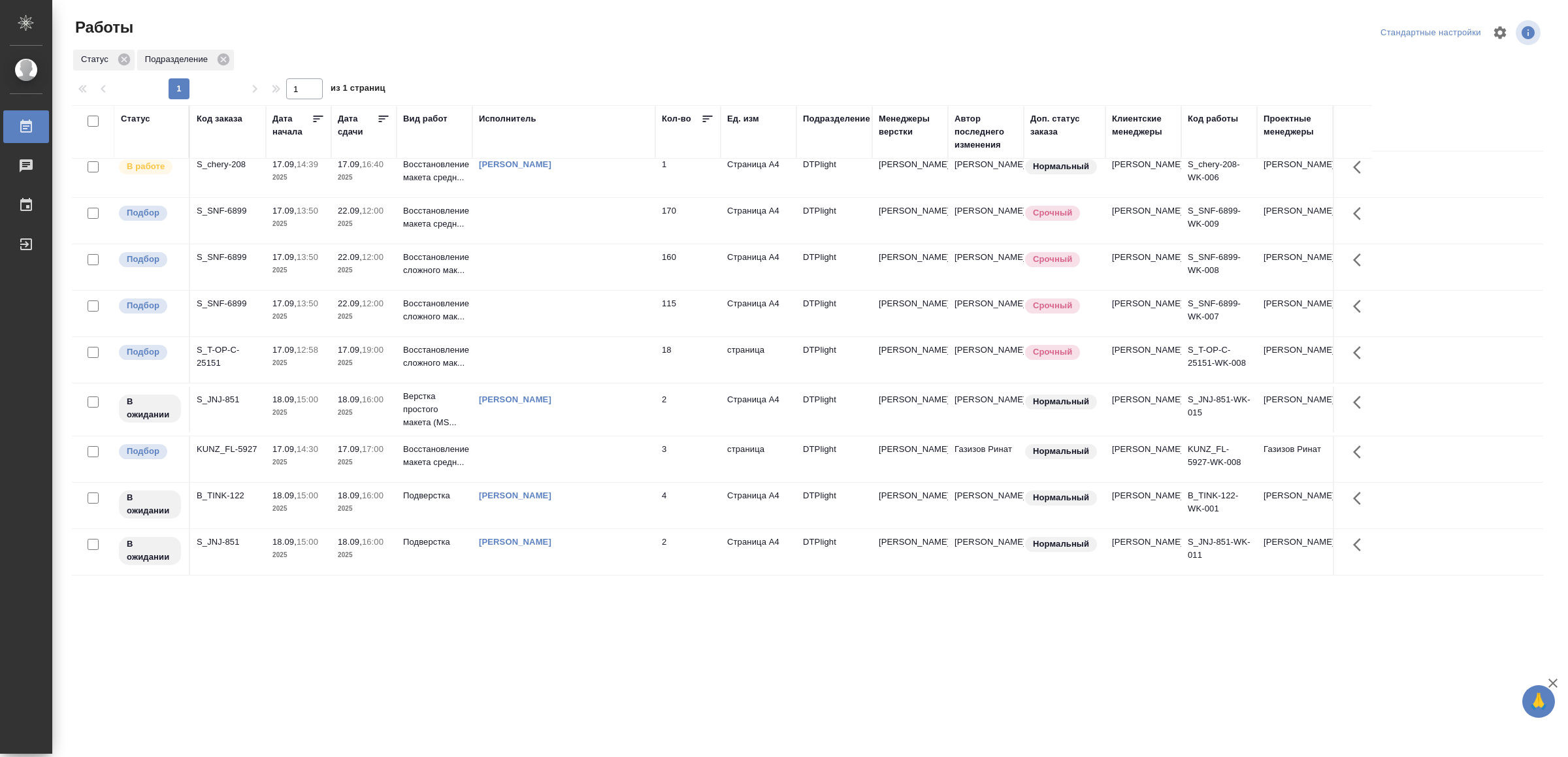
click at [604, 445] on td at bounding box center [564, 459] width 183 height 46
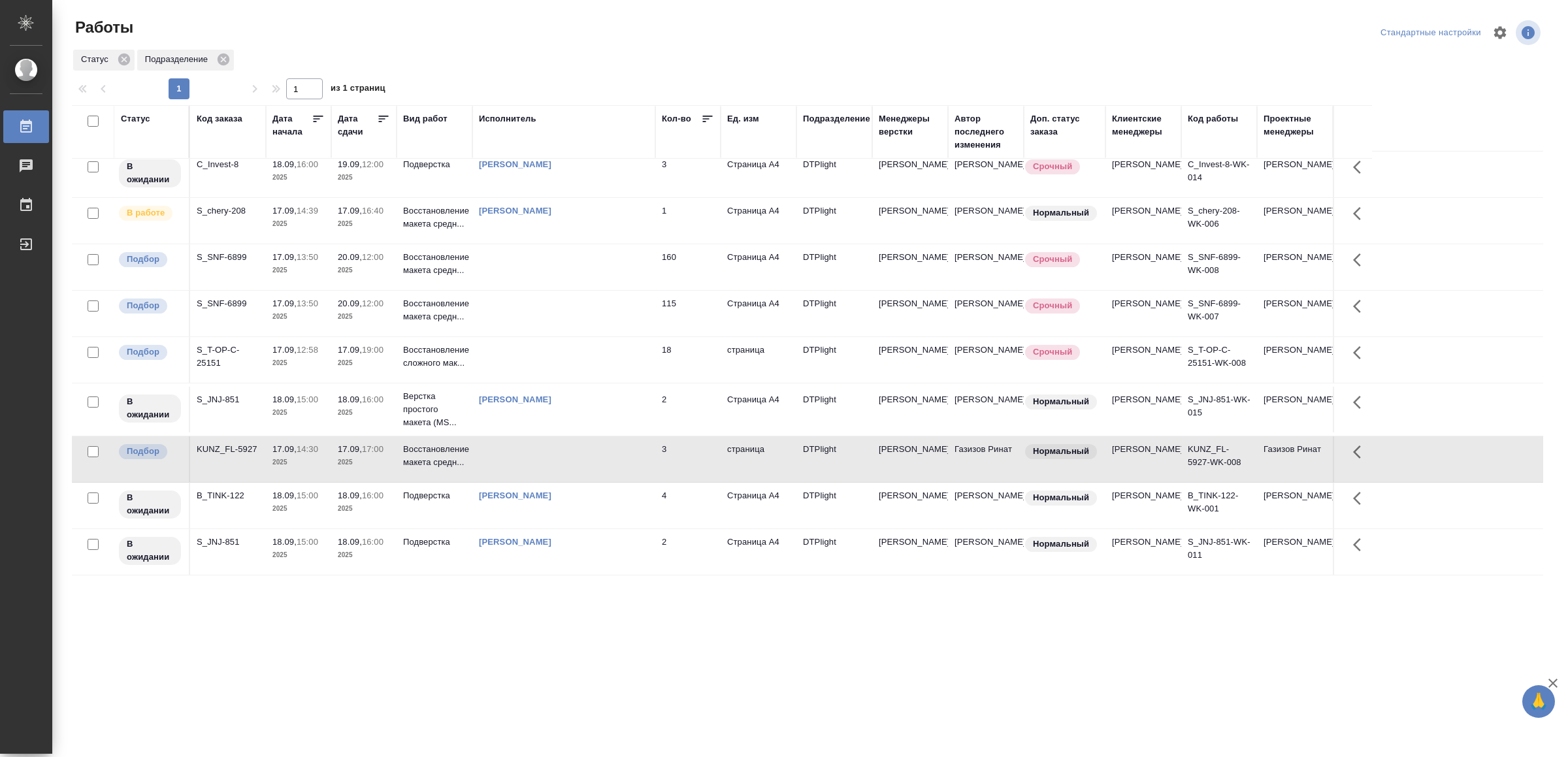
scroll to position [44, 0]
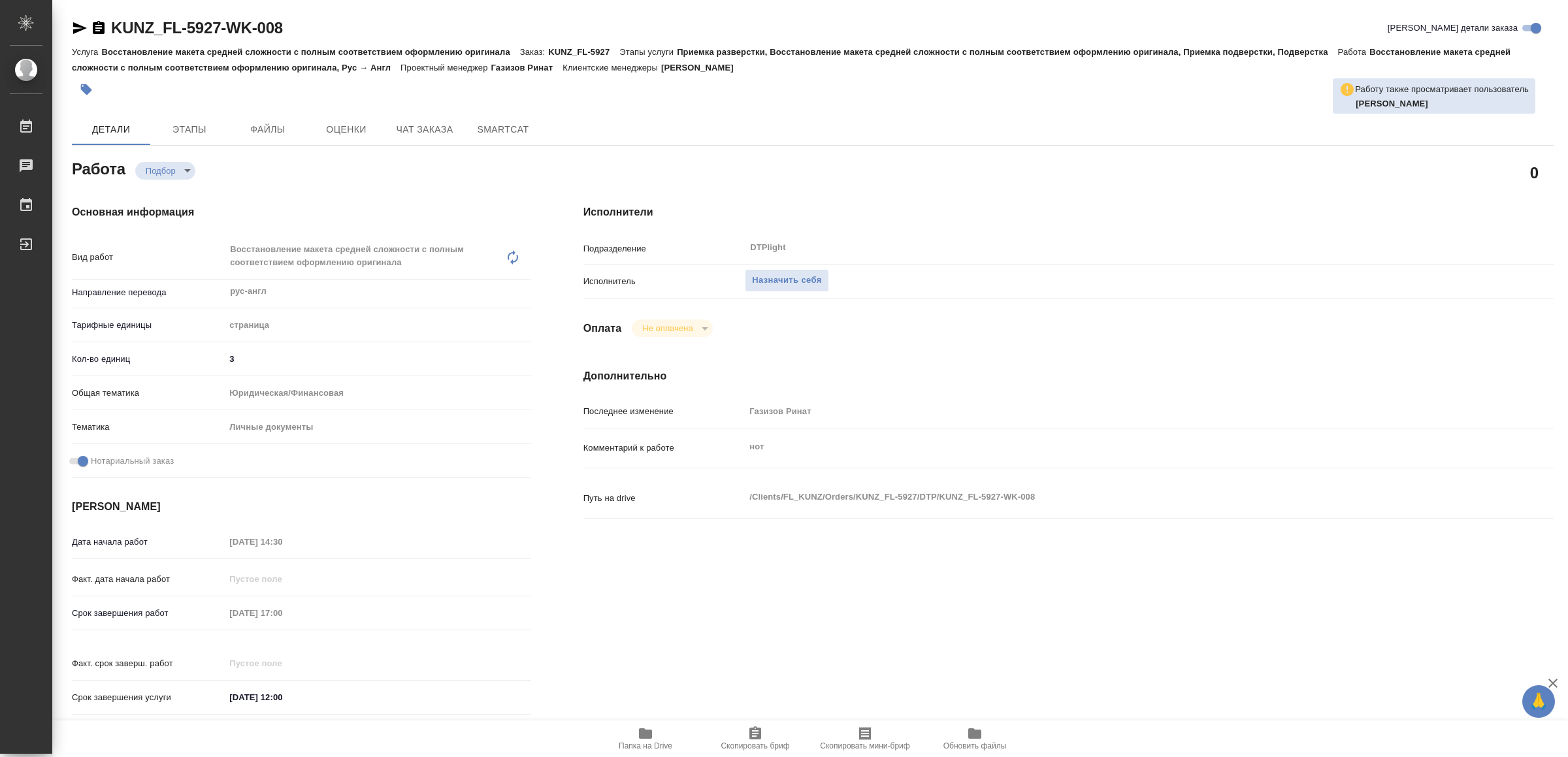
click at [653, 737] on icon "button" at bounding box center [645, 733] width 16 height 16
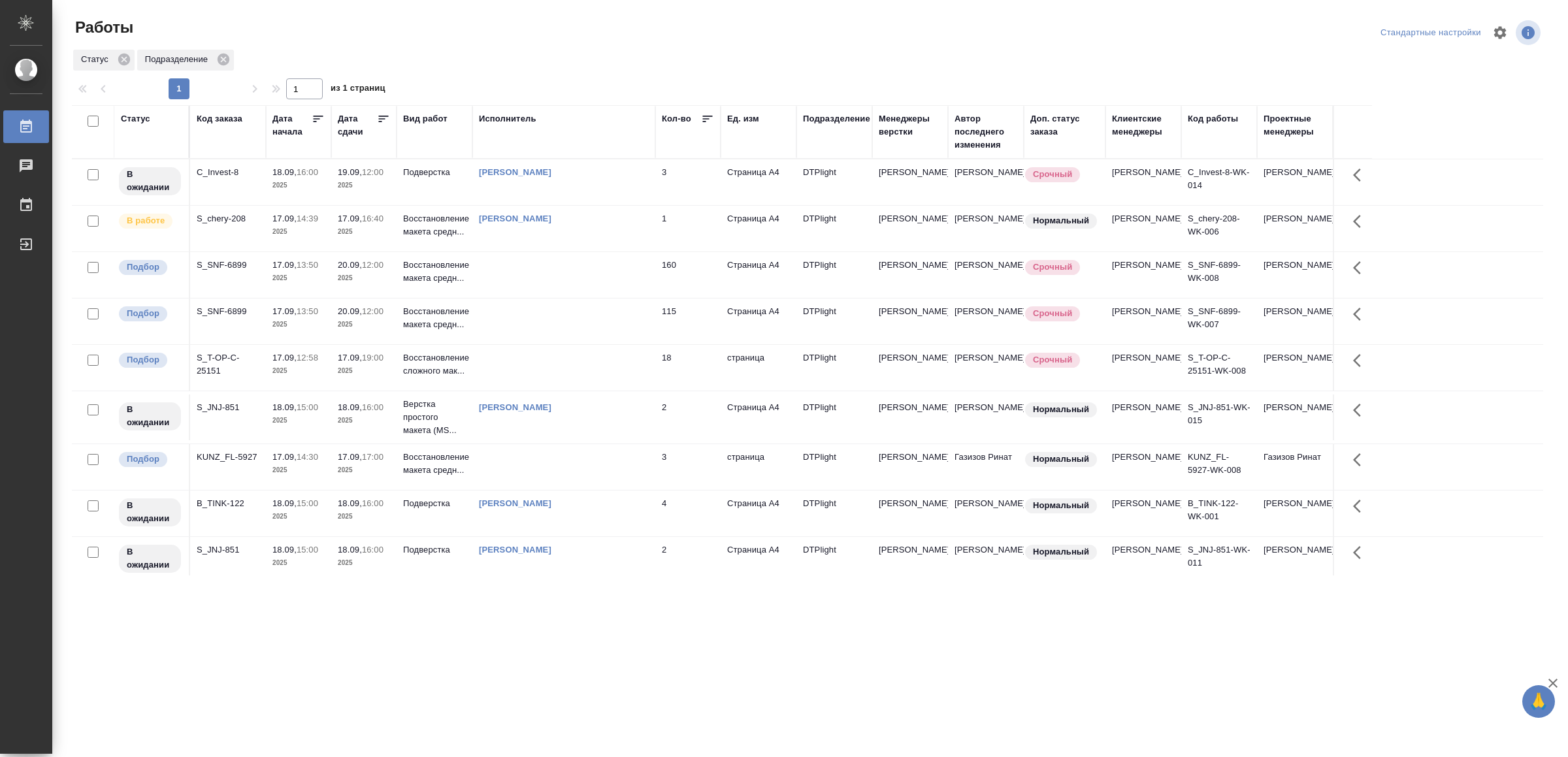
click at [592, 339] on td at bounding box center [564, 321] width 183 height 46
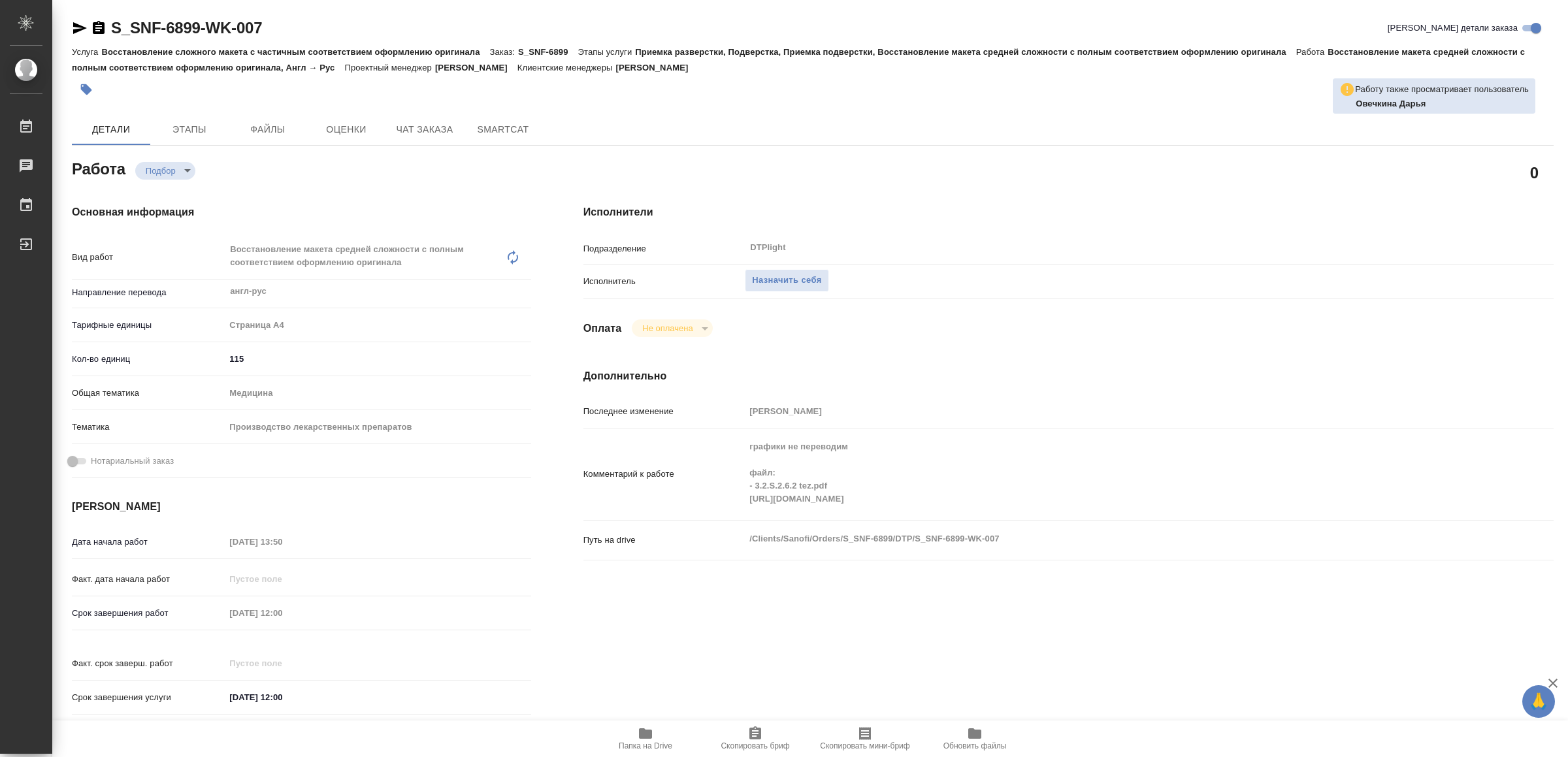
click at [735, 590] on div "Исполнители Подразделение DTPlight ​ Исполнитель Назначить себя Оплата Не оплач…" at bounding box center [1069, 464] width 1023 height 571
click at [634, 737] on span "Папка на Drive" at bounding box center [645, 738] width 94 height 25
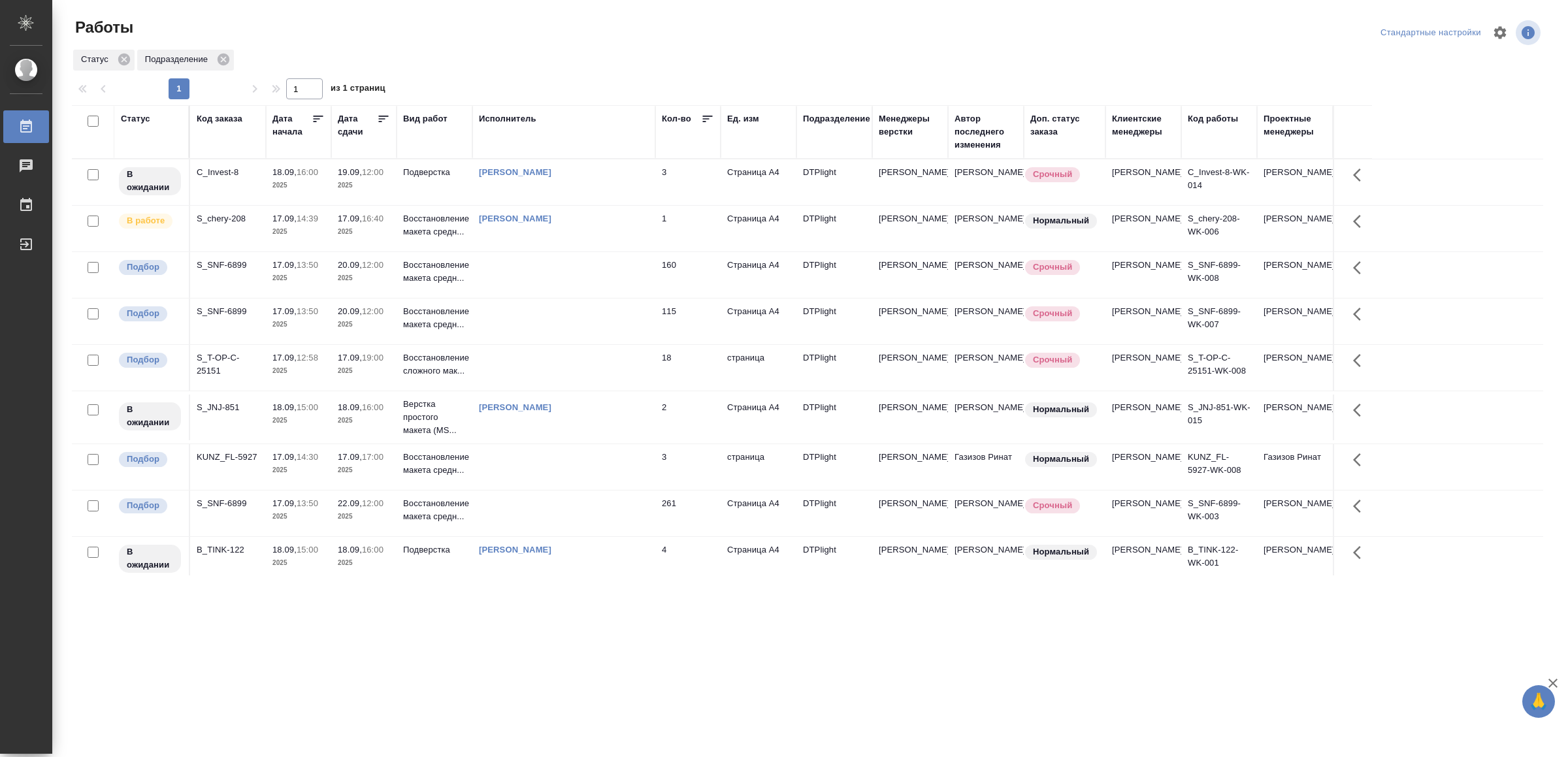
scroll to position [97, 0]
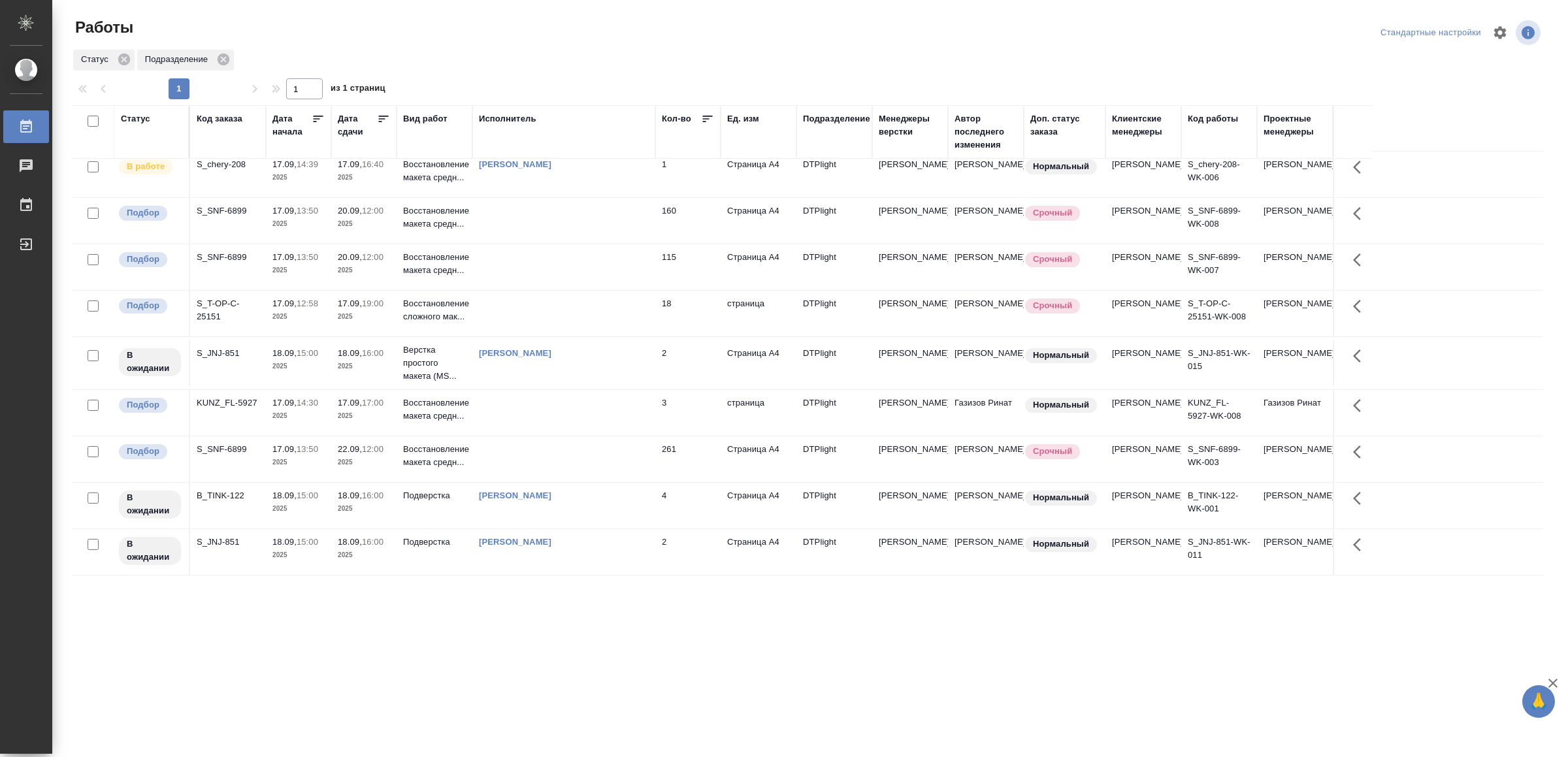
click at [506, 463] on td at bounding box center [564, 459] width 183 height 46
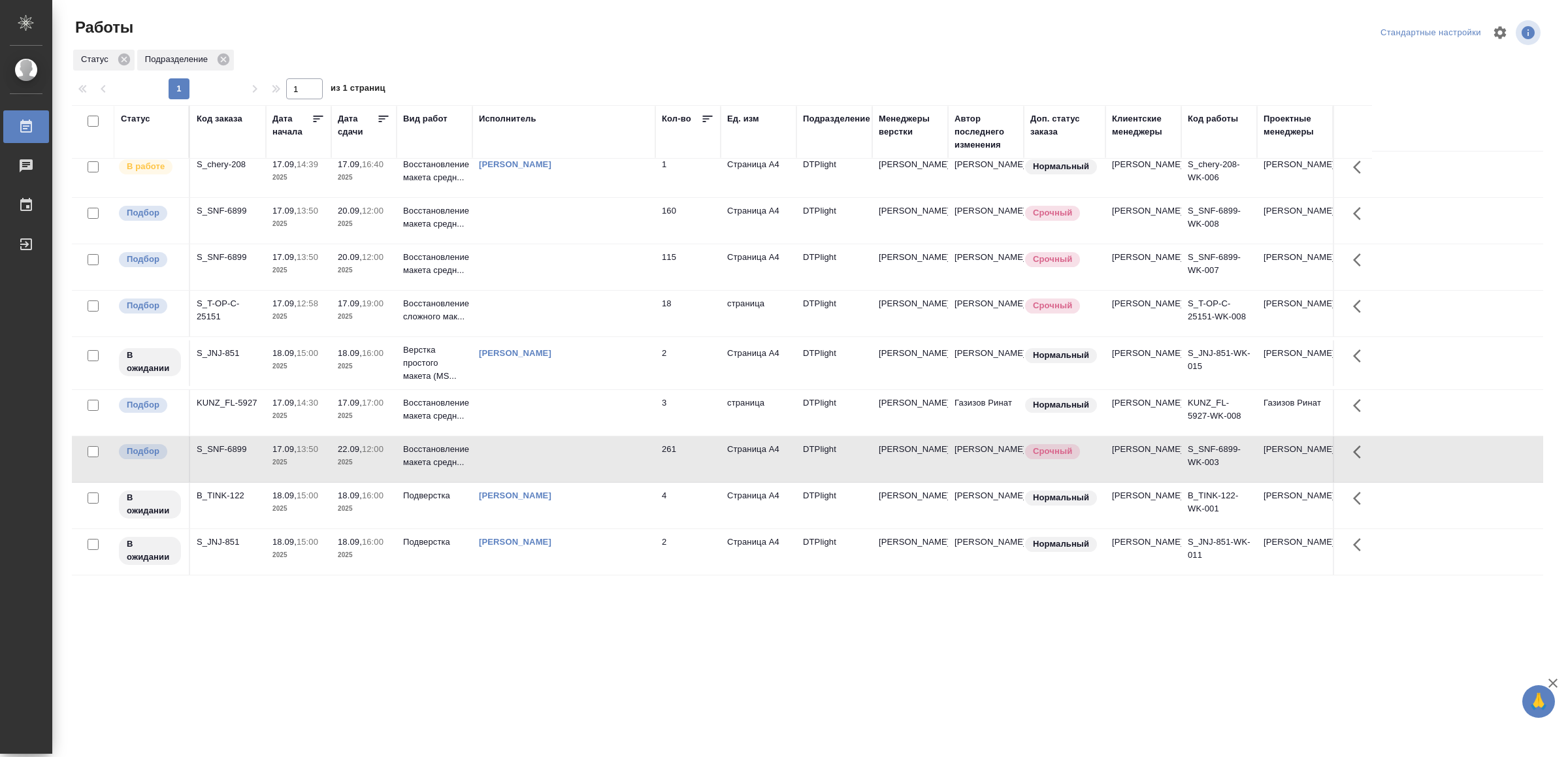
click at [506, 463] on td at bounding box center [564, 459] width 183 height 46
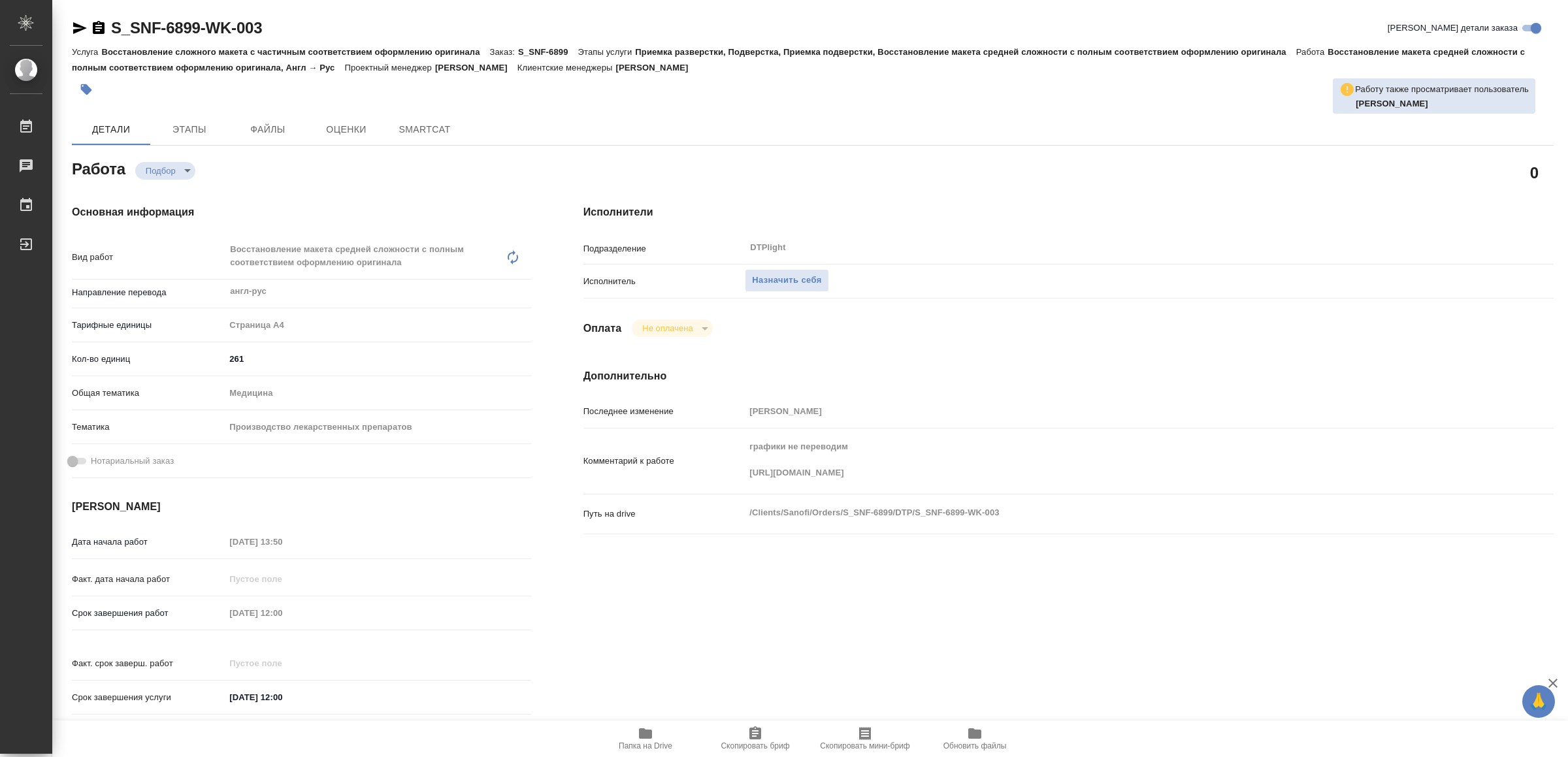
type textarea "x"
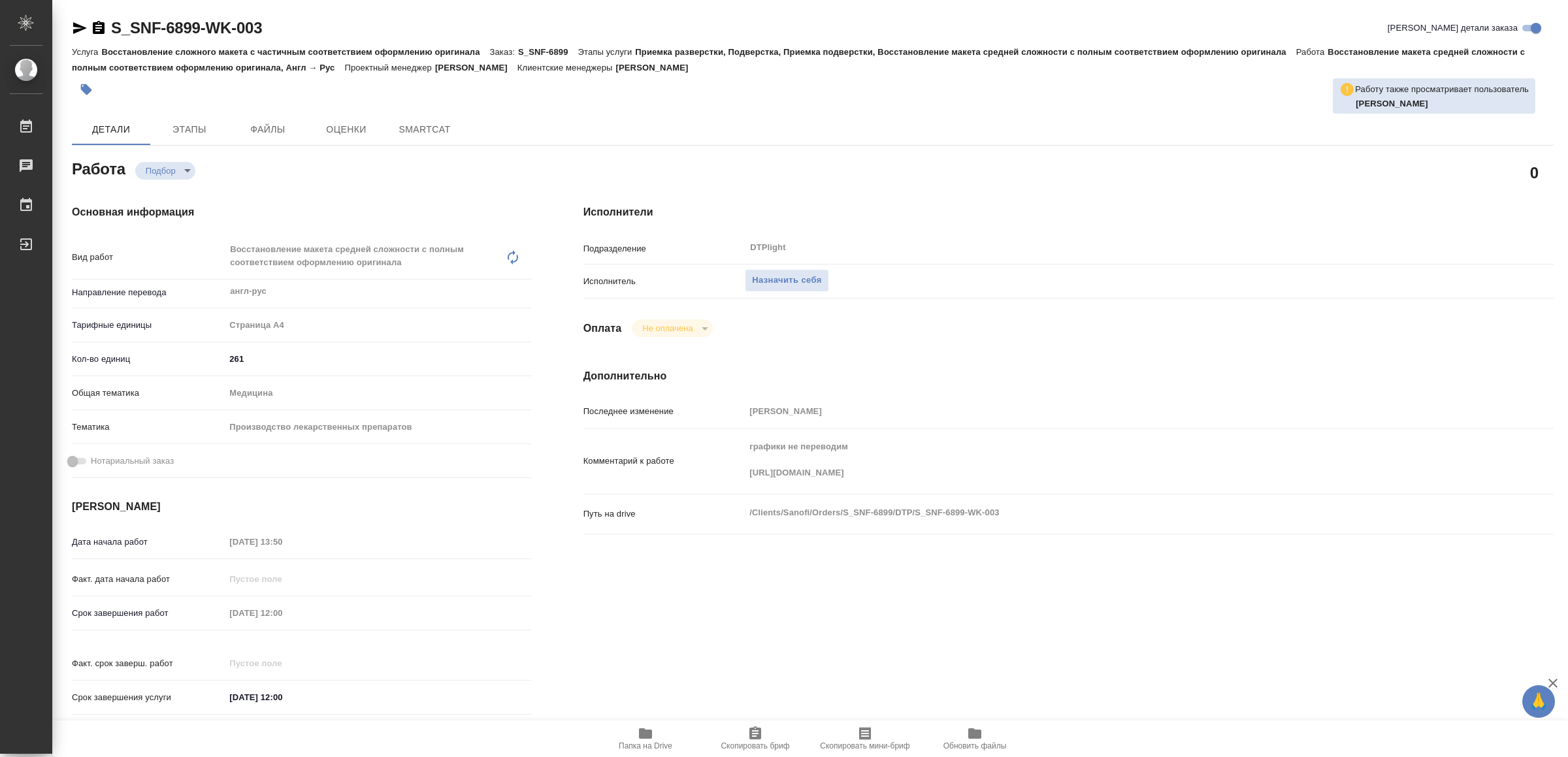
click at [647, 732] on icon "button" at bounding box center [645, 733] width 13 height 10
type textarea "x"
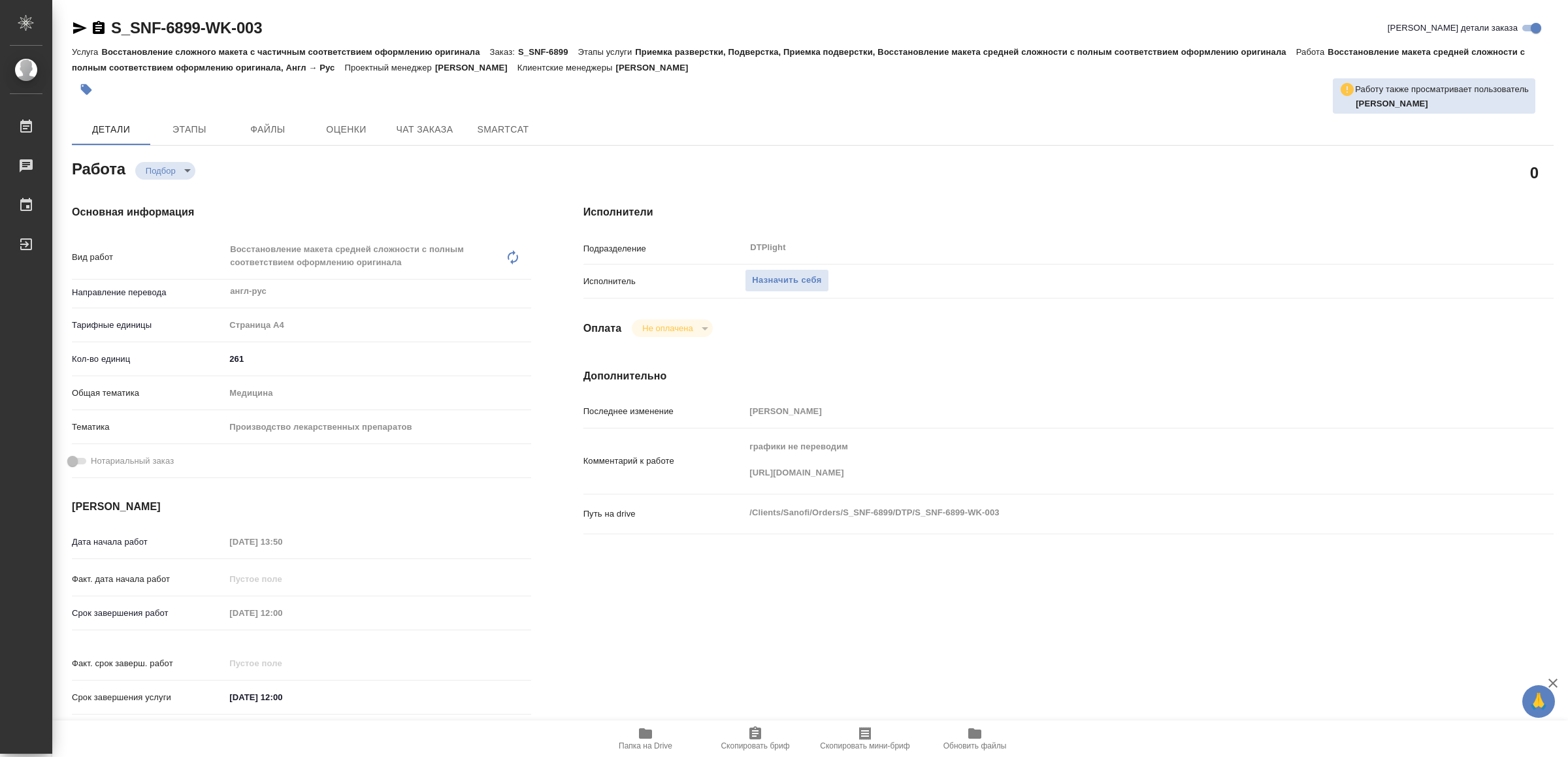
type textarea "x"
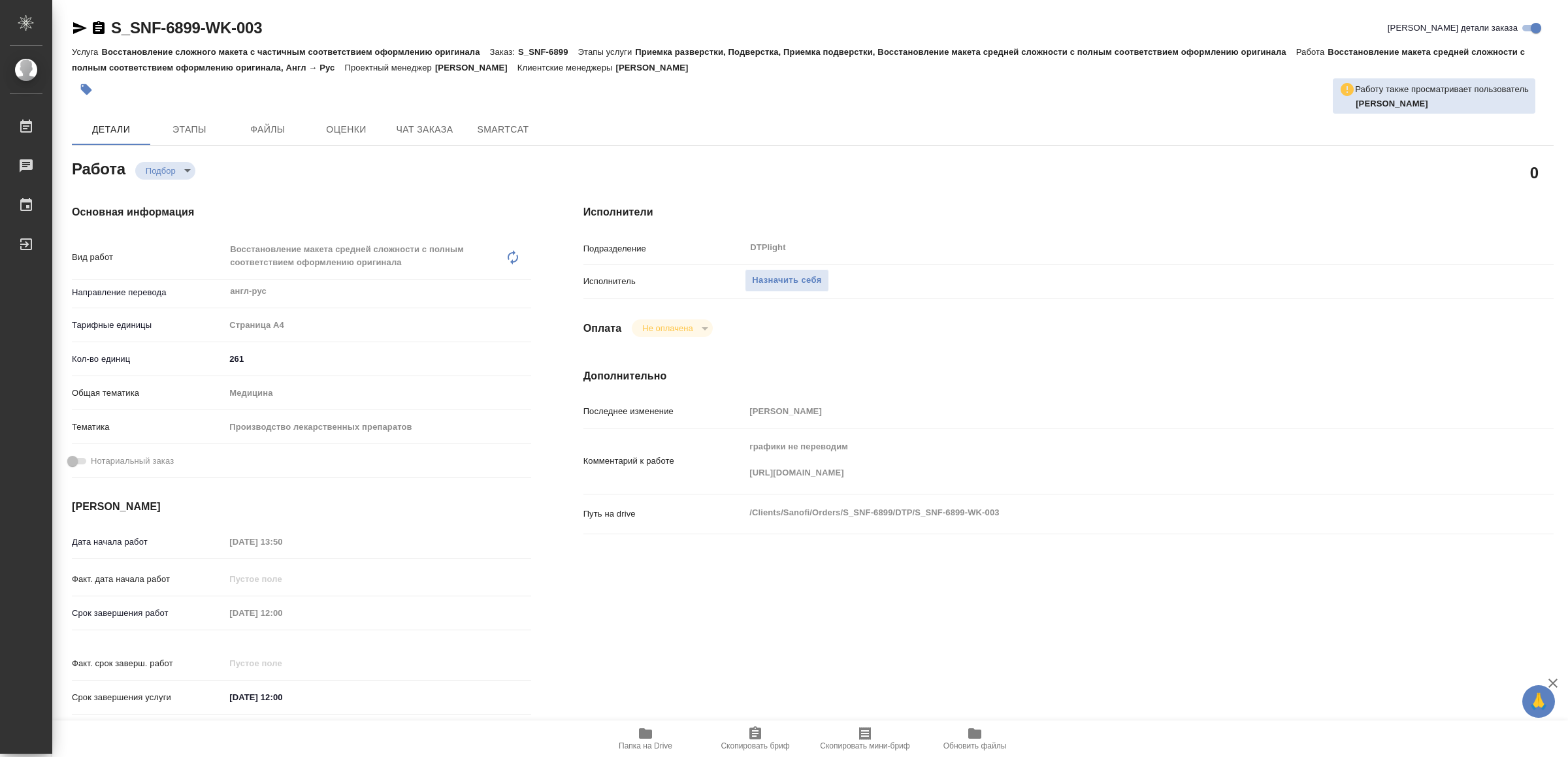
type textarea "x"
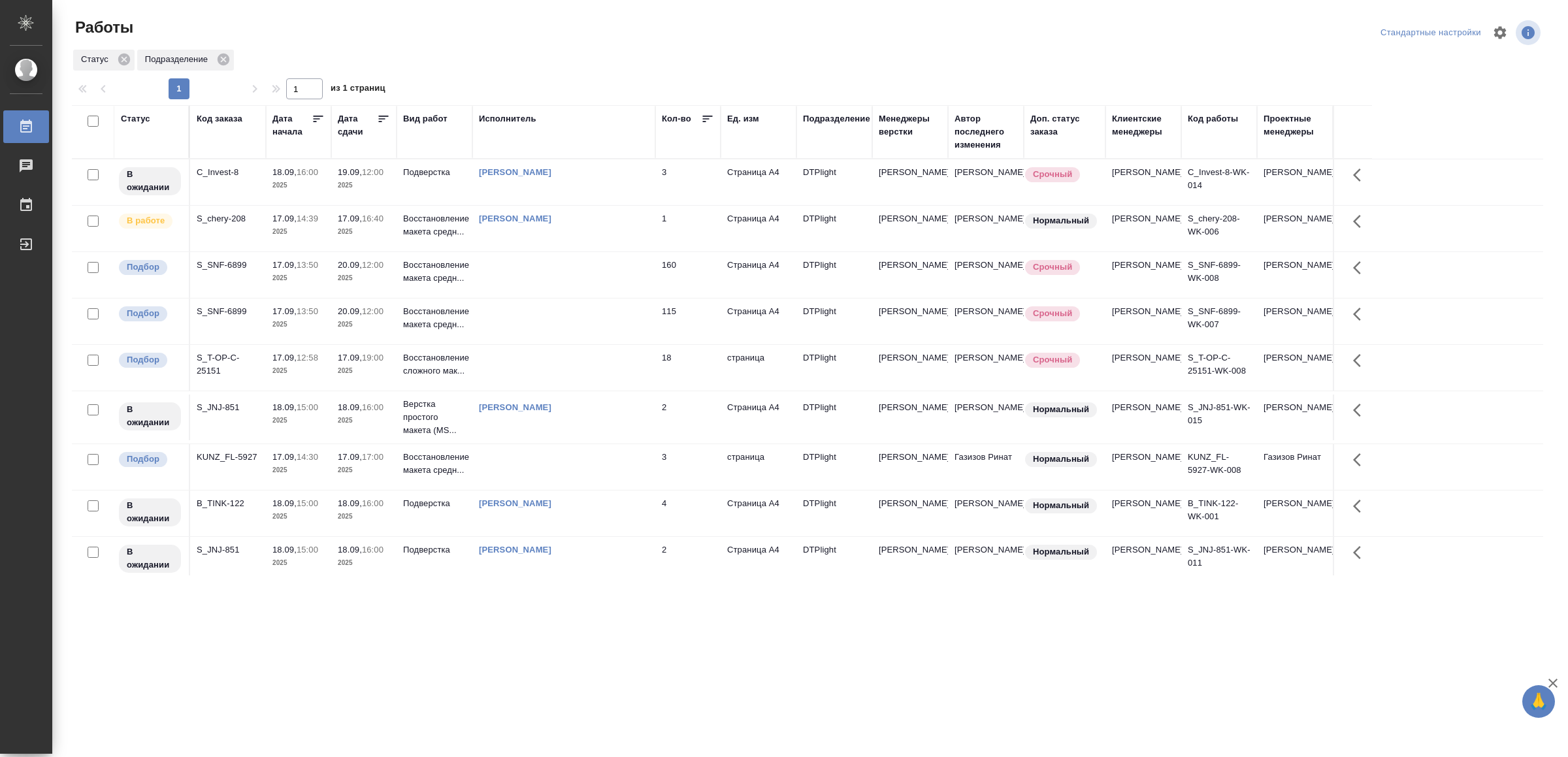
click at [596, 331] on td at bounding box center [564, 321] width 183 height 46
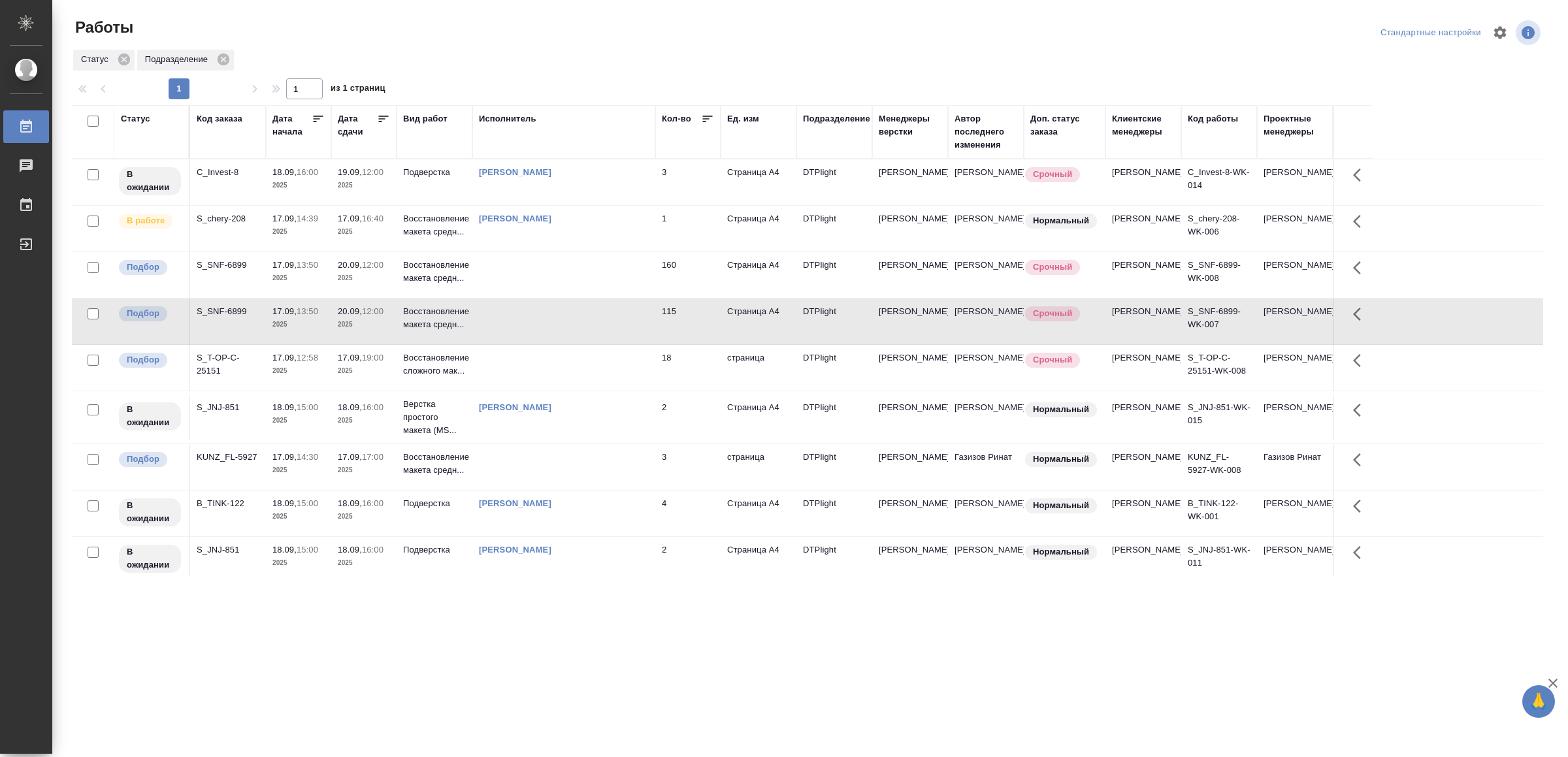
click at [596, 331] on td at bounding box center [564, 321] width 183 height 46
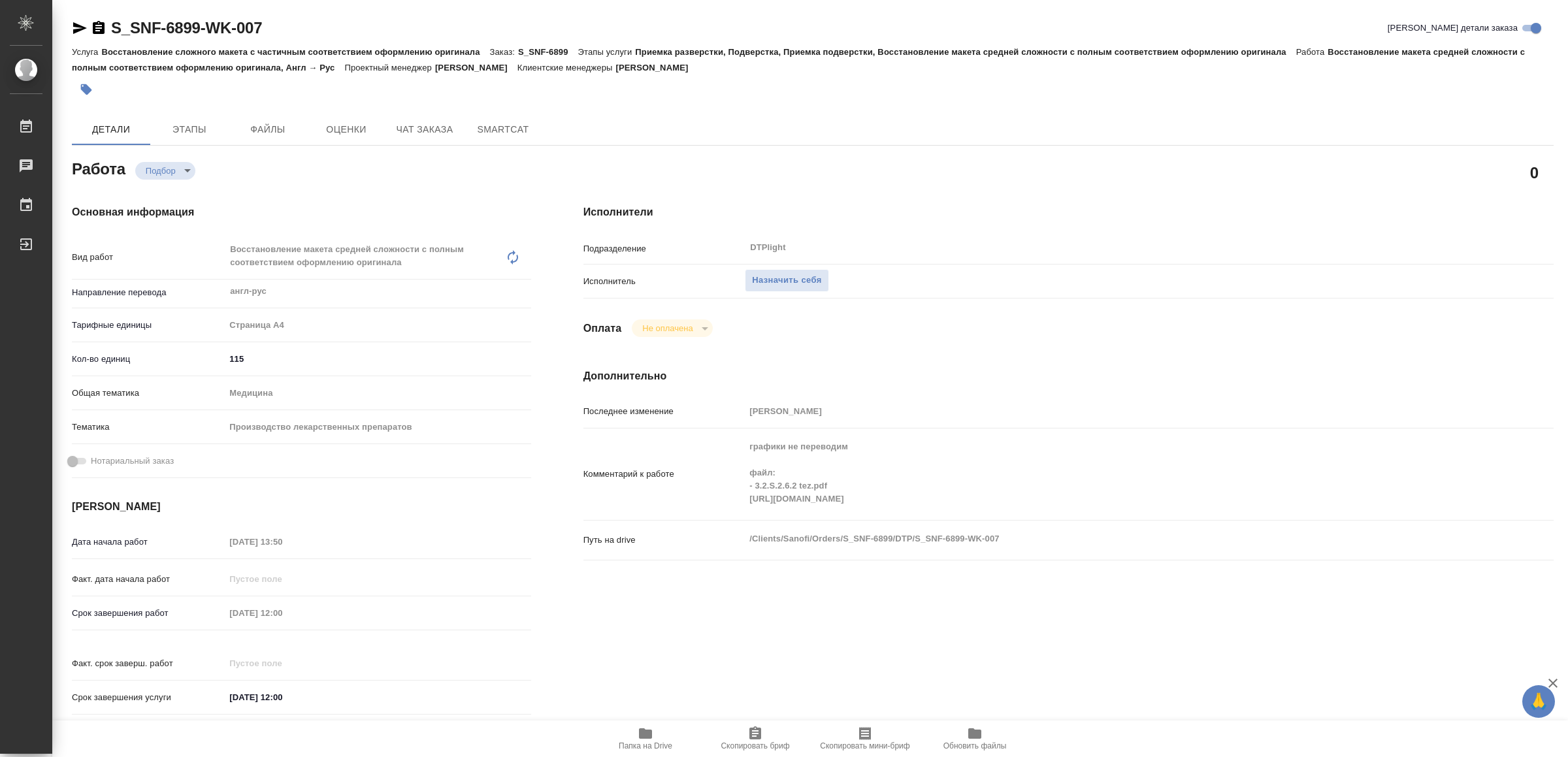
click at [655, 741] on span "Папка на Drive" at bounding box center [645, 745] width 54 height 9
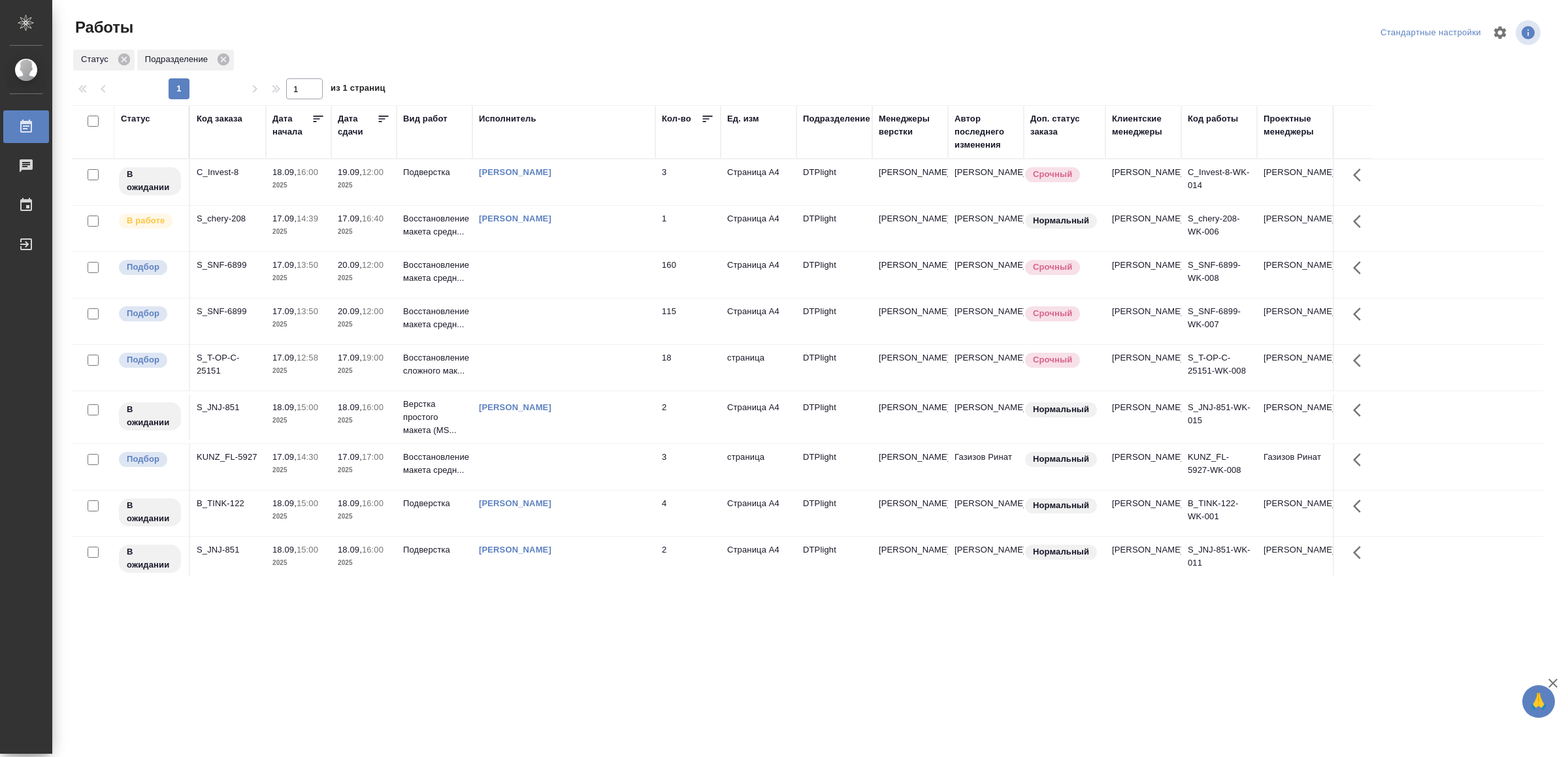
click at [620, 489] on td at bounding box center [564, 467] width 183 height 46
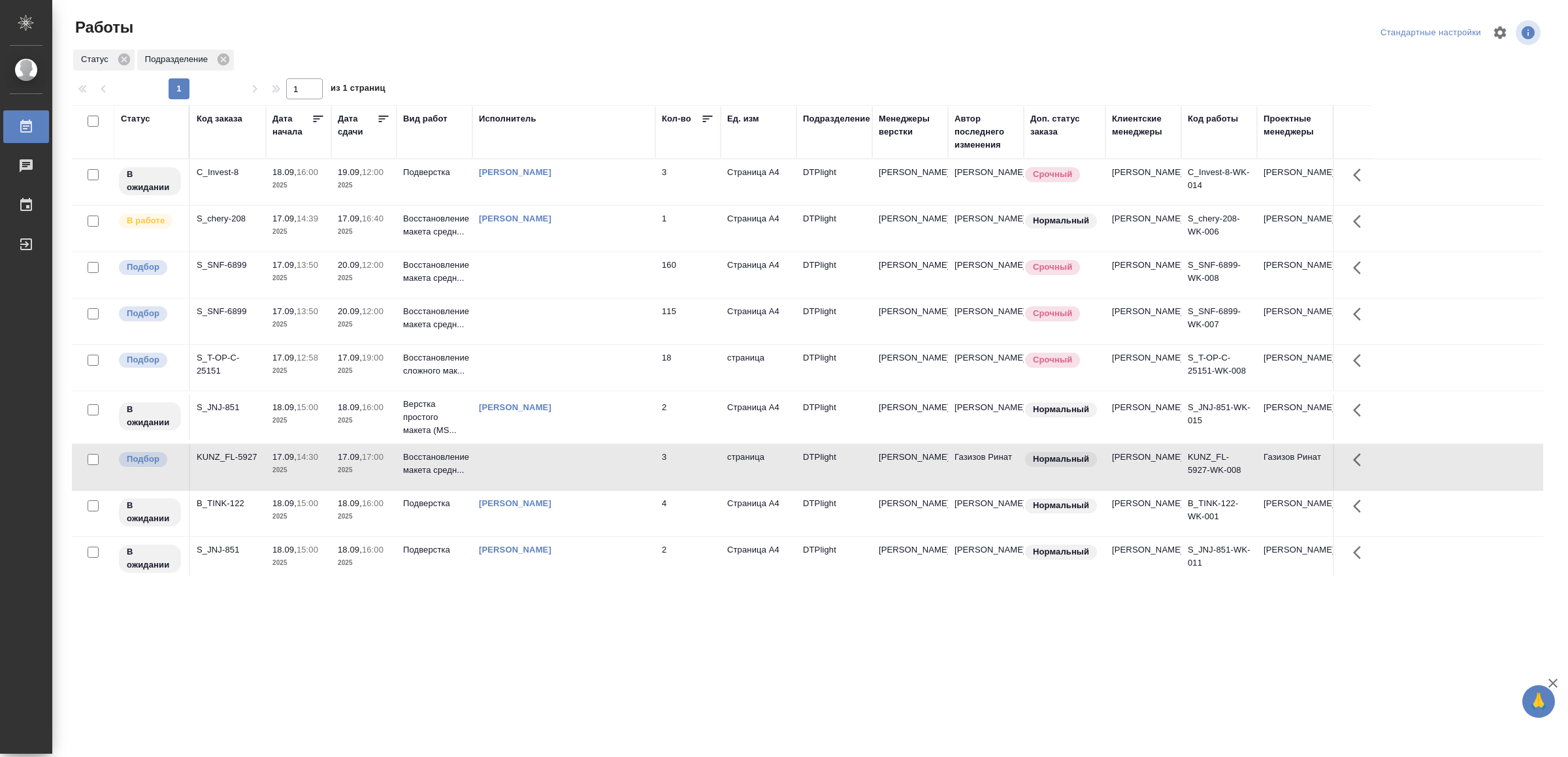
click at [620, 489] on td at bounding box center [564, 467] width 183 height 46
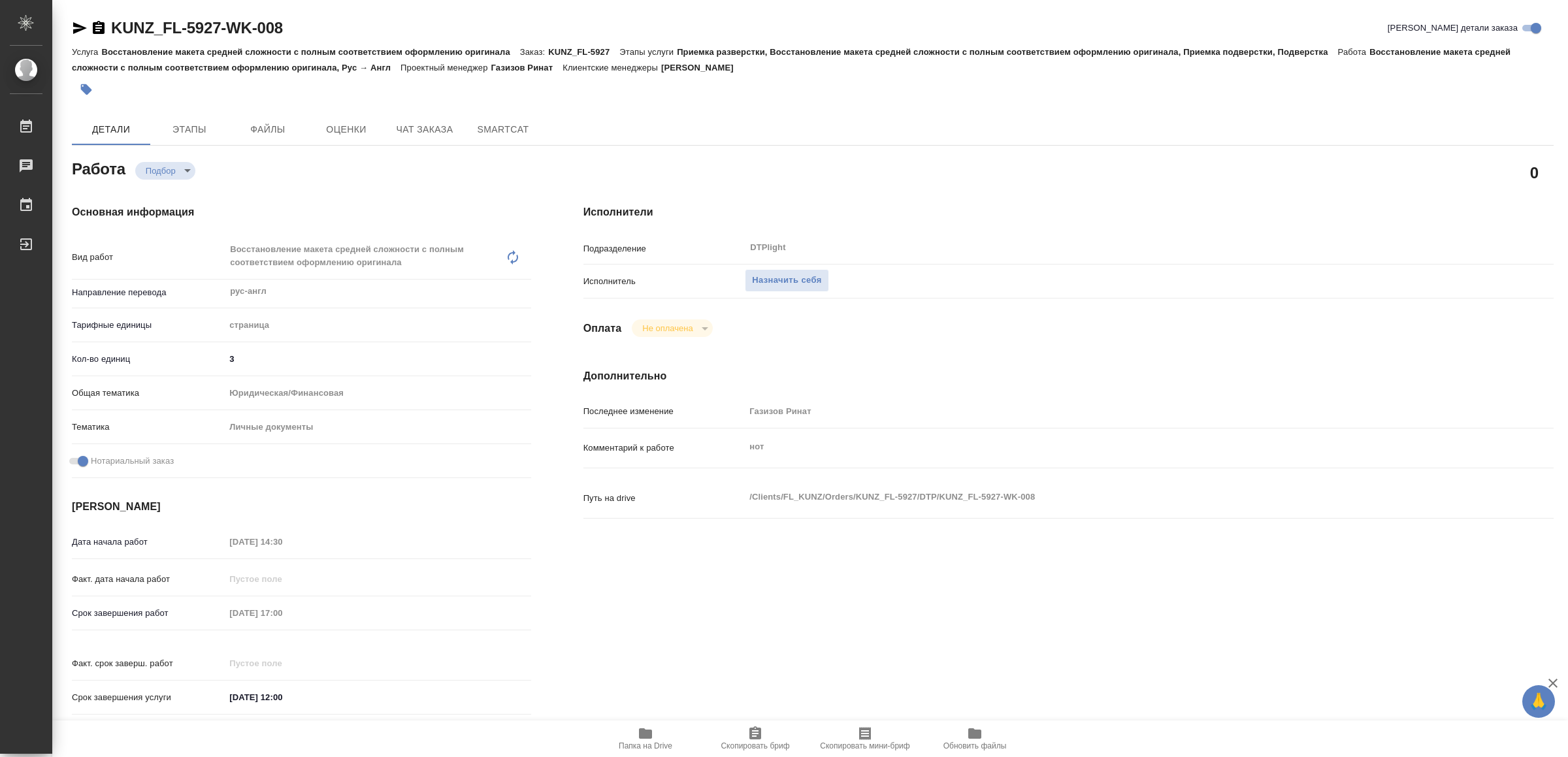
click at [643, 736] on icon "button" at bounding box center [645, 733] width 13 height 10
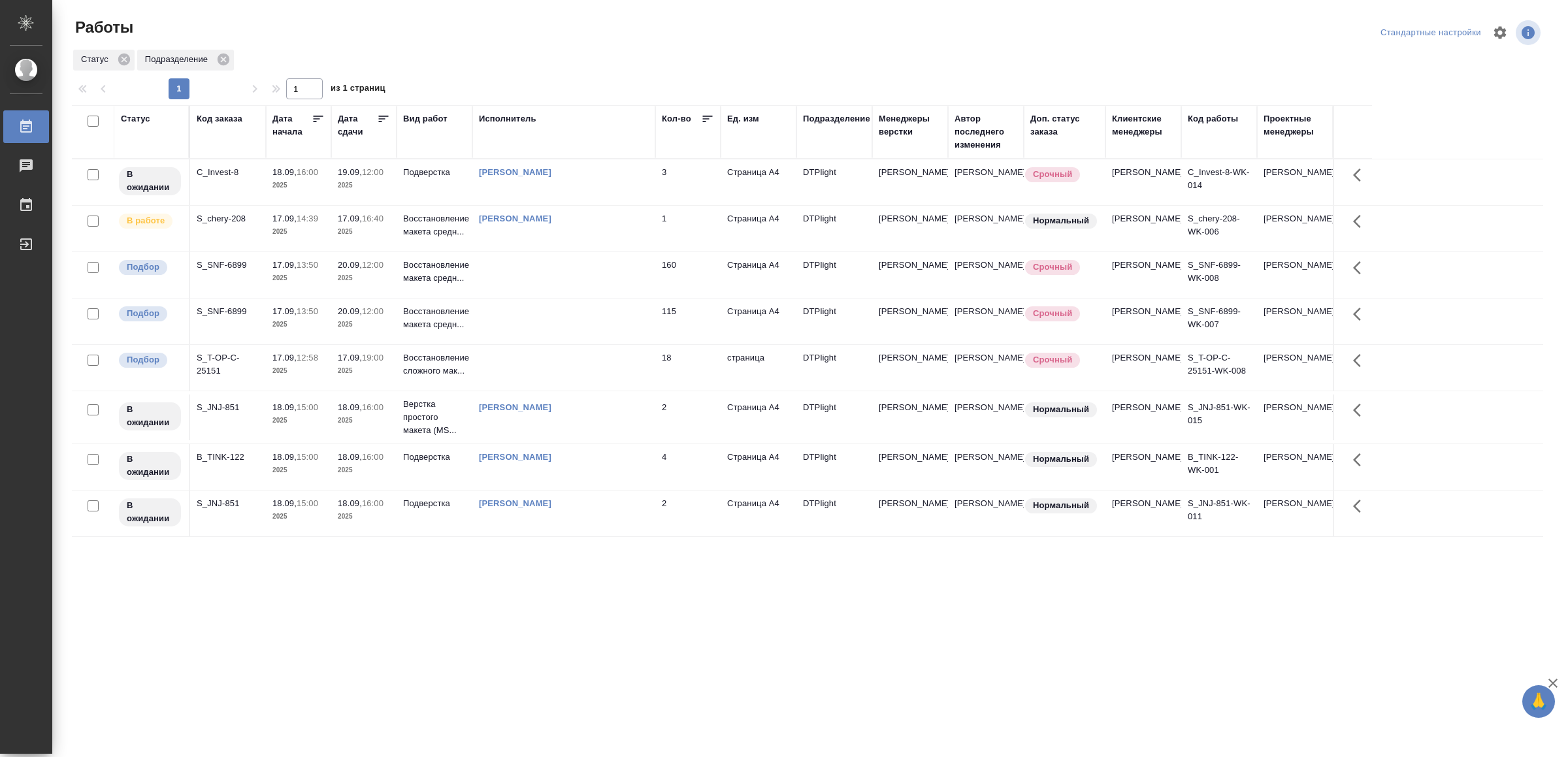
click at [502, 381] on td at bounding box center [564, 367] width 183 height 46
click at [504, 383] on td at bounding box center [564, 367] width 183 height 46
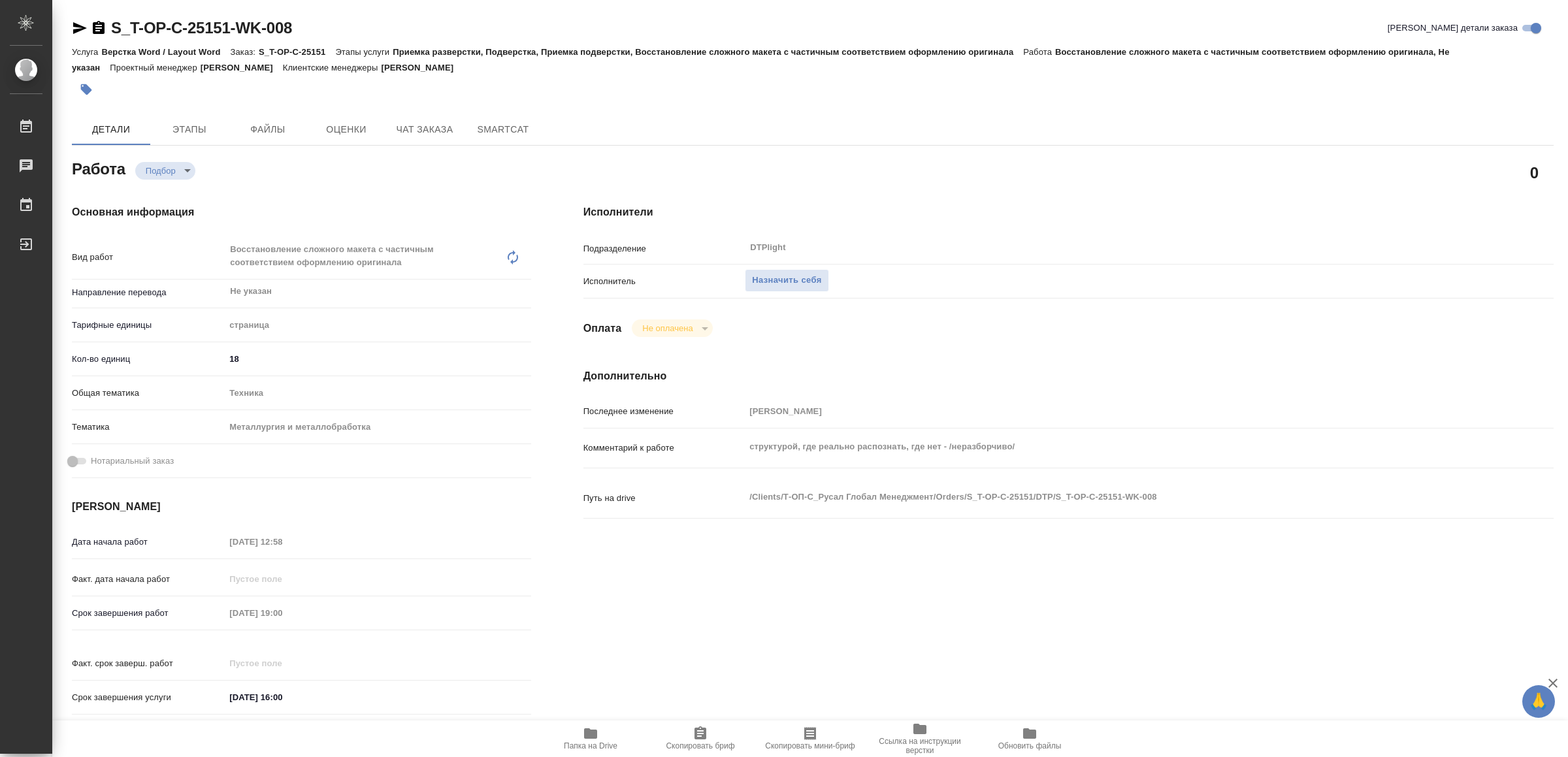
click at [584, 729] on icon "button" at bounding box center [590, 733] width 16 height 16
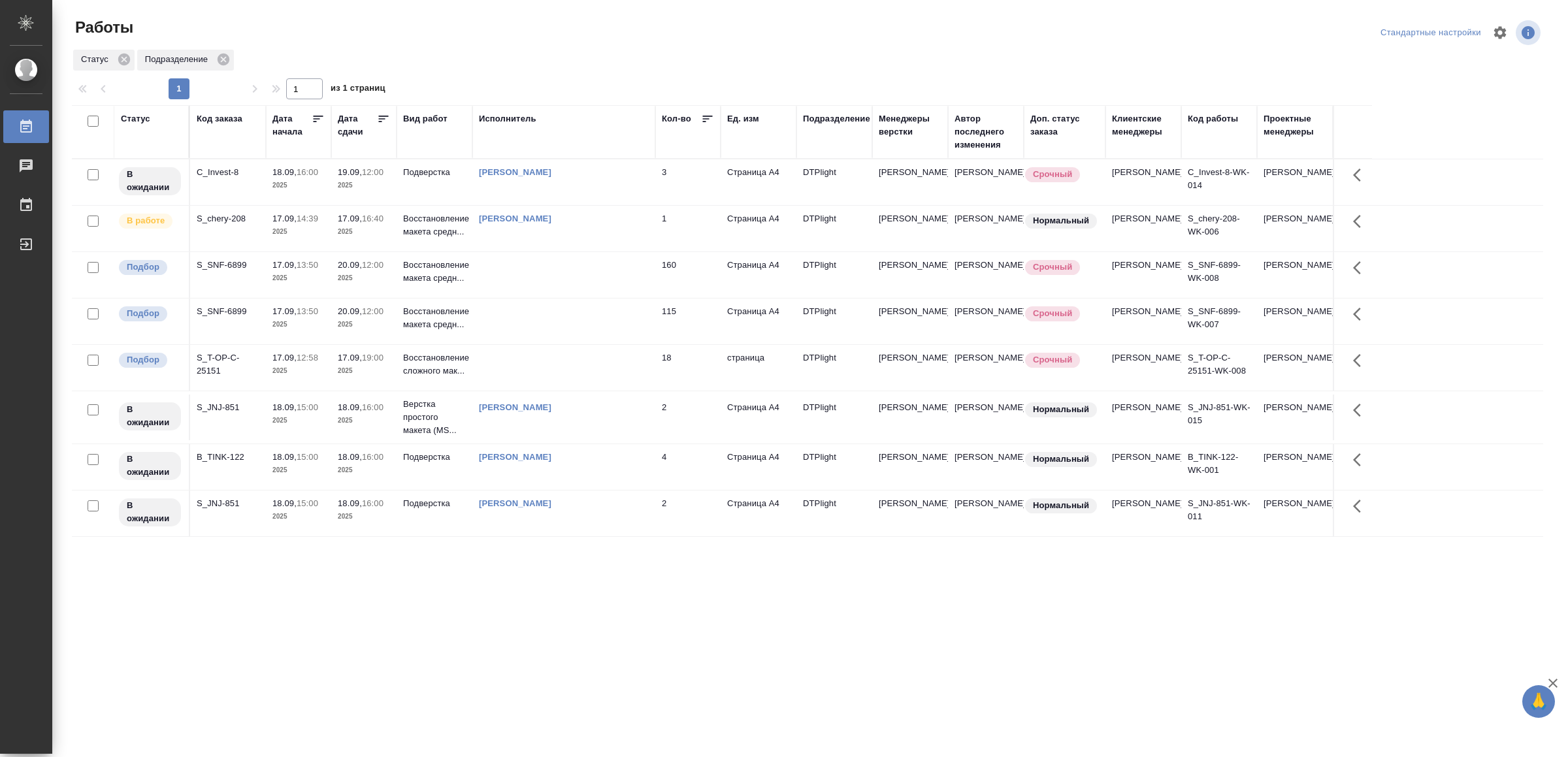
click at [387, 604] on div ".cls-1 fill:#fff; AWATERA Yamkovenko [PERSON_NAME] Работы 0 Чаты График Выйти Р…" at bounding box center [784, 378] width 1568 height 757
click at [573, 286] on td at bounding box center [564, 275] width 183 height 46
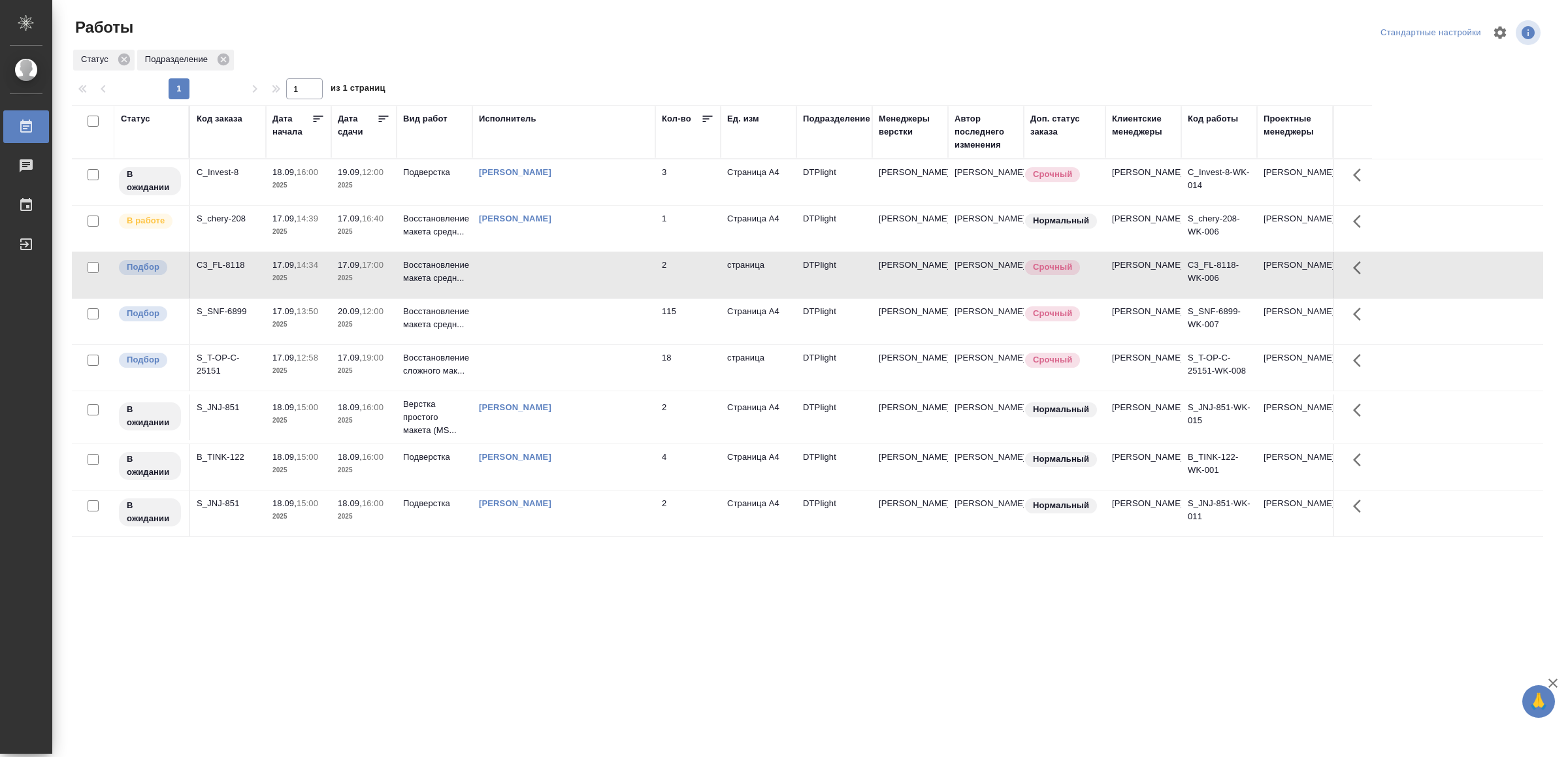
click at [573, 285] on td at bounding box center [564, 275] width 183 height 46
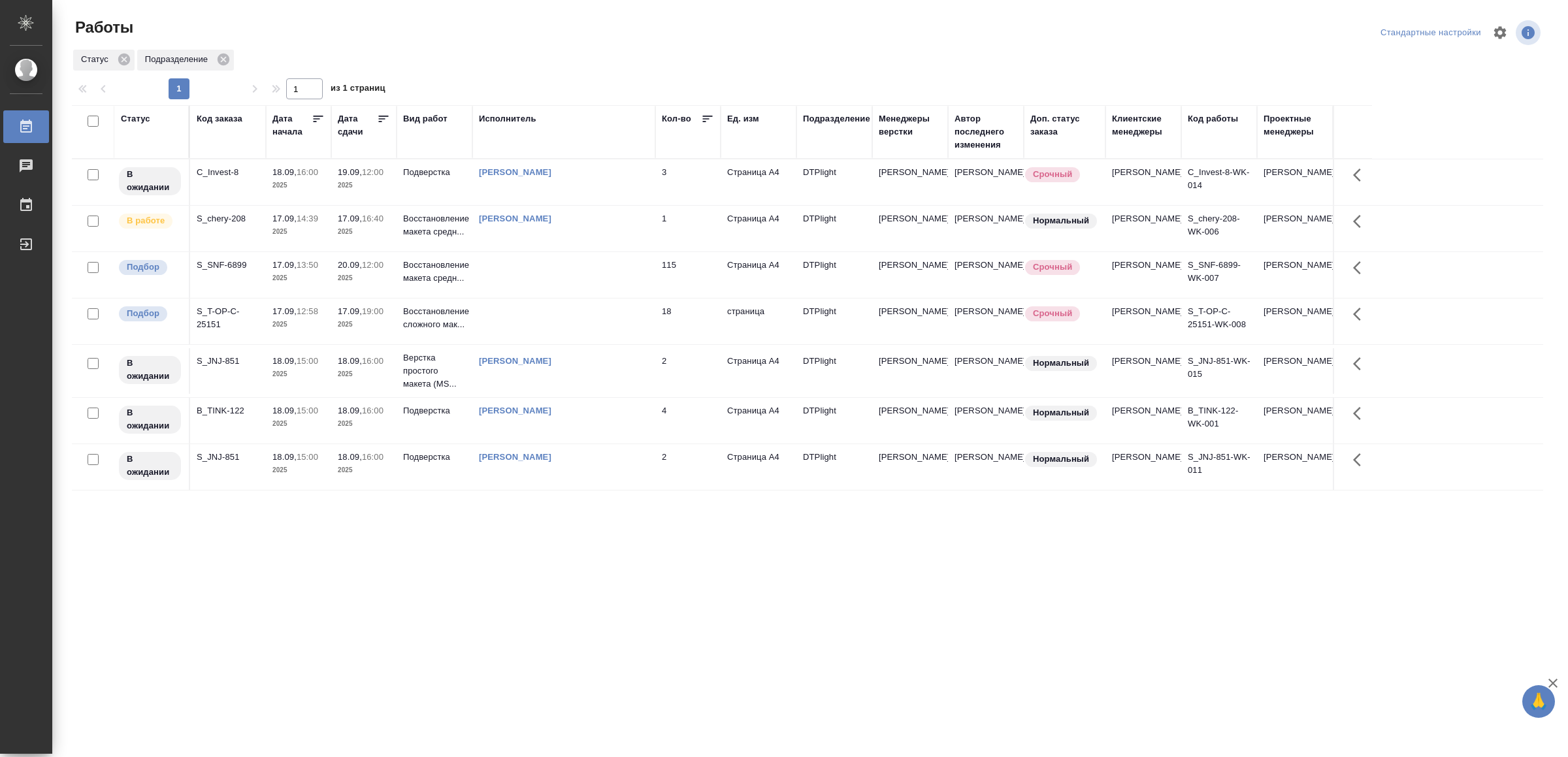
drag, startPoint x: 524, startPoint y: 479, endPoint x: 416, endPoint y: 559, distance: 134.4
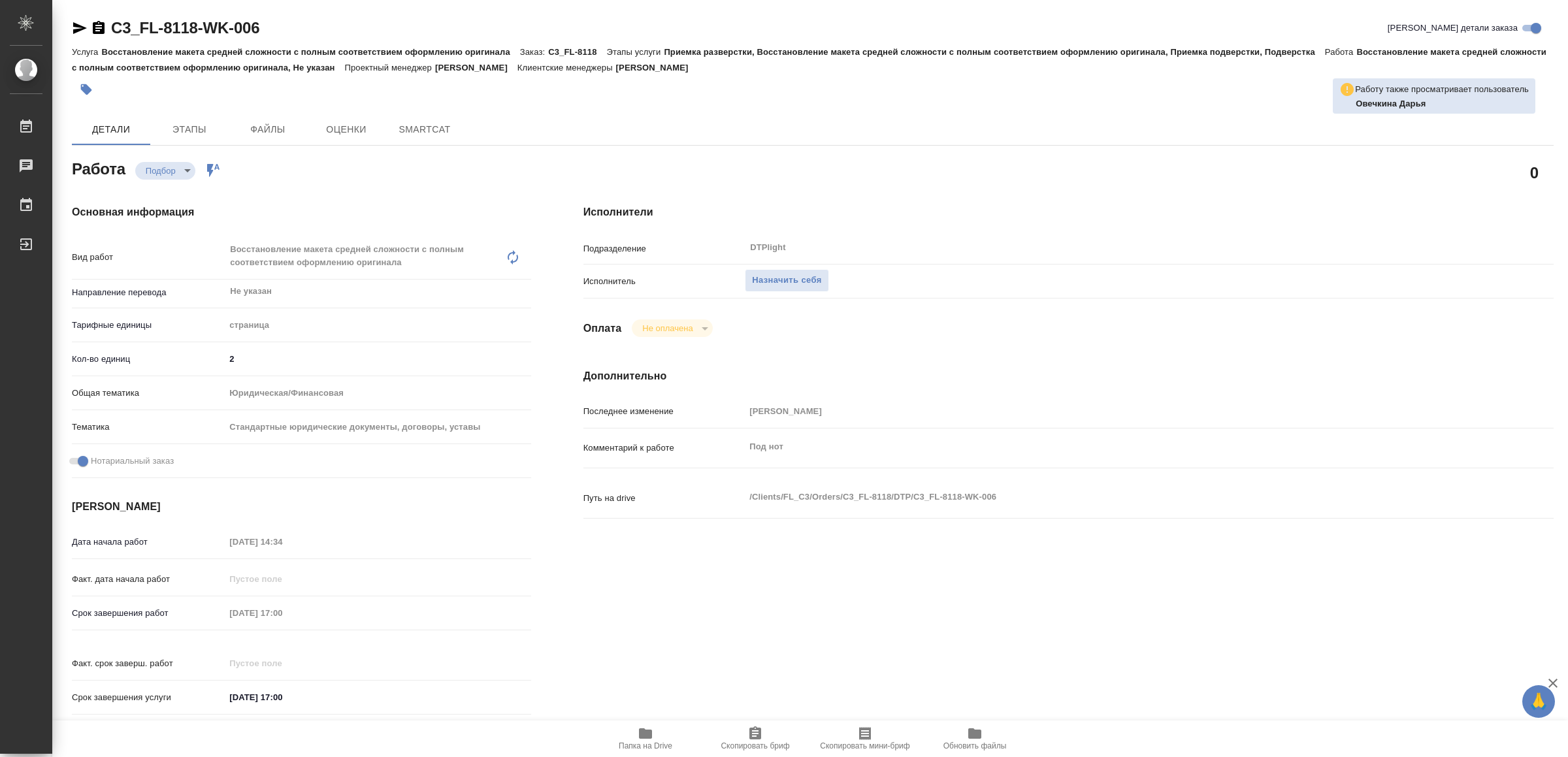
click at [639, 729] on icon "button" at bounding box center [645, 733] width 16 height 16
click at [821, 287] on span "Назначить себя" at bounding box center [787, 281] width 70 height 15
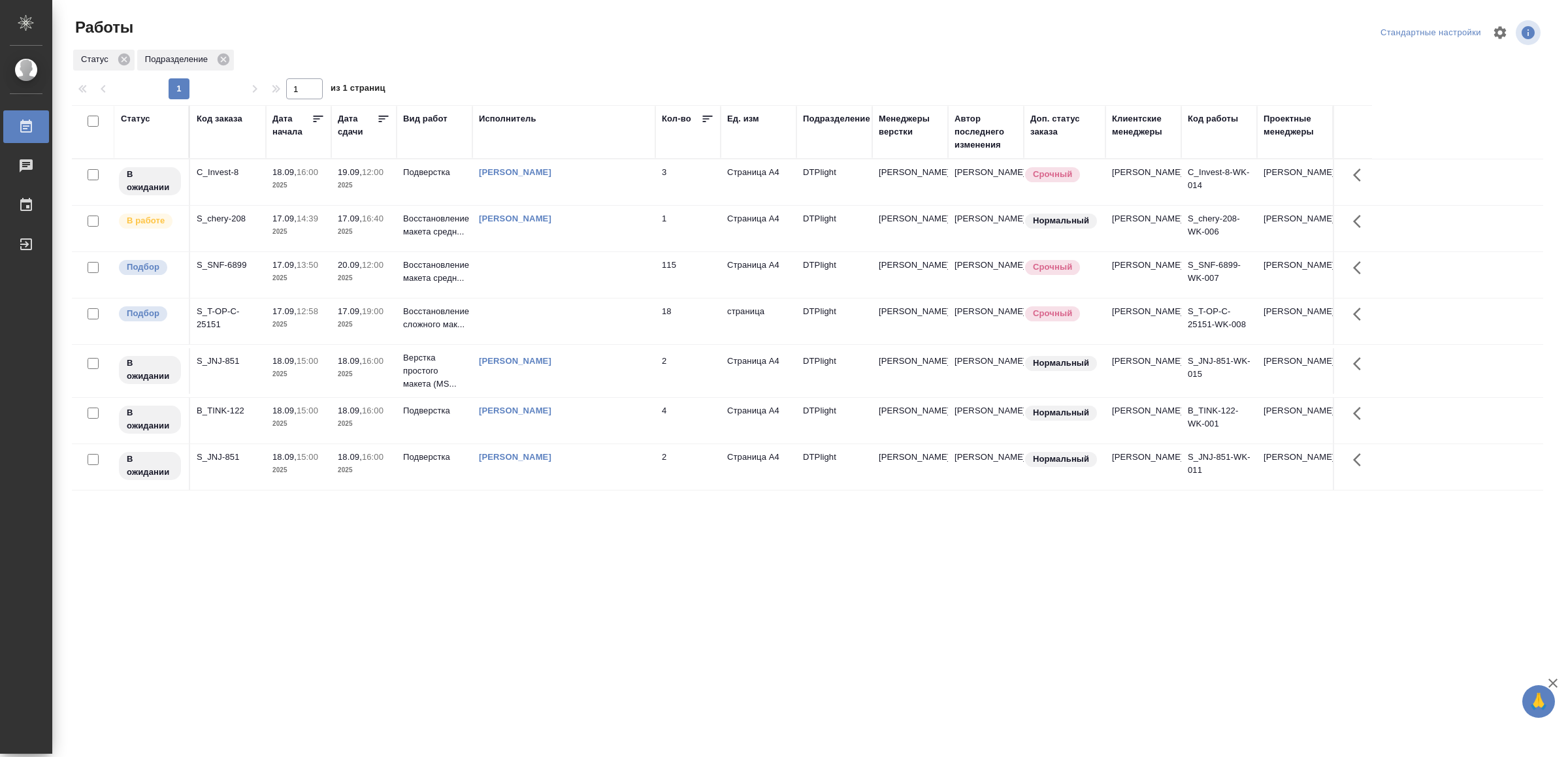
click at [626, 595] on div ".cls-1 fill:#fff; AWATERA Yamkovenko Vera Работы 0 Чаты График Выйти Работы Ста…" at bounding box center [784, 378] width 1568 height 757
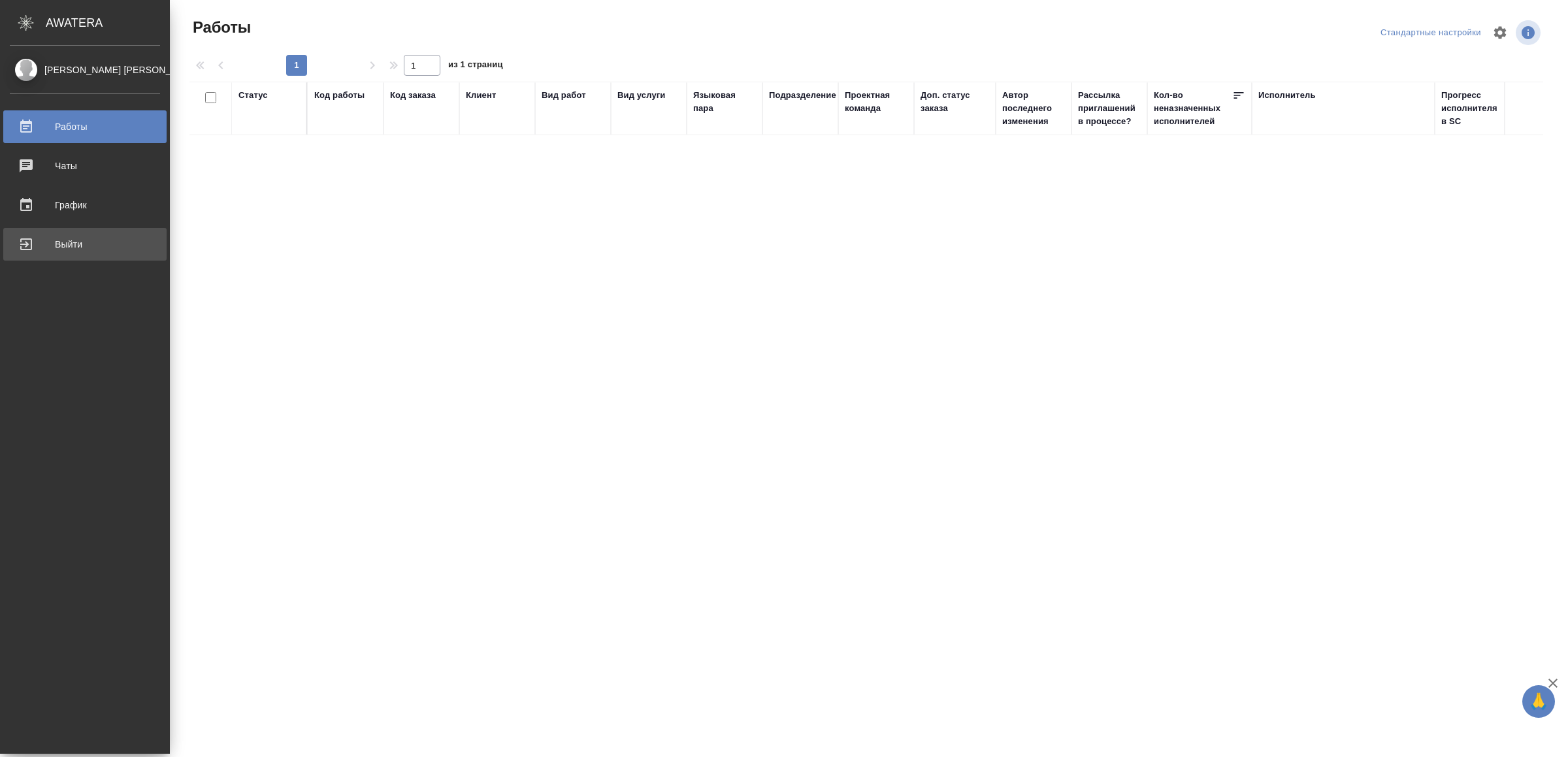
click at [46, 249] on div "Выйти" at bounding box center [84, 244] width 151 height 20
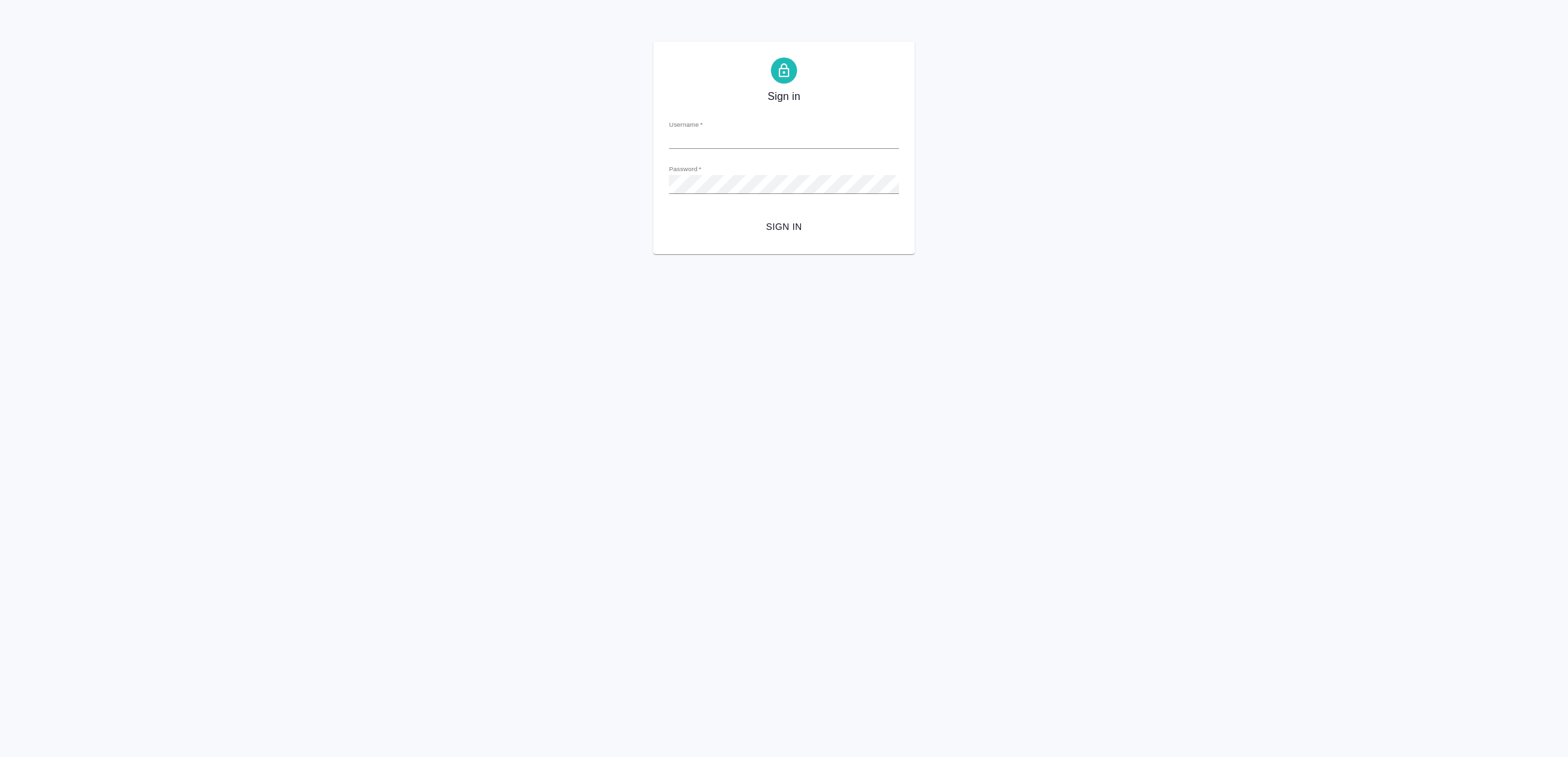
type input "v.yamkovenko@awatera.com"
click at [765, 230] on span "Sign in" at bounding box center [784, 227] width 209 height 16
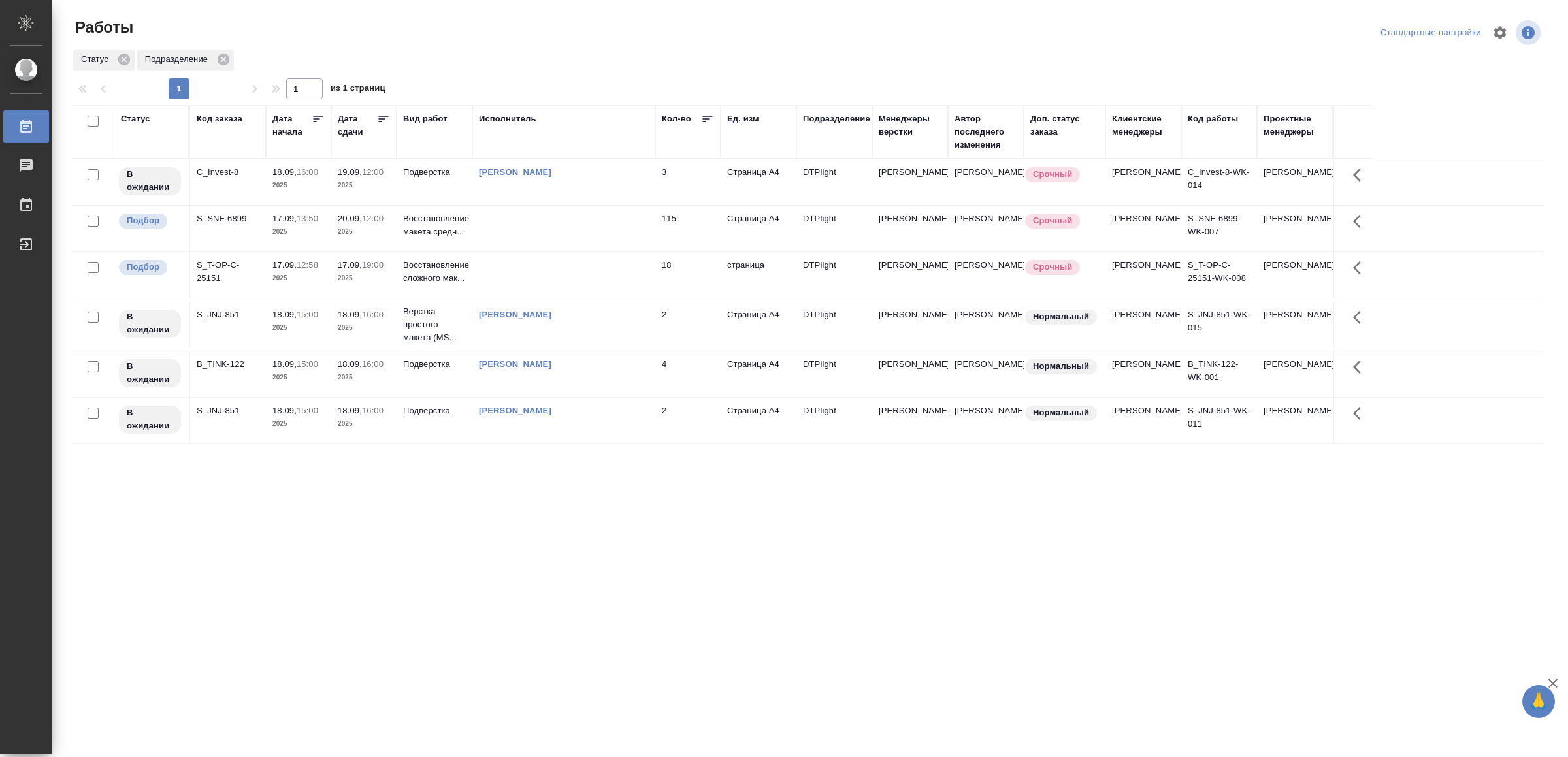
click at [540, 228] on td at bounding box center [564, 228] width 183 height 46
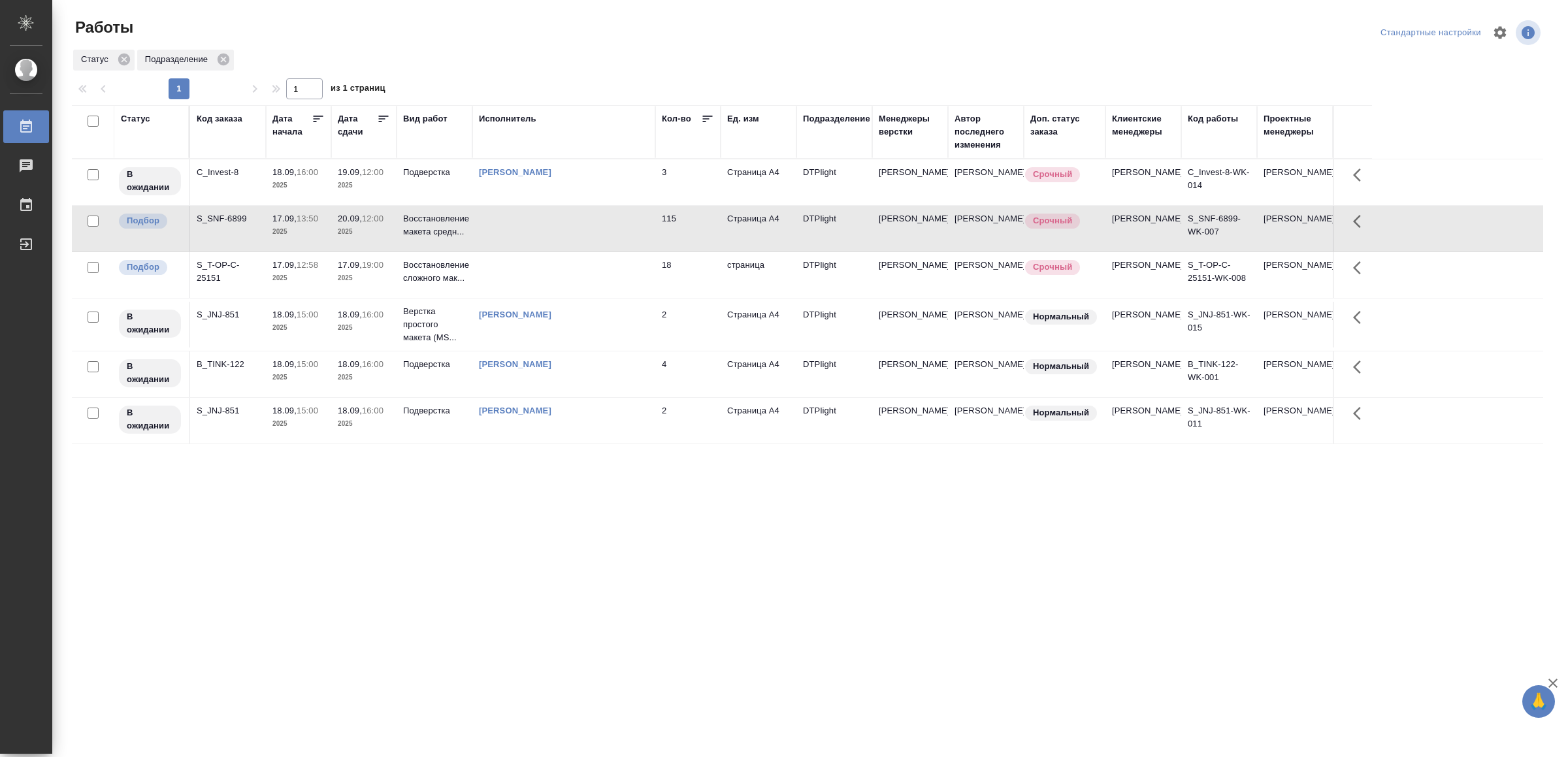
click at [540, 228] on td at bounding box center [564, 228] width 183 height 46
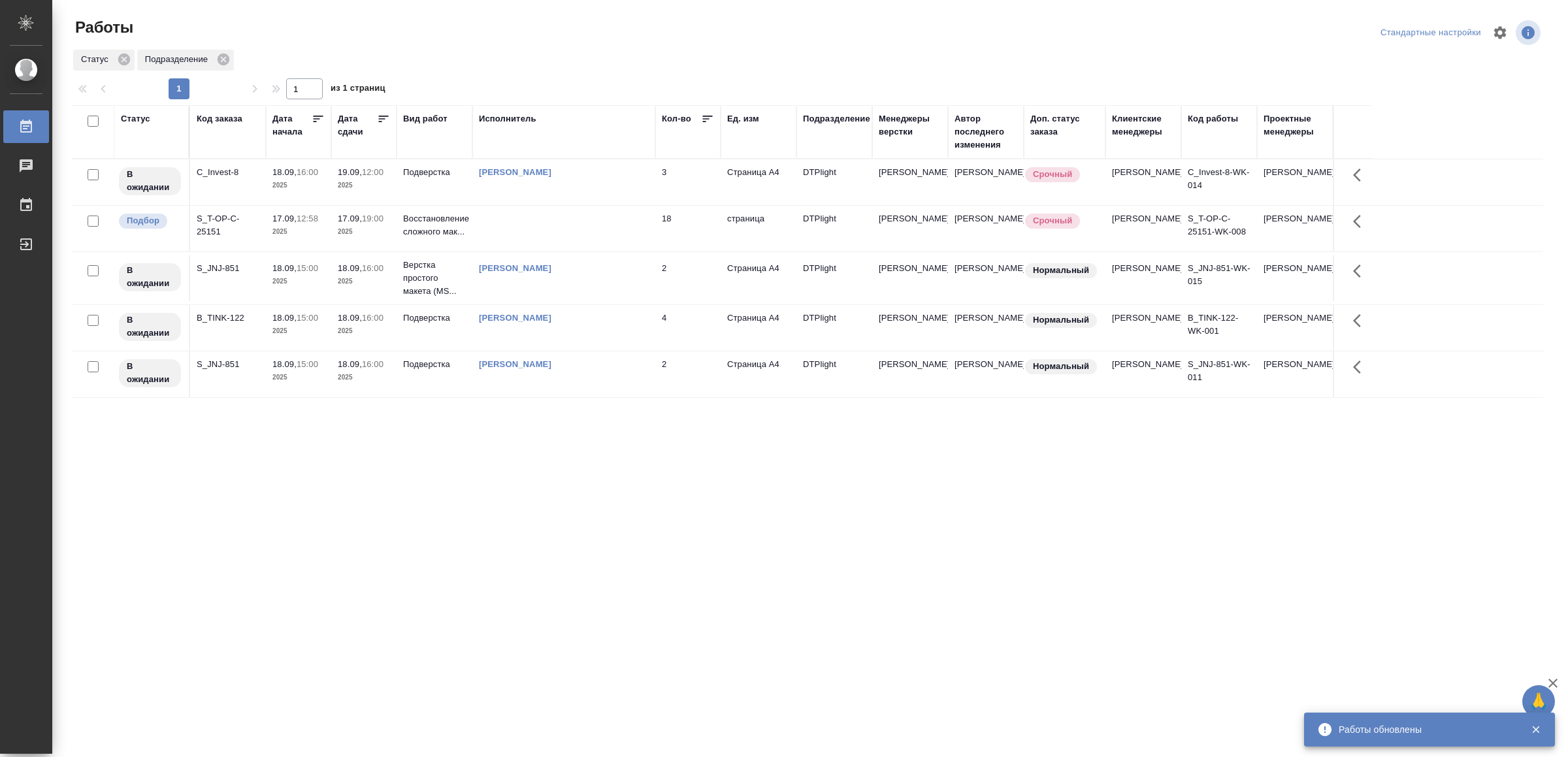
drag, startPoint x: 430, startPoint y: 555, endPoint x: 355, endPoint y: 538, distance: 76.9
click at [355, 538] on div "Статус Код заказа Дата начала Дата сдачи Вид работ Исполнитель Кол-во Ед. изм П…" at bounding box center [807, 340] width 1471 height 470
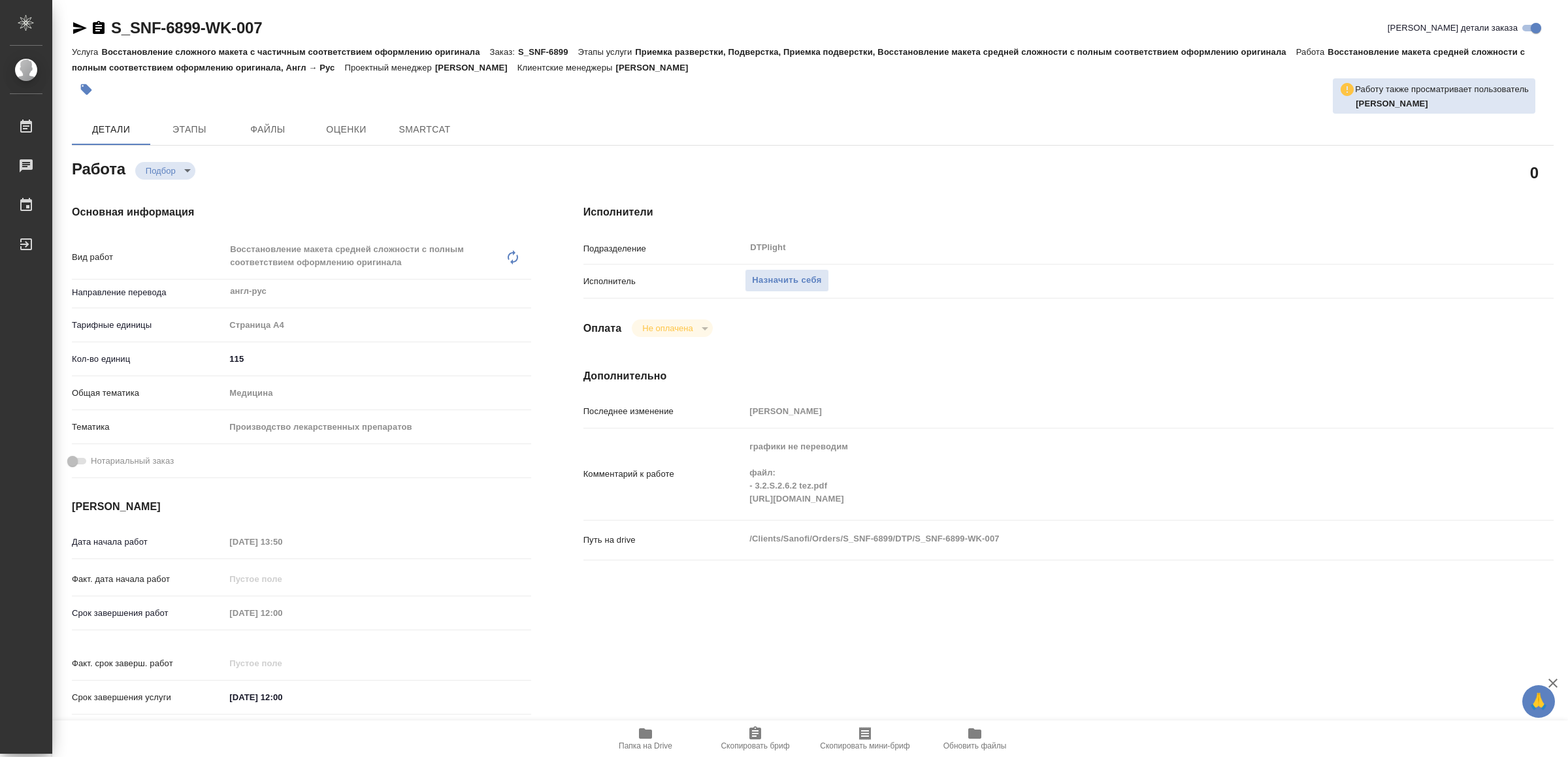
type textarea "x"
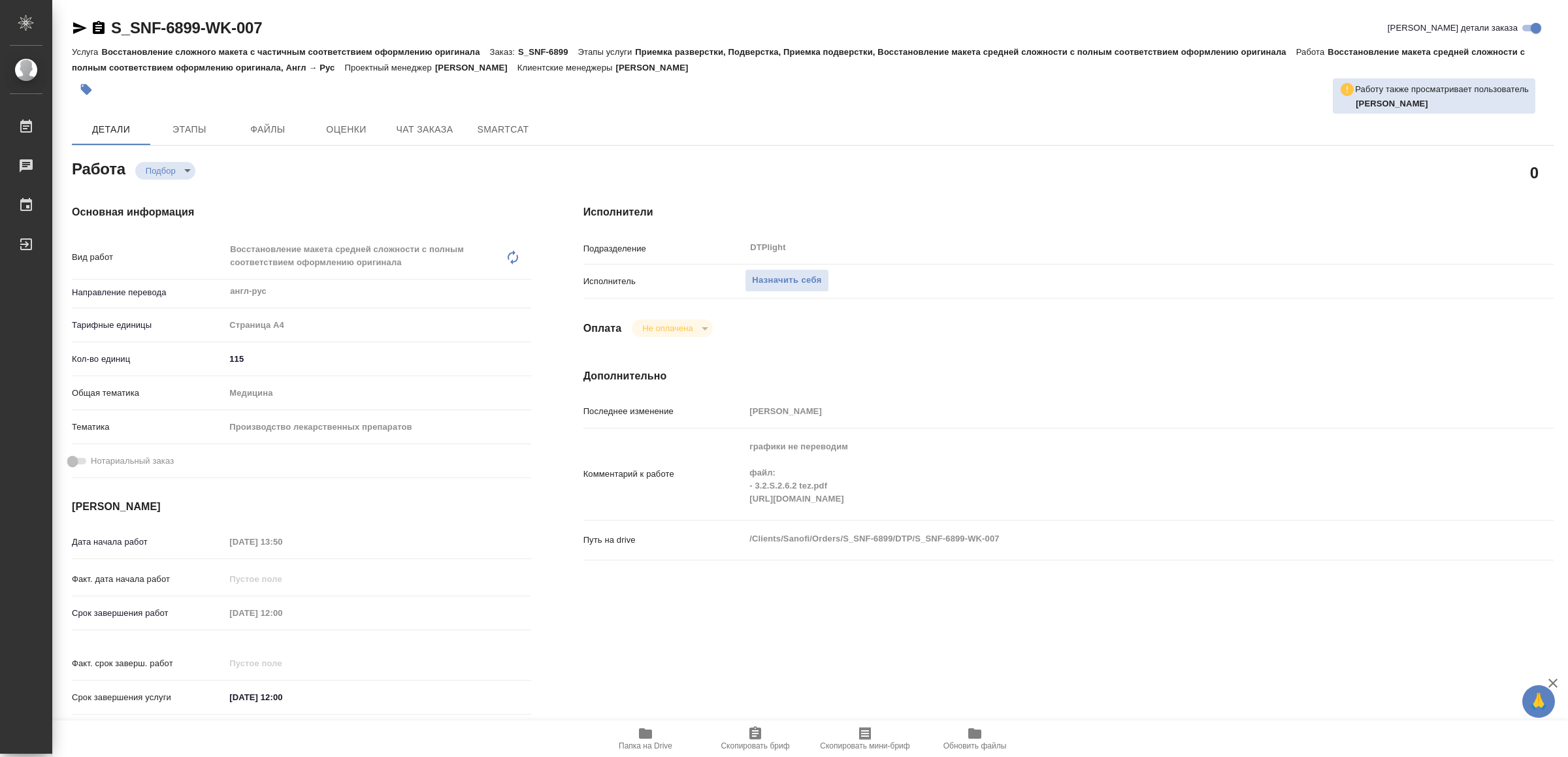
click at [660, 730] on span "Папка на Drive" at bounding box center [645, 738] width 94 height 25
type textarea "x"
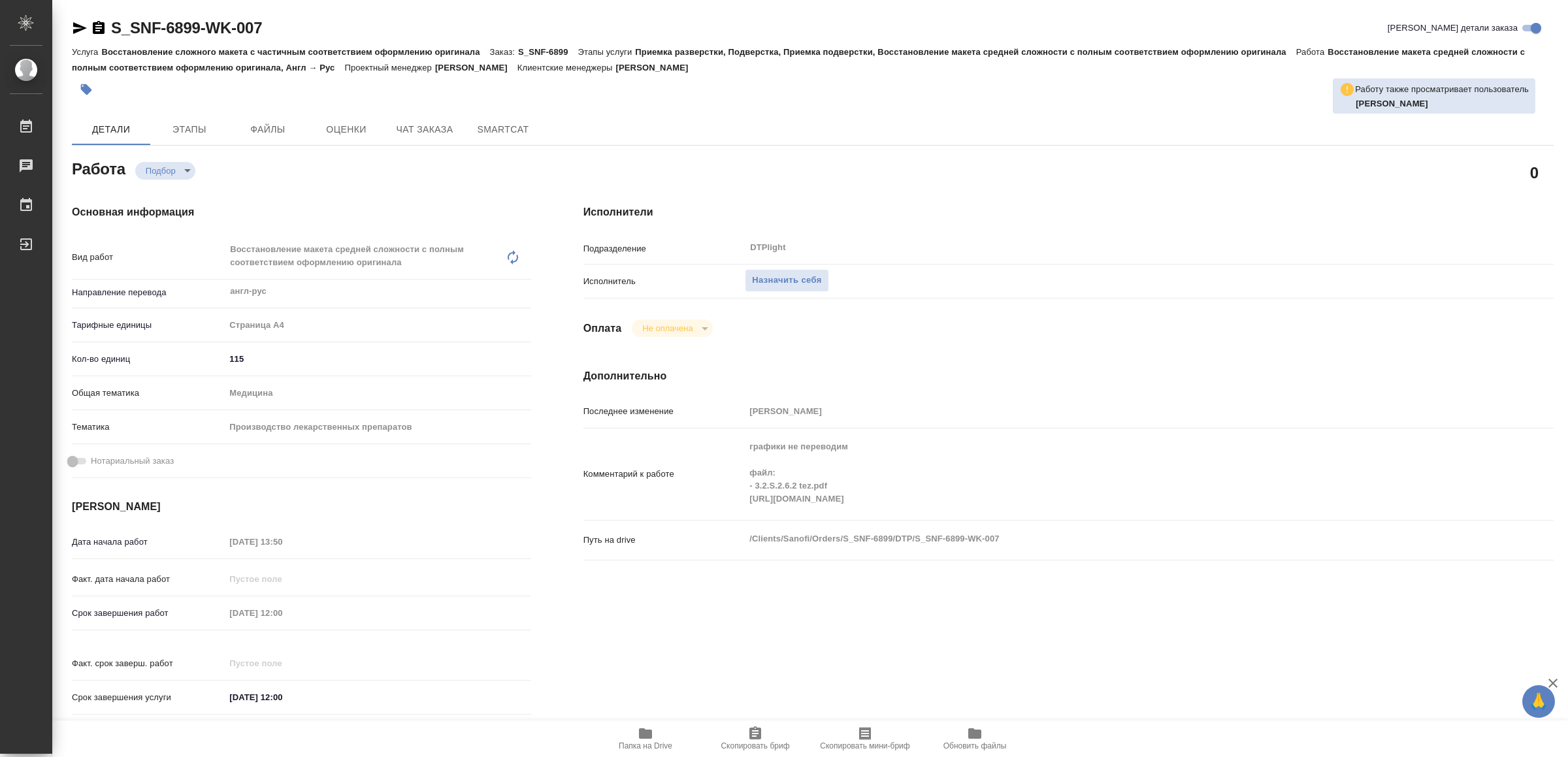
type textarea "x"
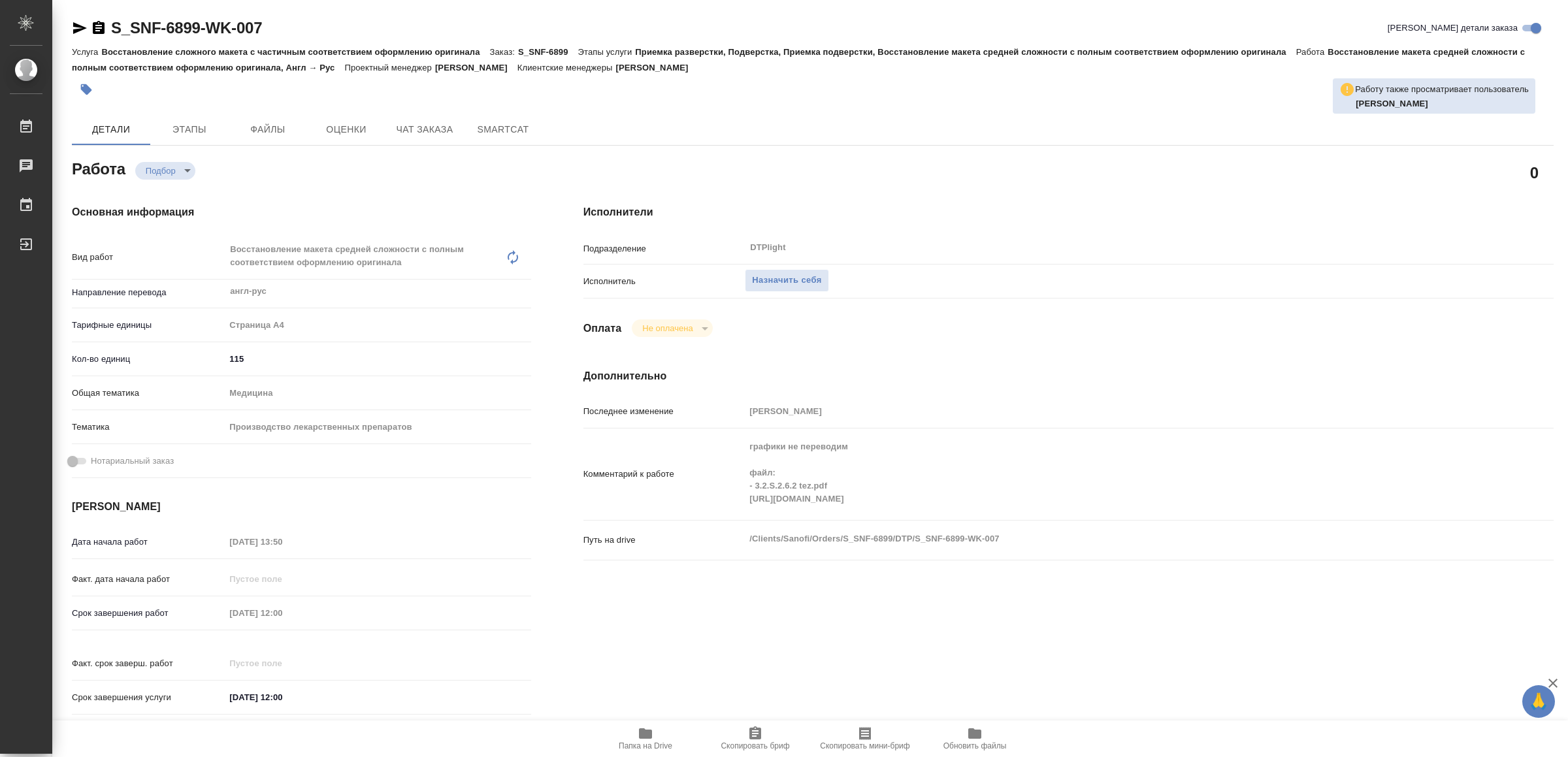
type textarea "x"
click at [659, 735] on span "Папка на Drive" at bounding box center [645, 738] width 94 height 25
type textarea "x"
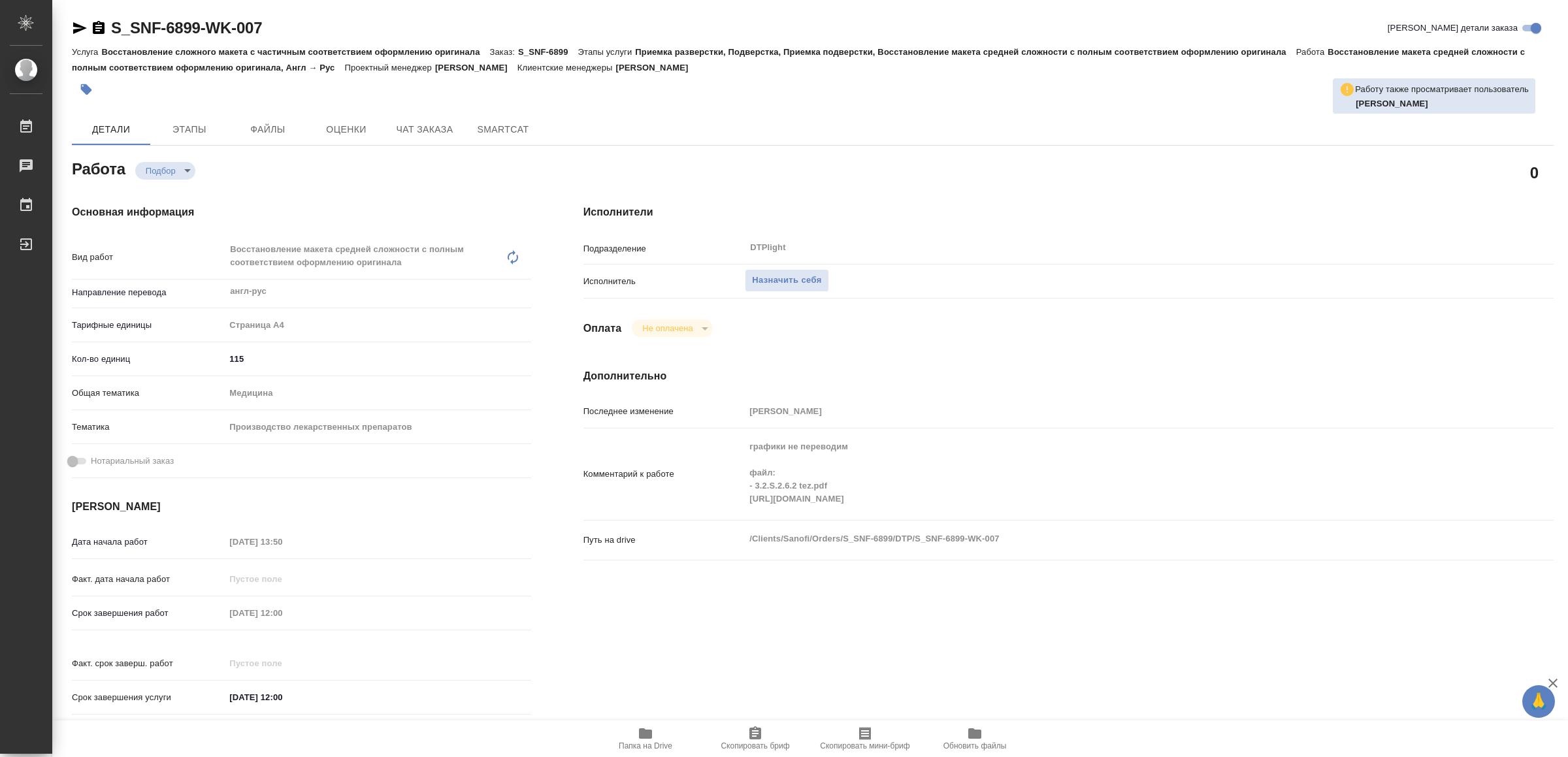
type textarea "x"
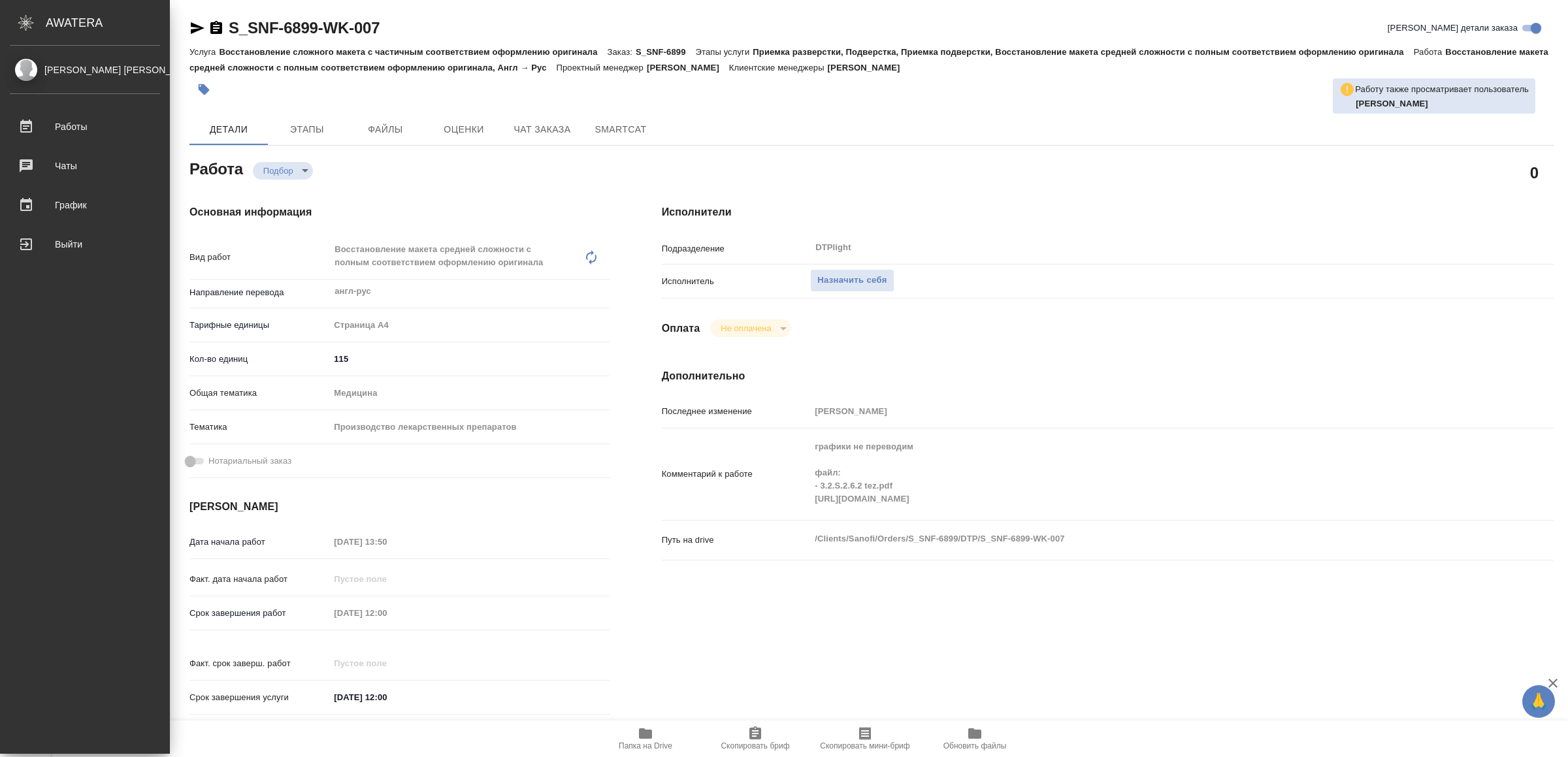
type textarea "x"
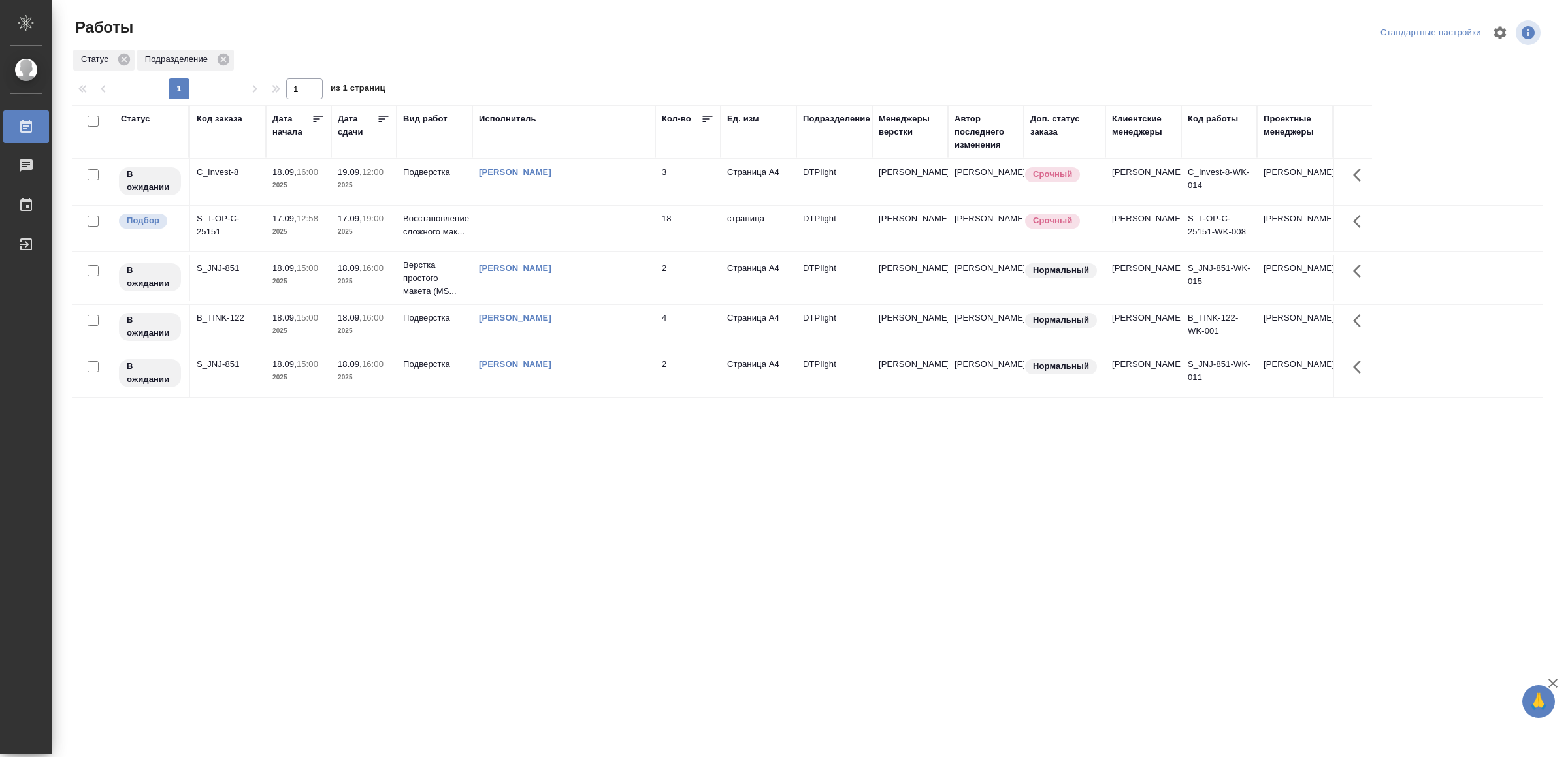
drag, startPoint x: 338, startPoint y: 514, endPoint x: 341, endPoint y: 506, distance: 8.5
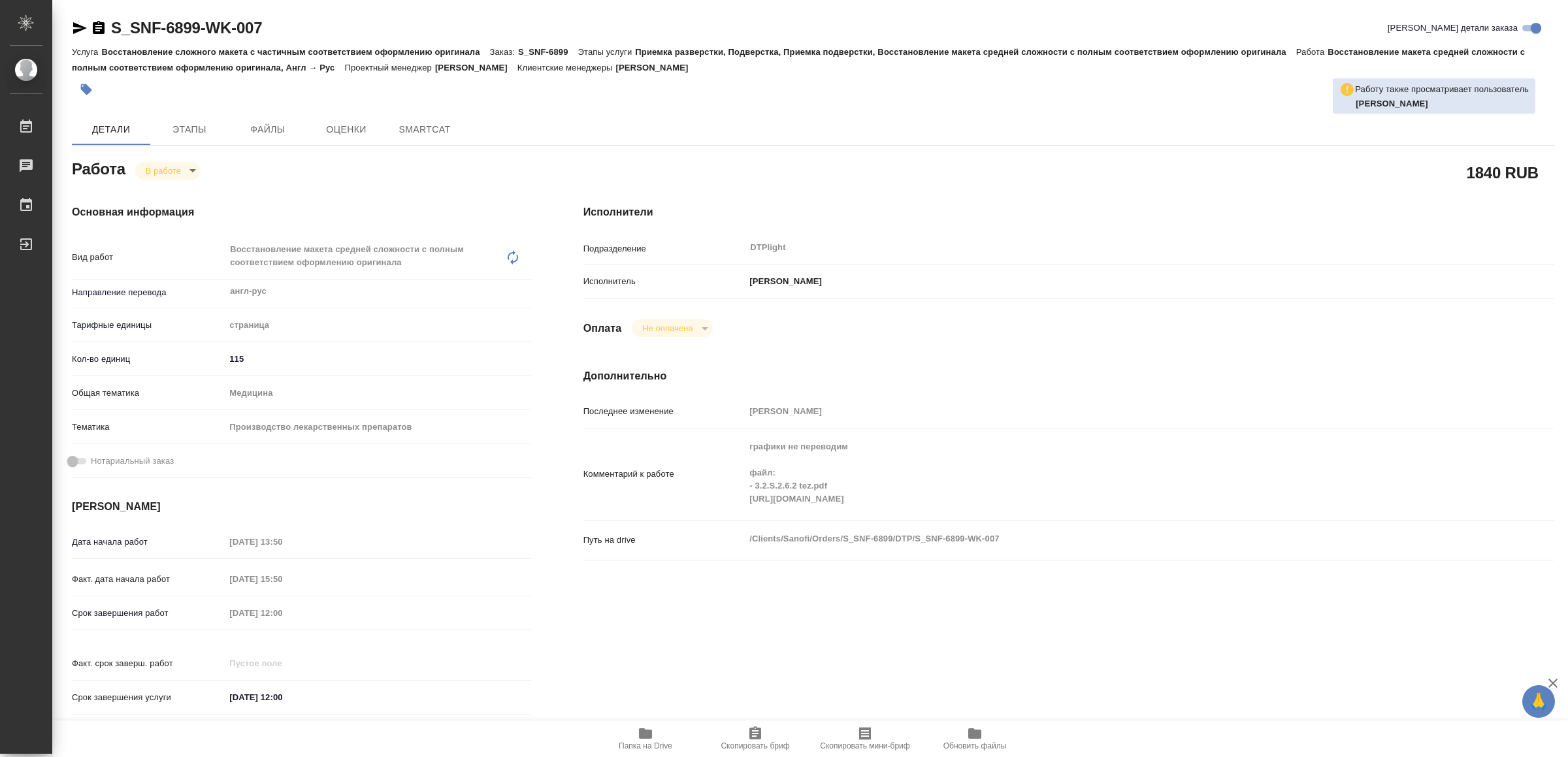
type textarea "x"
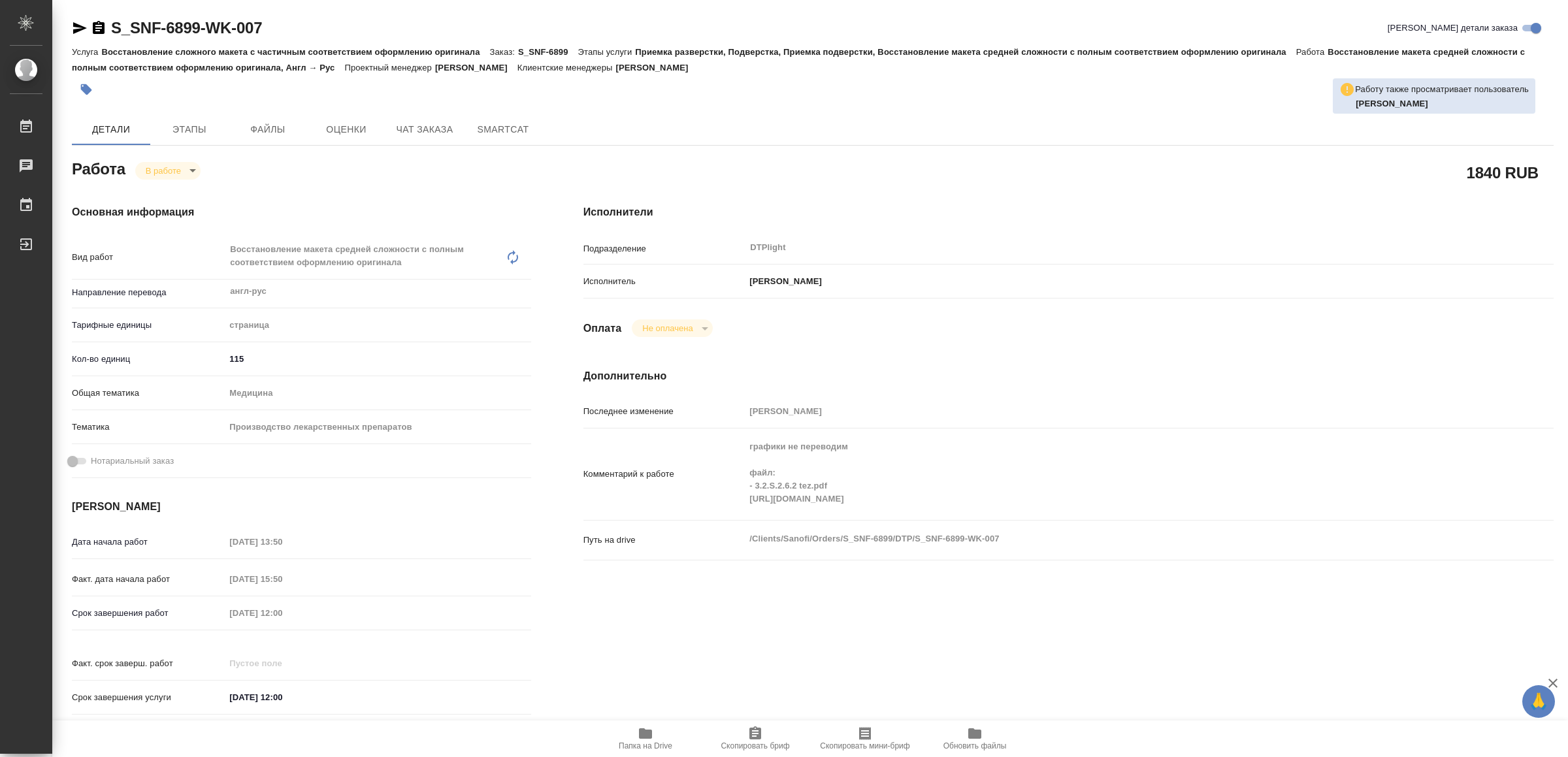
type textarea "x"
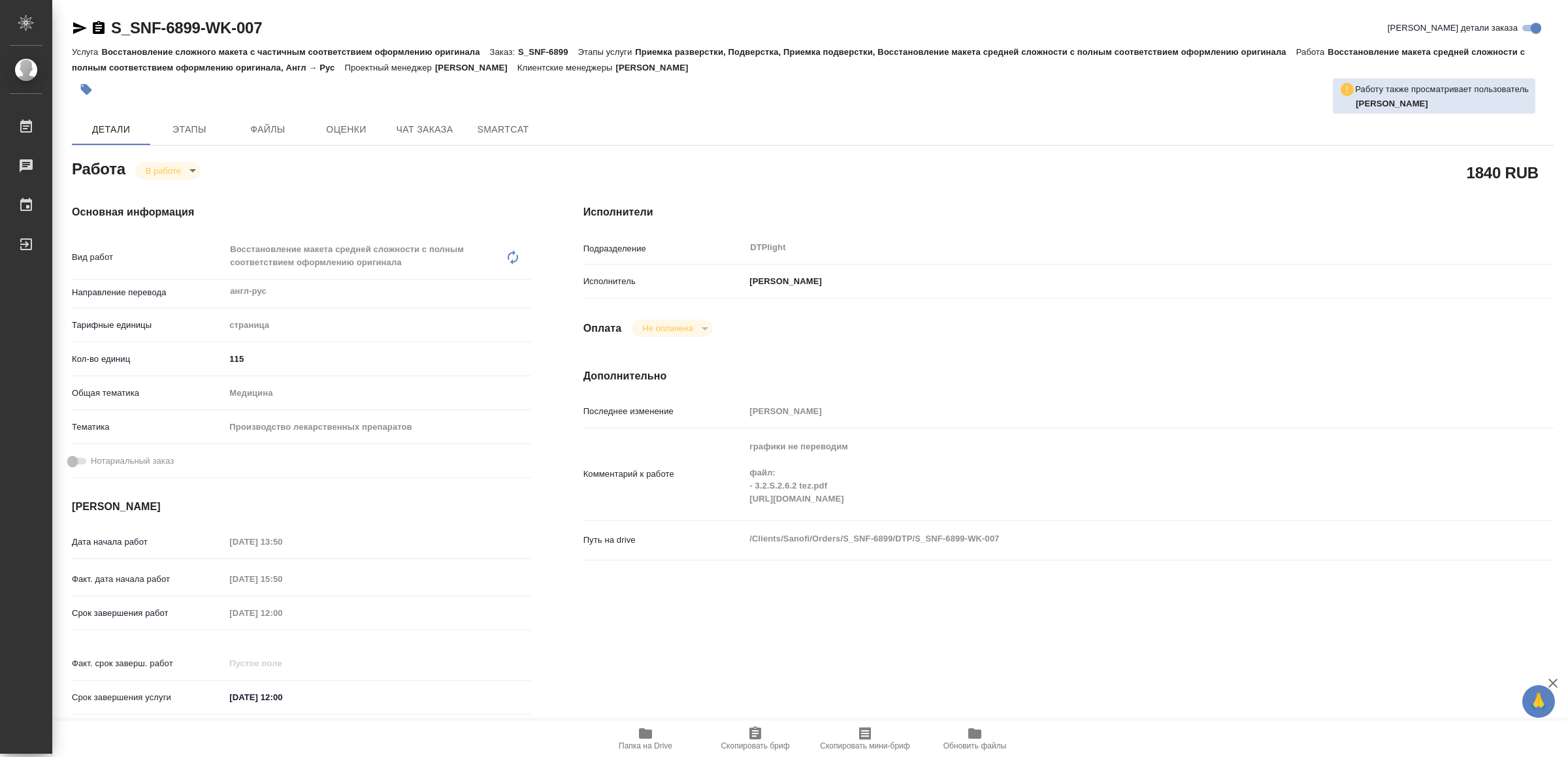
type textarea "x"
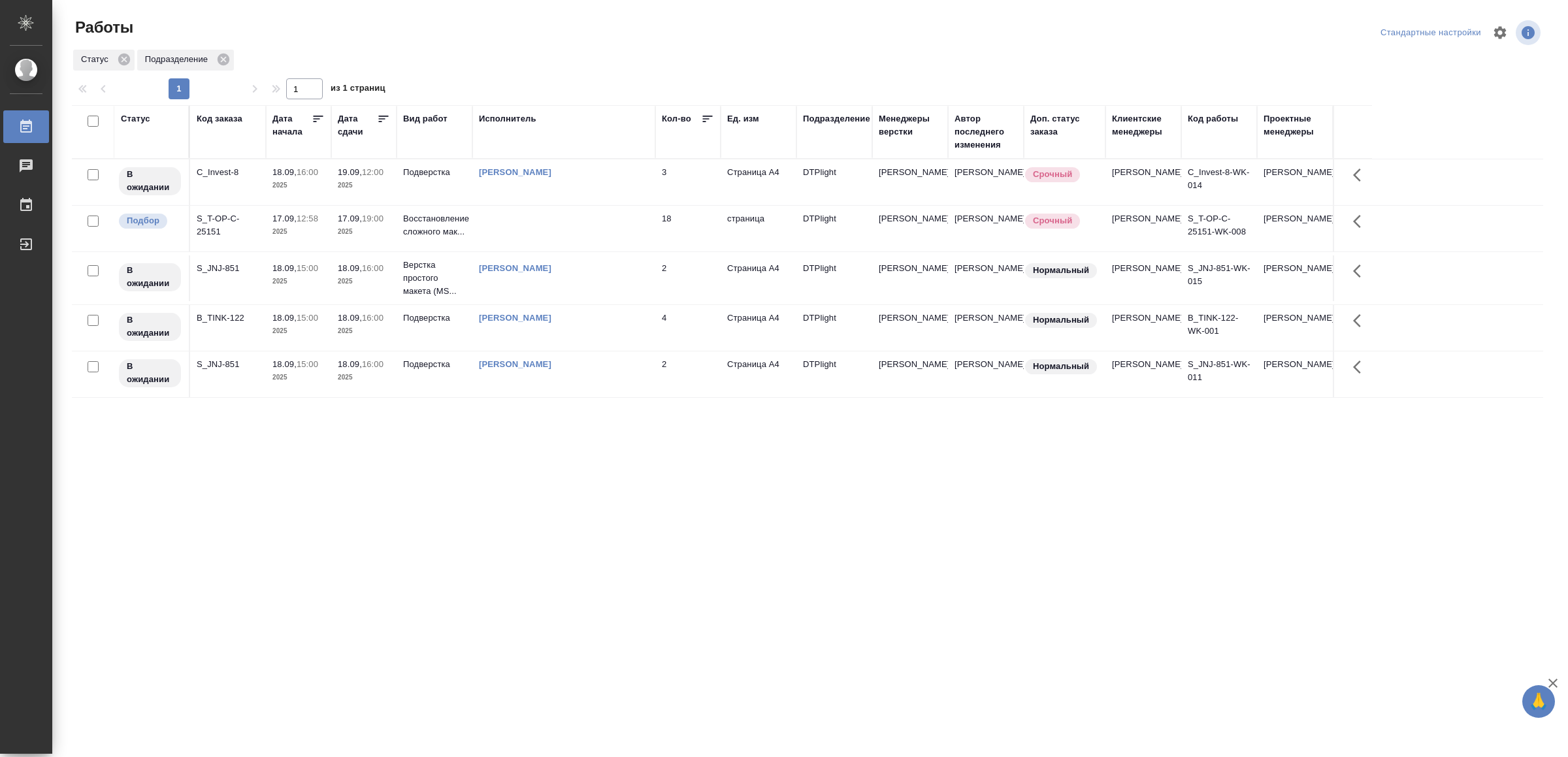
click at [281, 492] on div "Статус Код заказа Дата начала Дата сдачи Вид работ Исполнитель Кол-во Ед. изм П…" at bounding box center [807, 340] width 1471 height 470
drag, startPoint x: 0, startPoint y: 0, endPoint x: 579, endPoint y: 498, distance: 763.7
drag, startPoint x: 0, startPoint y: 0, endPoint x: 586, endPoint y: 461, distance: 745.6
drag, startPoint x: 0, startPoint y: 0, endPoint x: 480, endPoint y: 557, distance: 735.3
drag, startPoint x: 446, startPoint y: 523, endPoint x: 446, endPoint y: 516, distance: 7.0
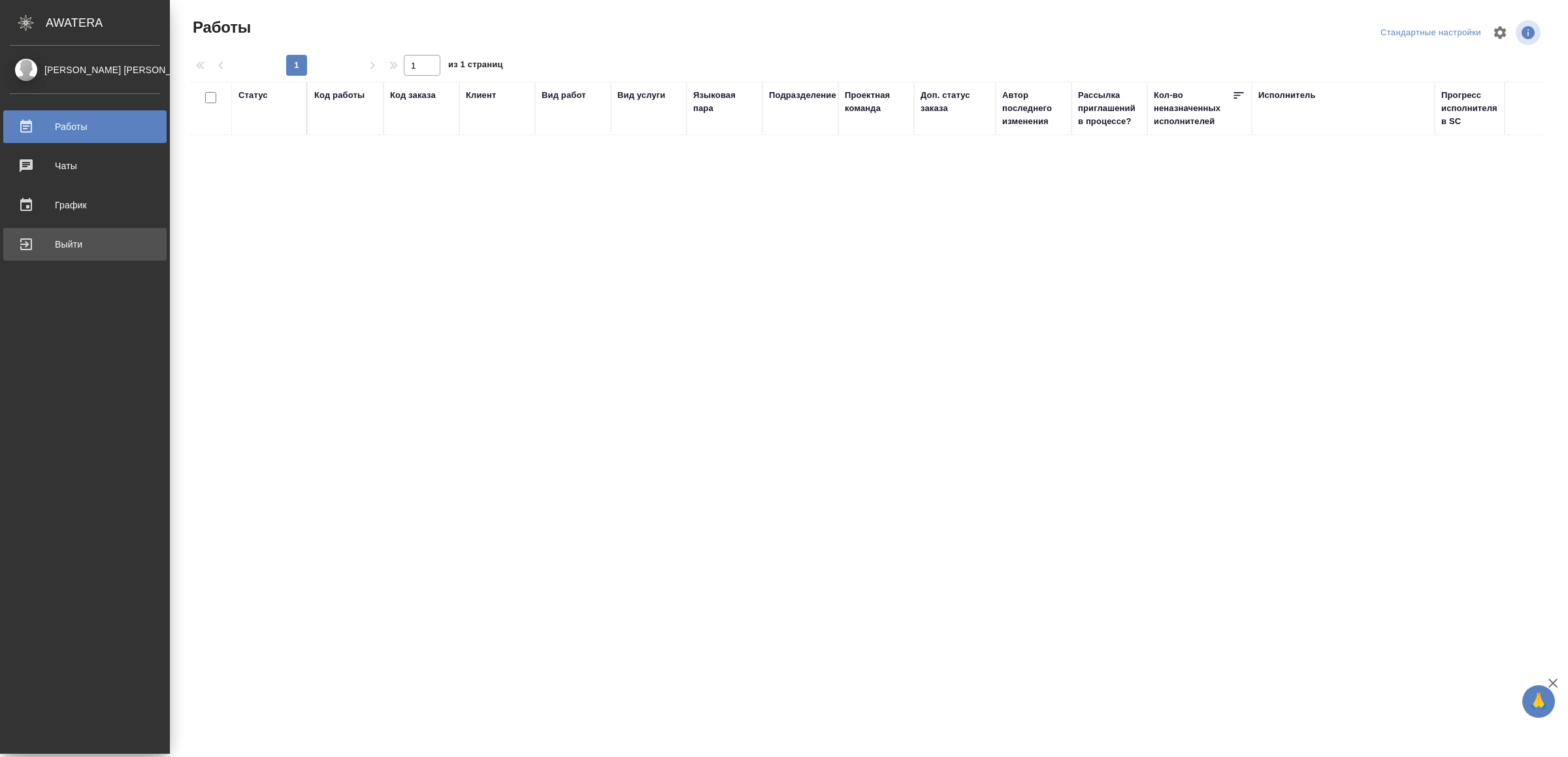
click at [37, 230] on link "Выйти" at bounding box center [85, 245] width 164 height 33
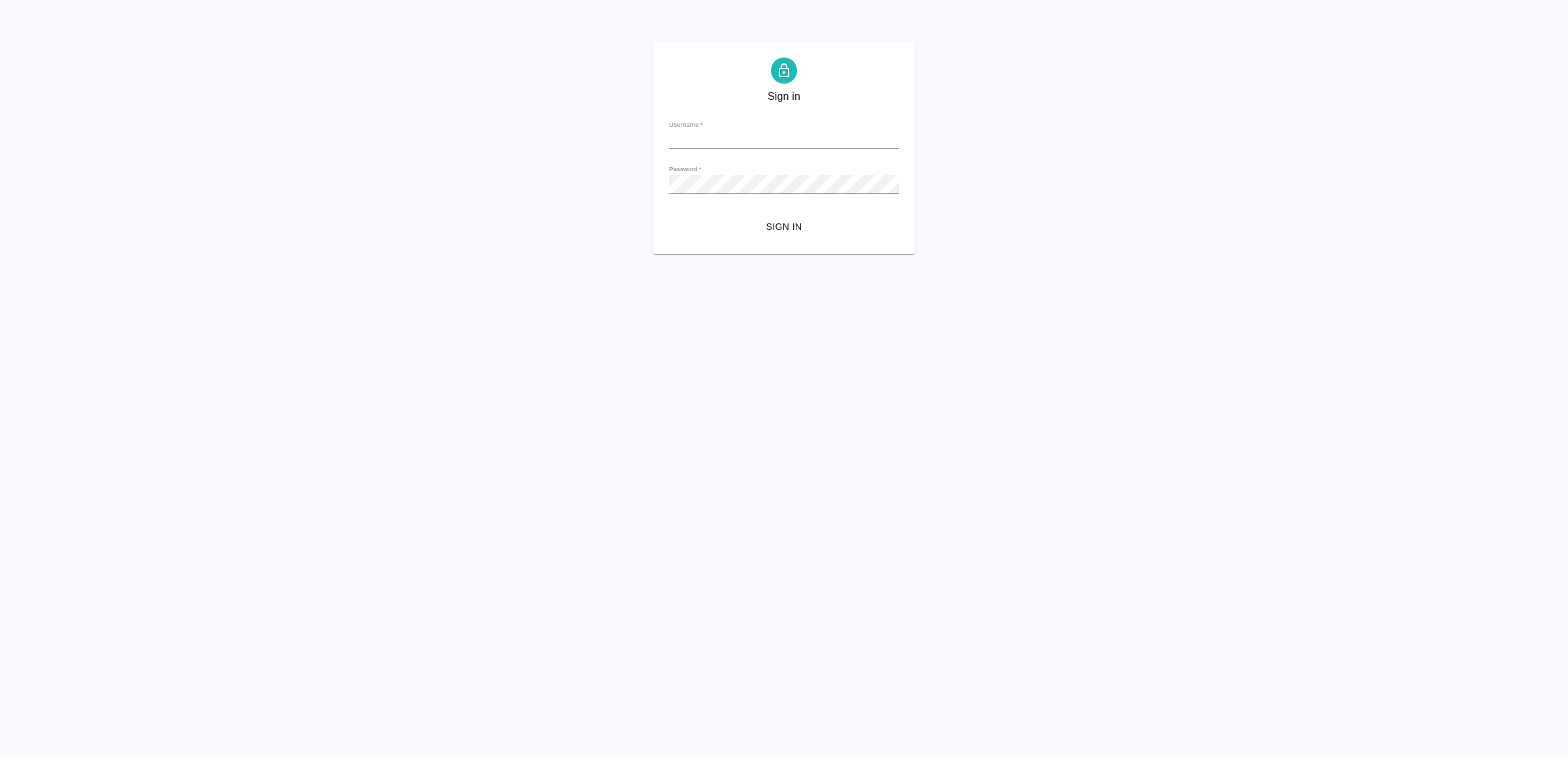
type input "[EMAIL_ADDRESS][DOMAIN_NAME]"
click at [773, 230] on span "Sign in" at bounding box center [784, 227] width 209 height 16
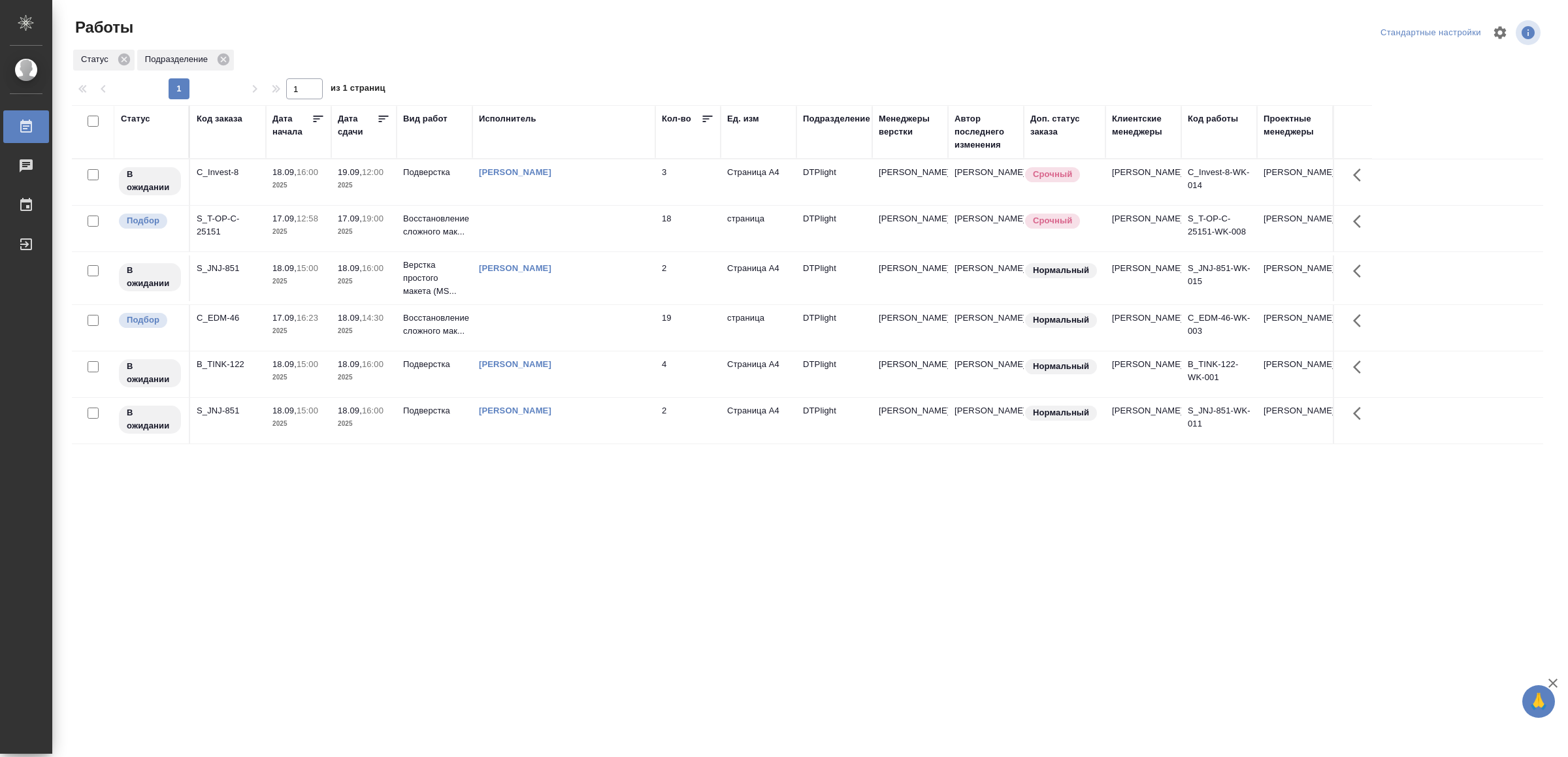
click at [559, 331] on td at bounding box center [564, 328] width 183 height 46
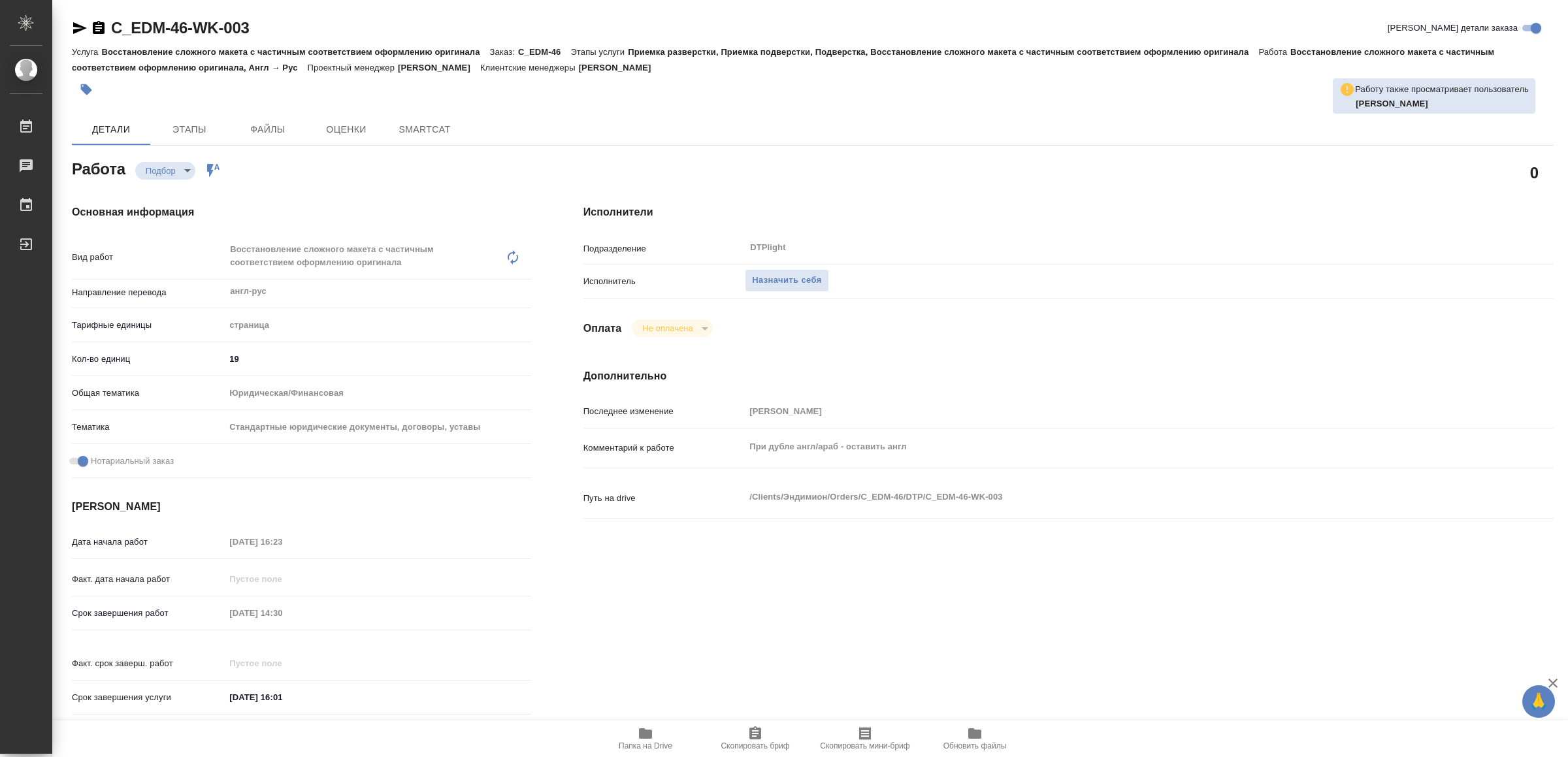
click at [634, 730] on span "Папка на Drive" at bounding box center [645, 738] width 94 height 25
click at [799, 279] on span "Назначить себя" at bounding box center [787, 281] width 70 height 15
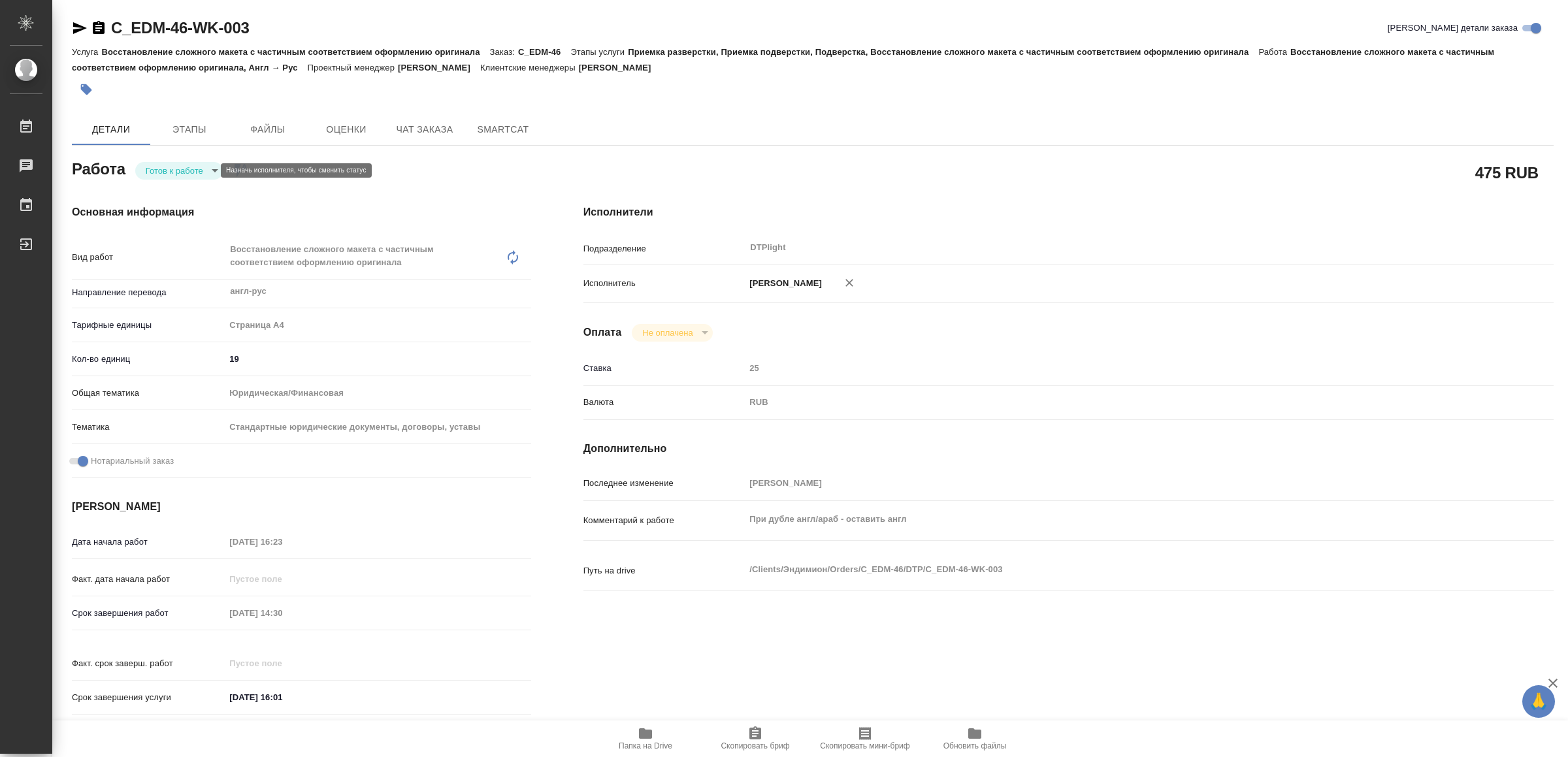
click at [166, 167] on body "🙏 .cls-1 fill:#fff; AWATERA Yamkovenko Vera Работы Чаты График Выйти C_EDM-46-W…" at bounding box center [784, 378] width 1568 height 757
click at [166, 167] on button "В работе" at bounding box center [168, 170] width 43 height 14
click at [76, 24] on icon "button" at bounding box center [80, 28] width 14 height 12
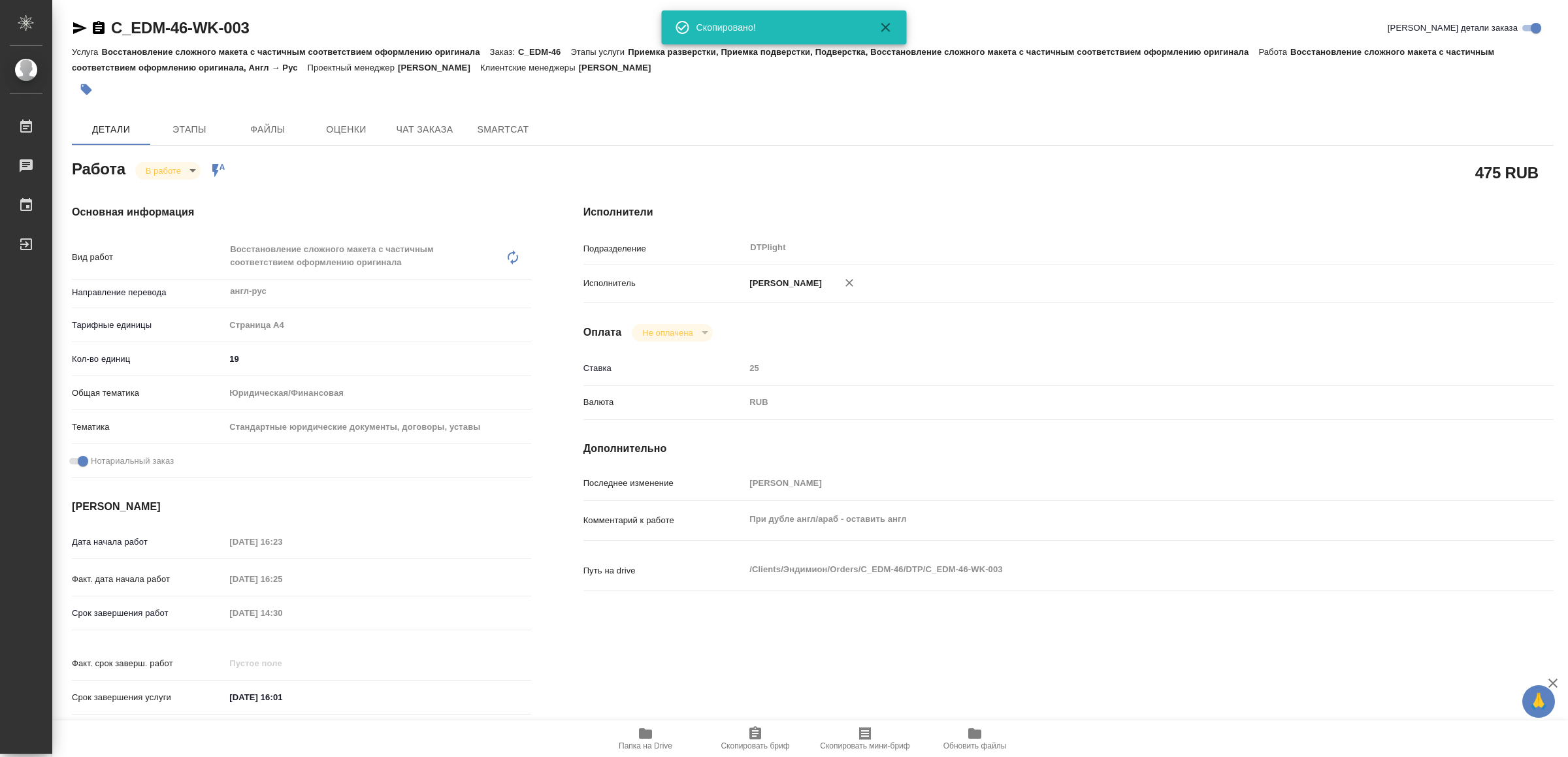
type textarea "x"
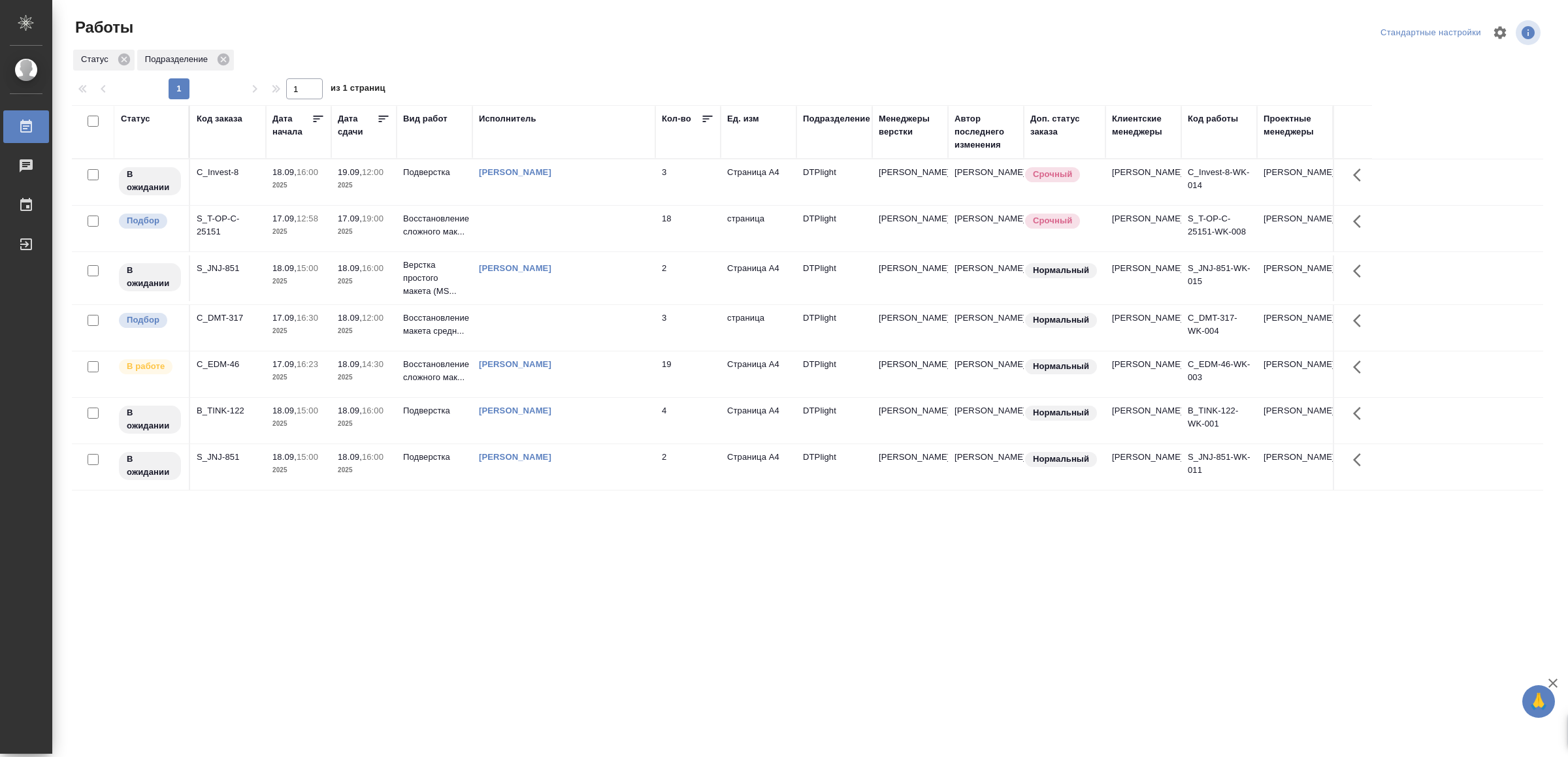
click at [651, 335] on td at bounding box center [564, 328] width 183 height 46
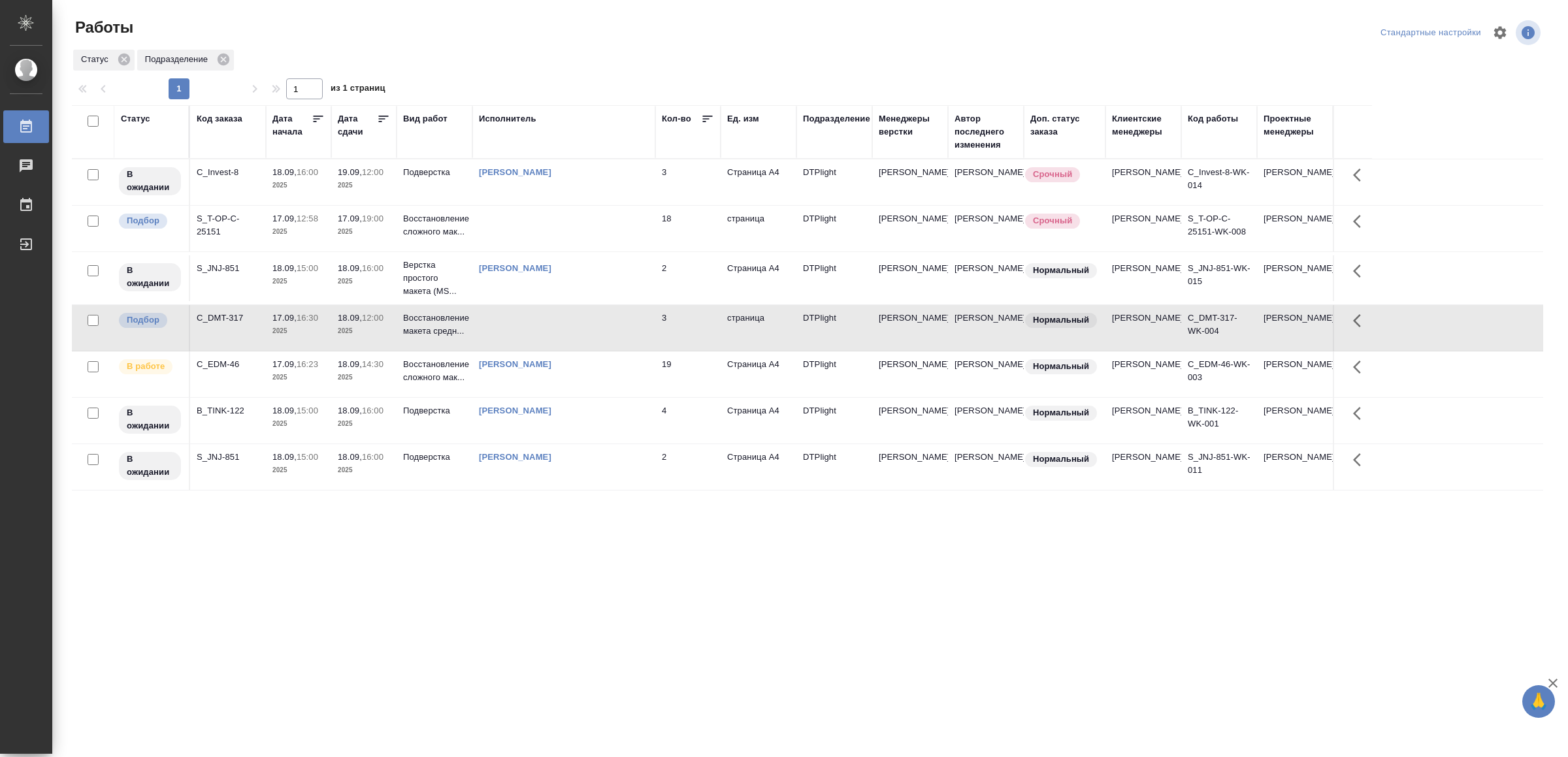
click at [651, 335] on td at bounding box center [564, 328] width 183 height 46
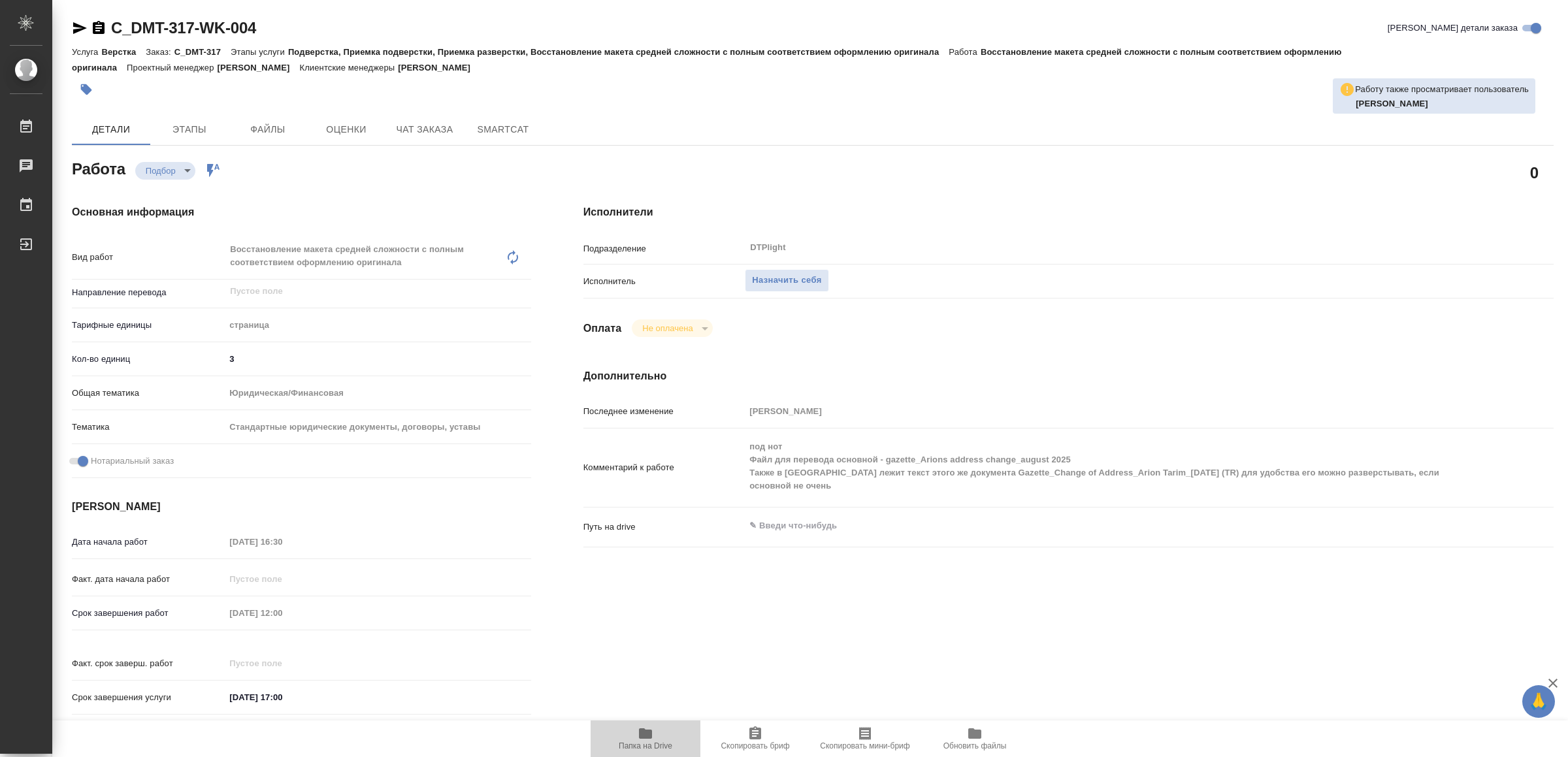
click at [638, 735] on icon "button" at bounding box center [645, 733] width 16 height 16
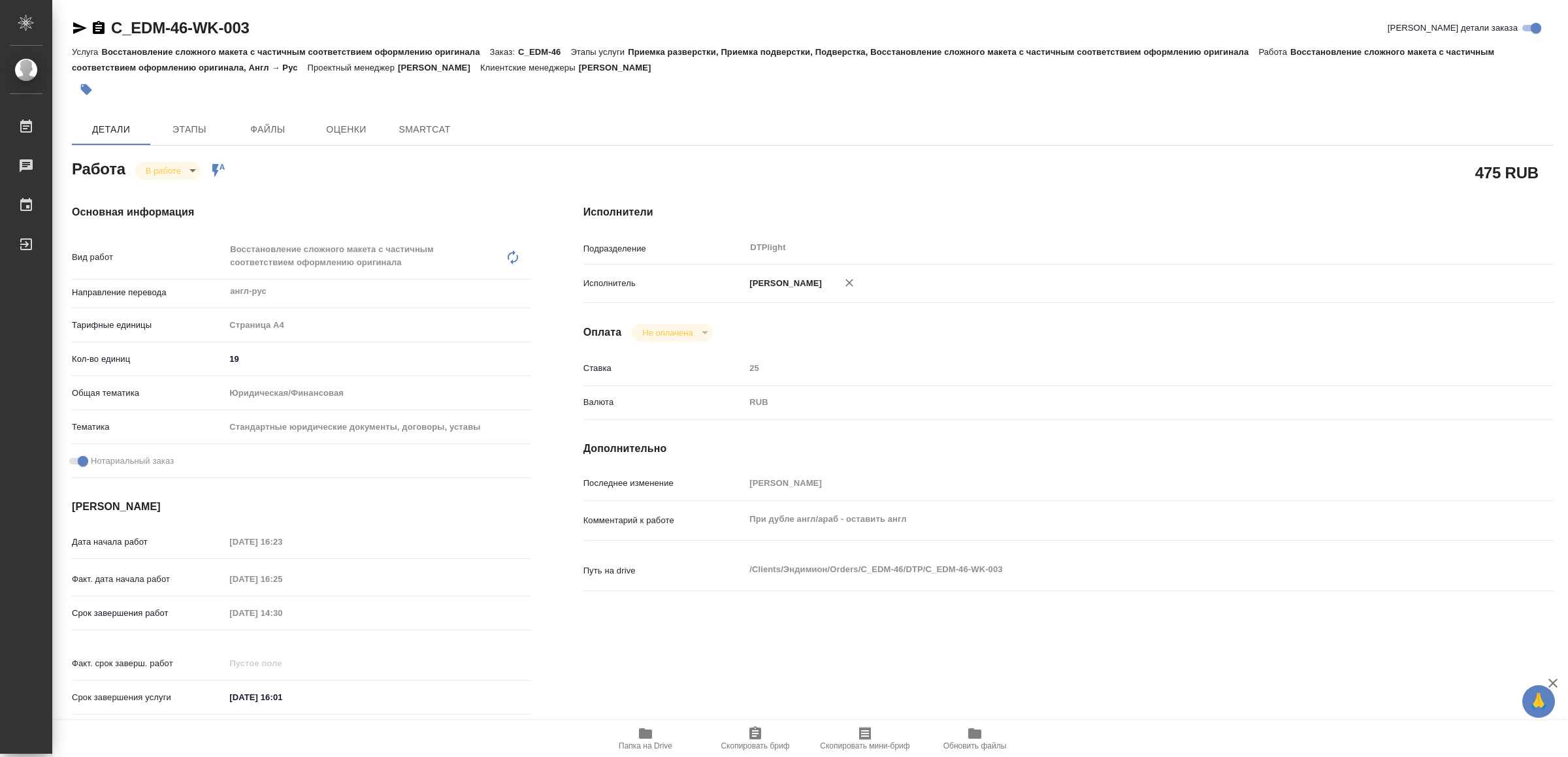
type textarea "x"
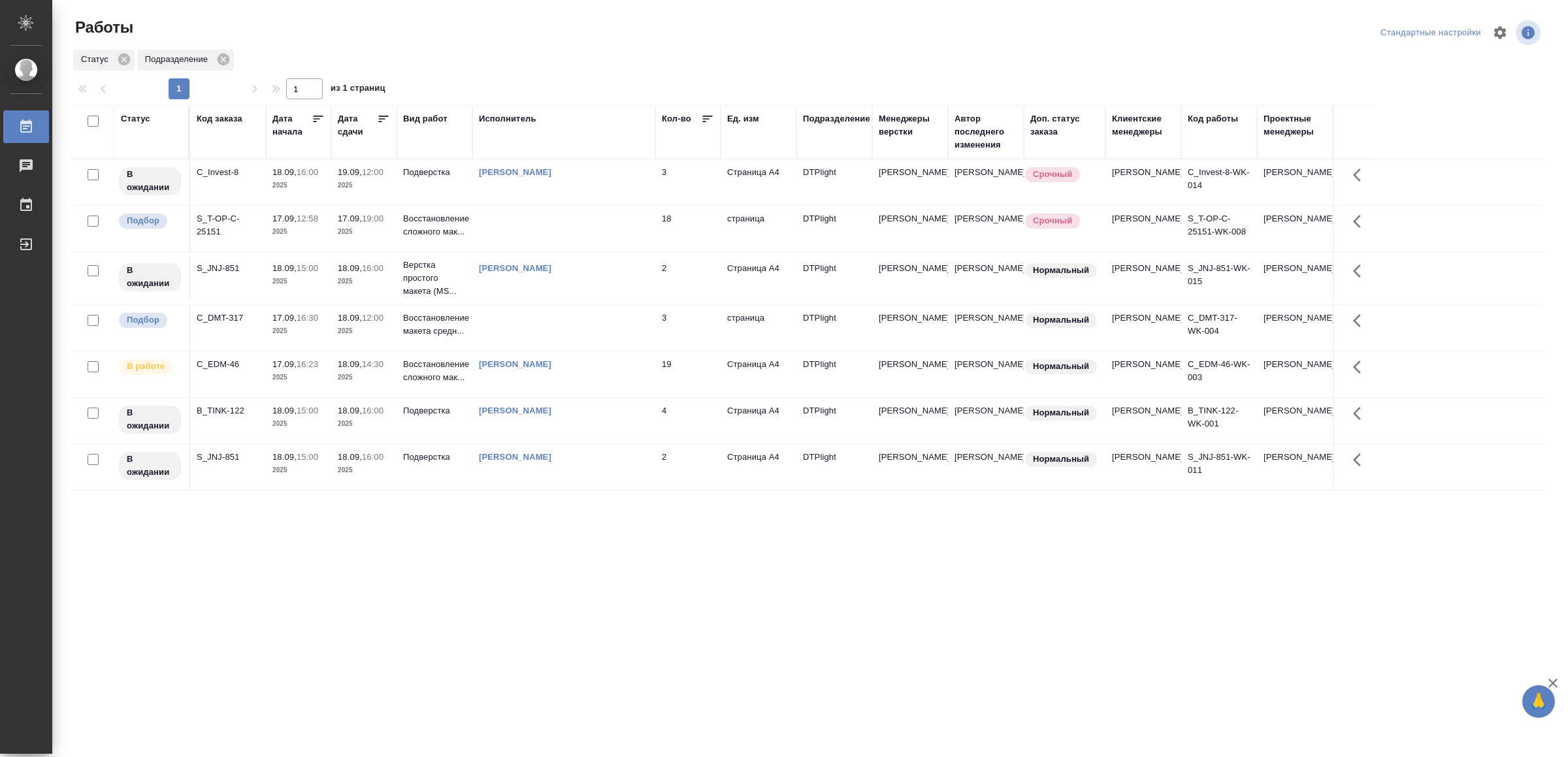
click at [465, 557] on div "Статус Код заказа Дата начала Дата сдачи Вид работ Исполнитель Кол-во Ед. изм П…" at bounding box center [807, 340] width 1471 height 470
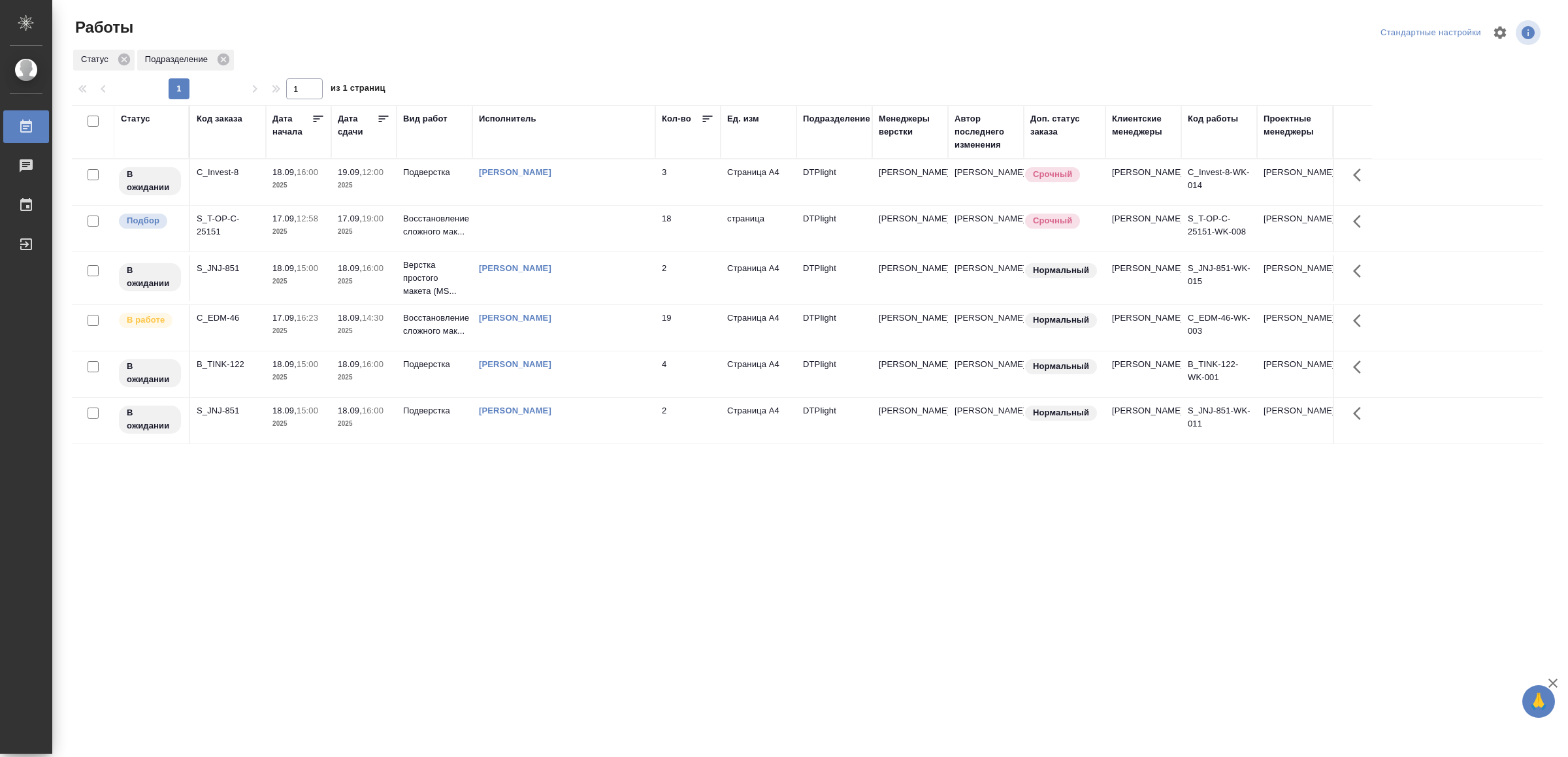
click at [616, 318] on td "[PERSON_NAME]" at bounding box center [564, 328] width 183 height 46
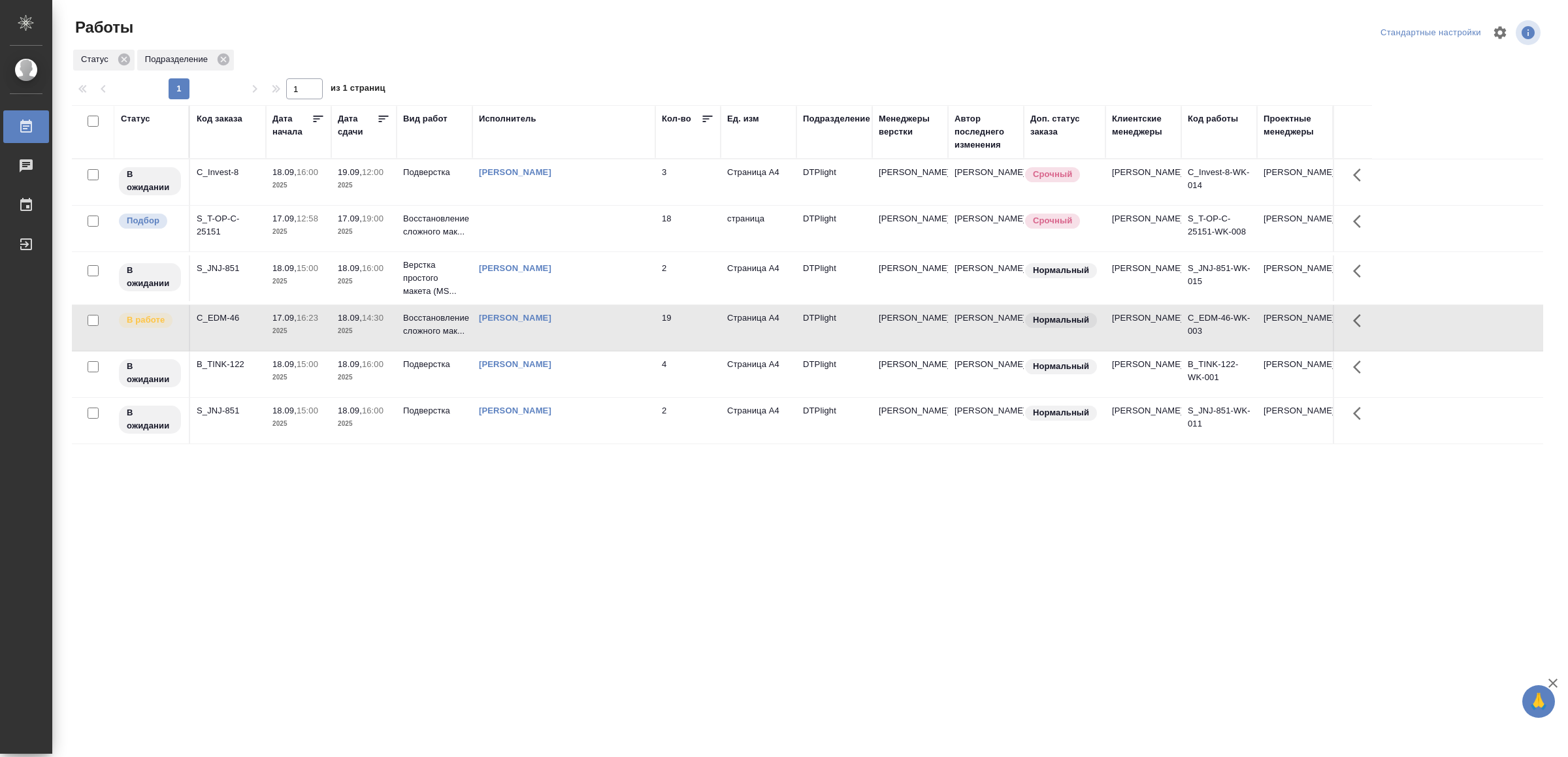
click at [616, 318] on td "[PERSON_NAME]" at bounding box center [564, 328] width 183 height 46
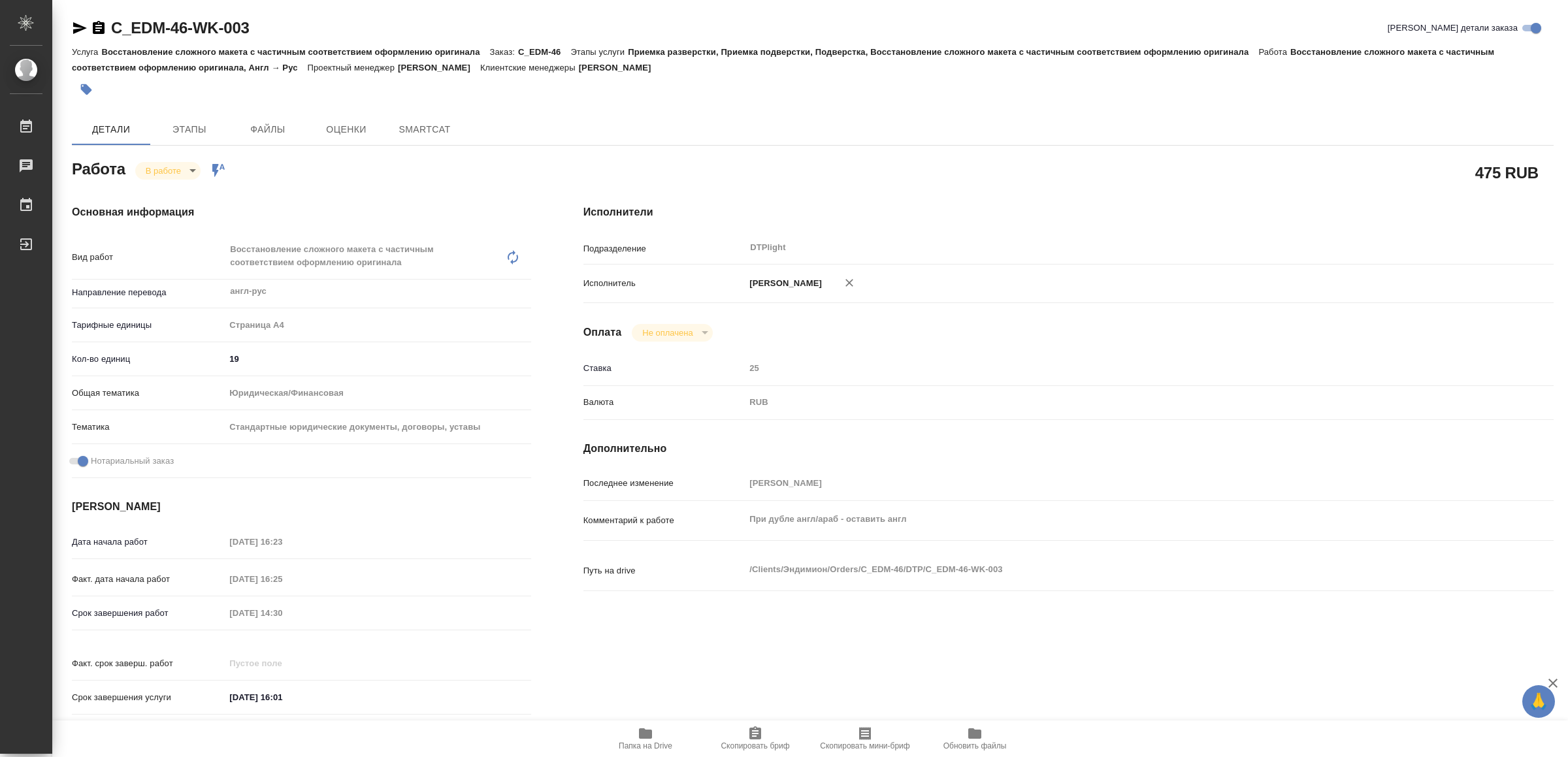
type textarea "x"
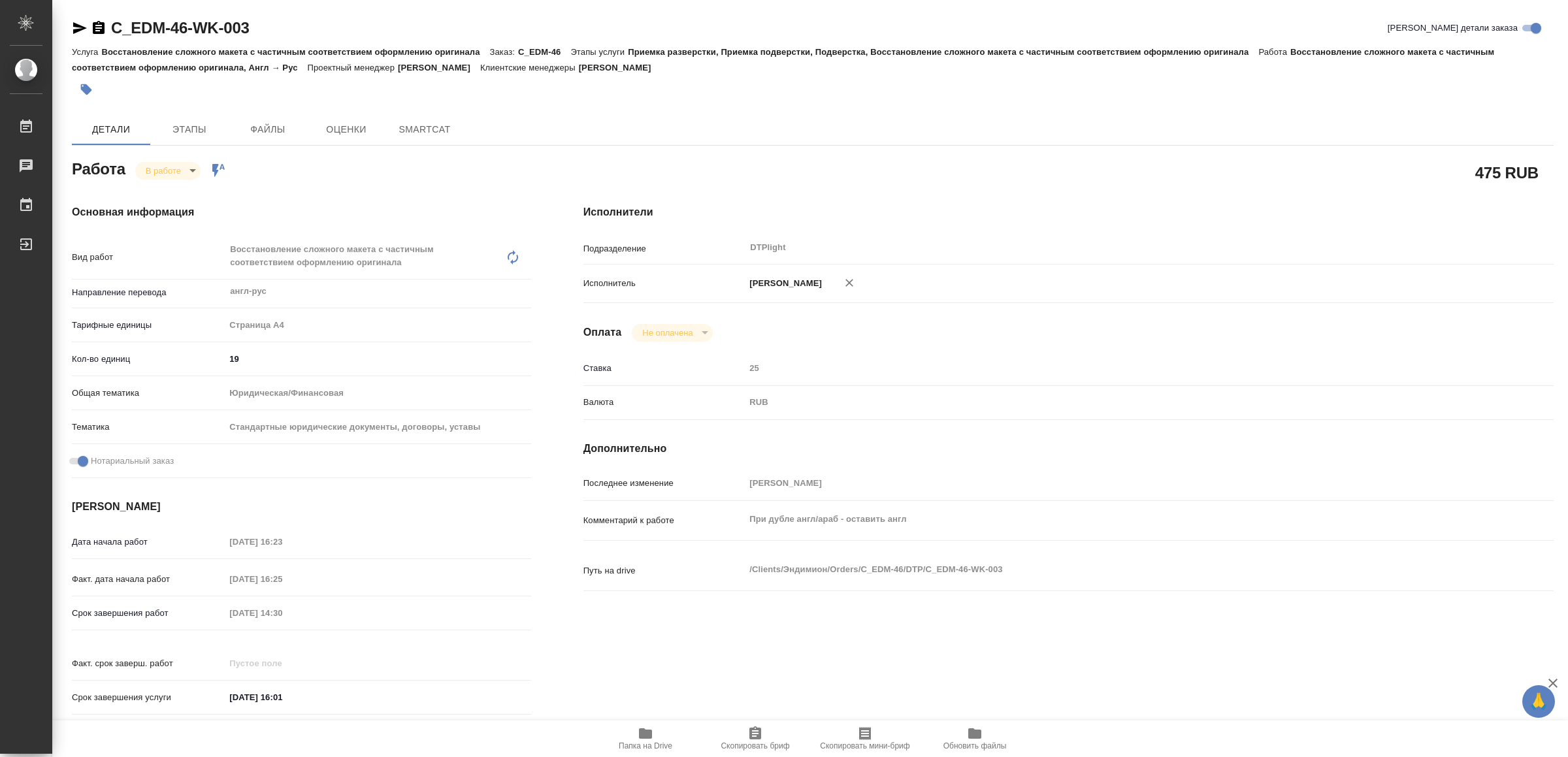
type textarea "x"
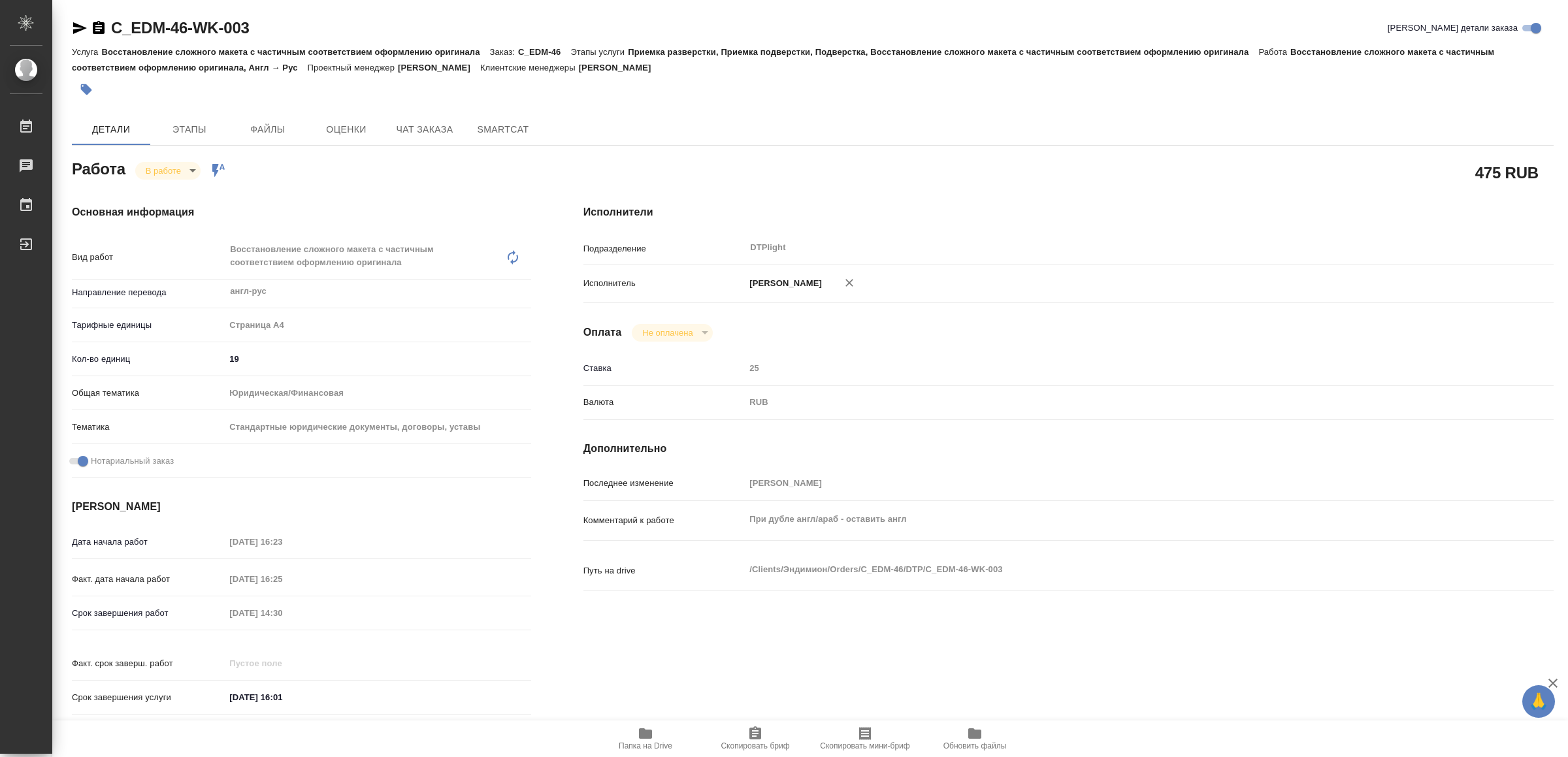
type textarea "x"
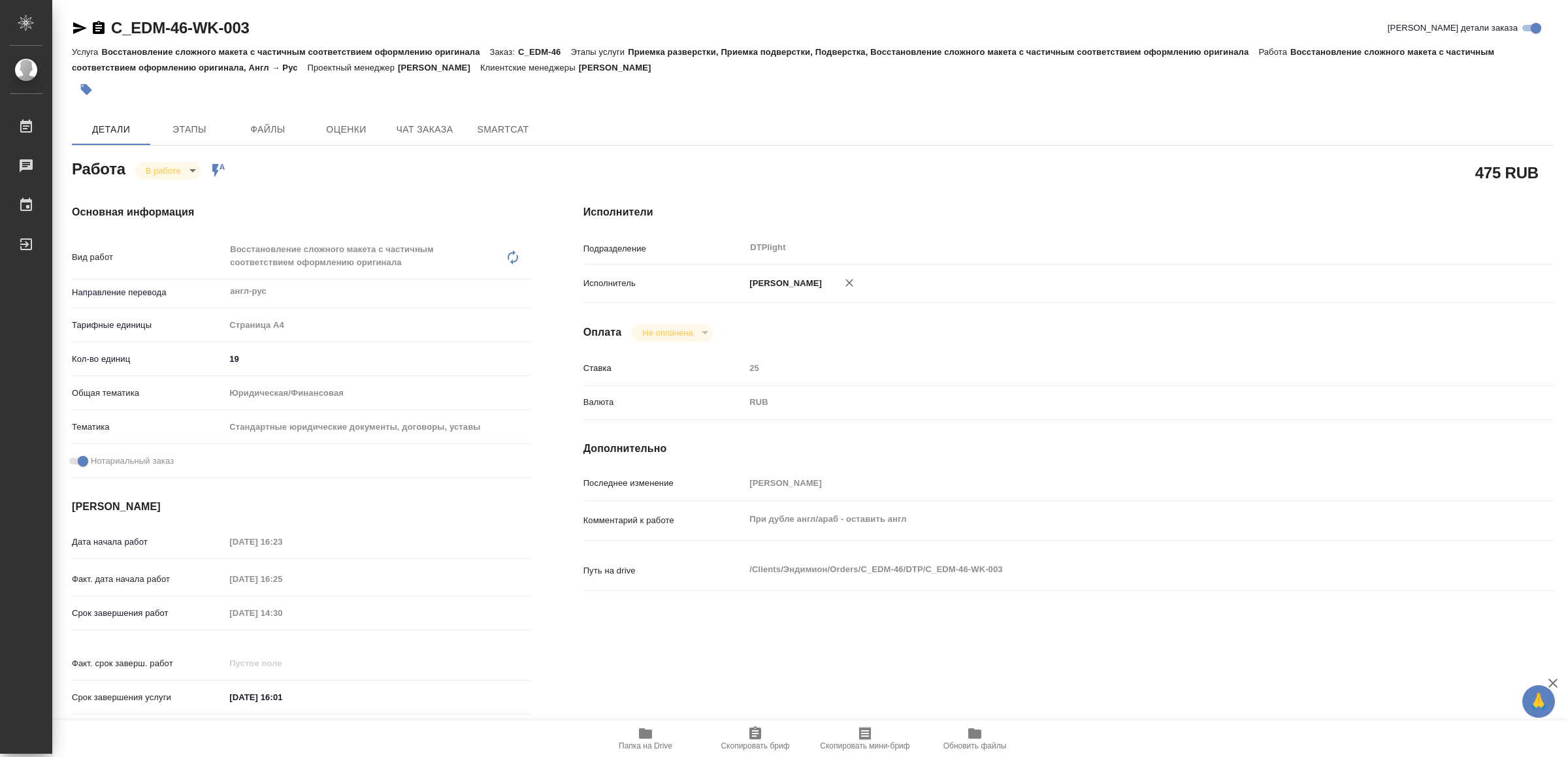
type textarea "x"
